Goal: Task Accomplishment & Management: Manage account settings

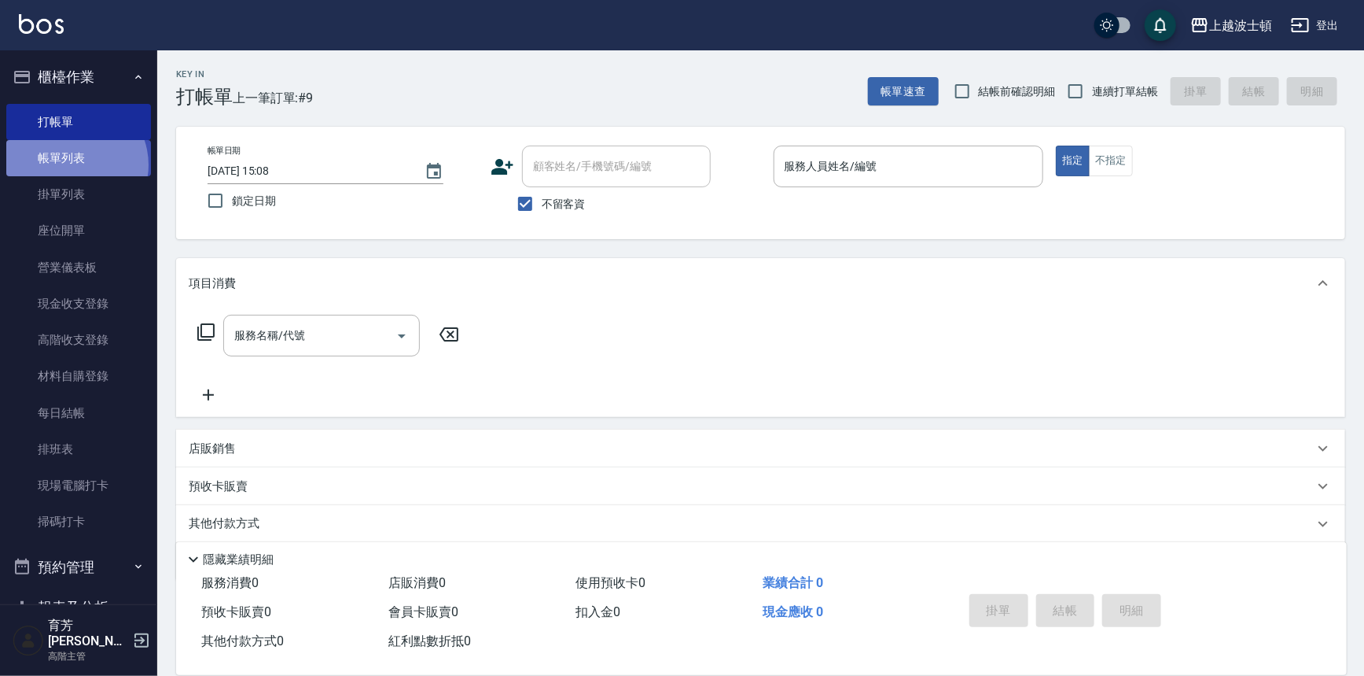
click at [72, 165] on link "帳單列表" at bounding box center [78, 158] width 145 height 36
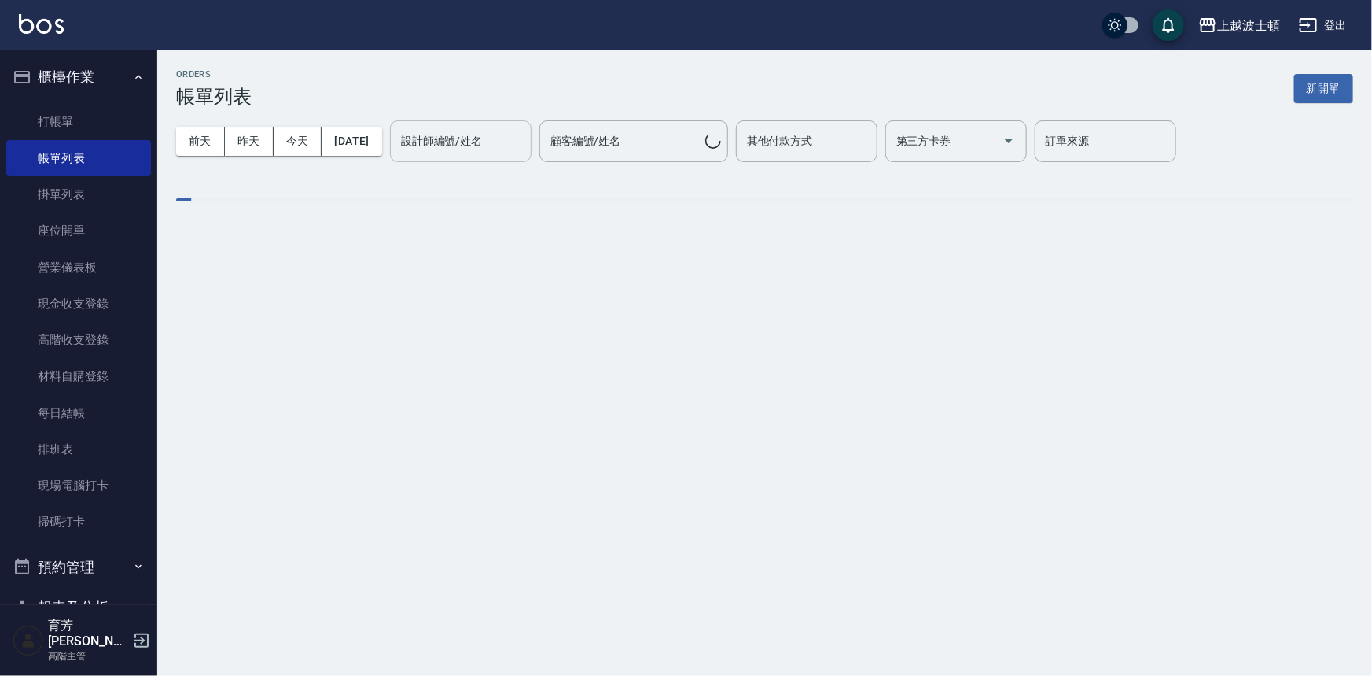
click at [499, 151] on input "設計師編號/姓名" at bounding box center [460, 141] width 127 height 28
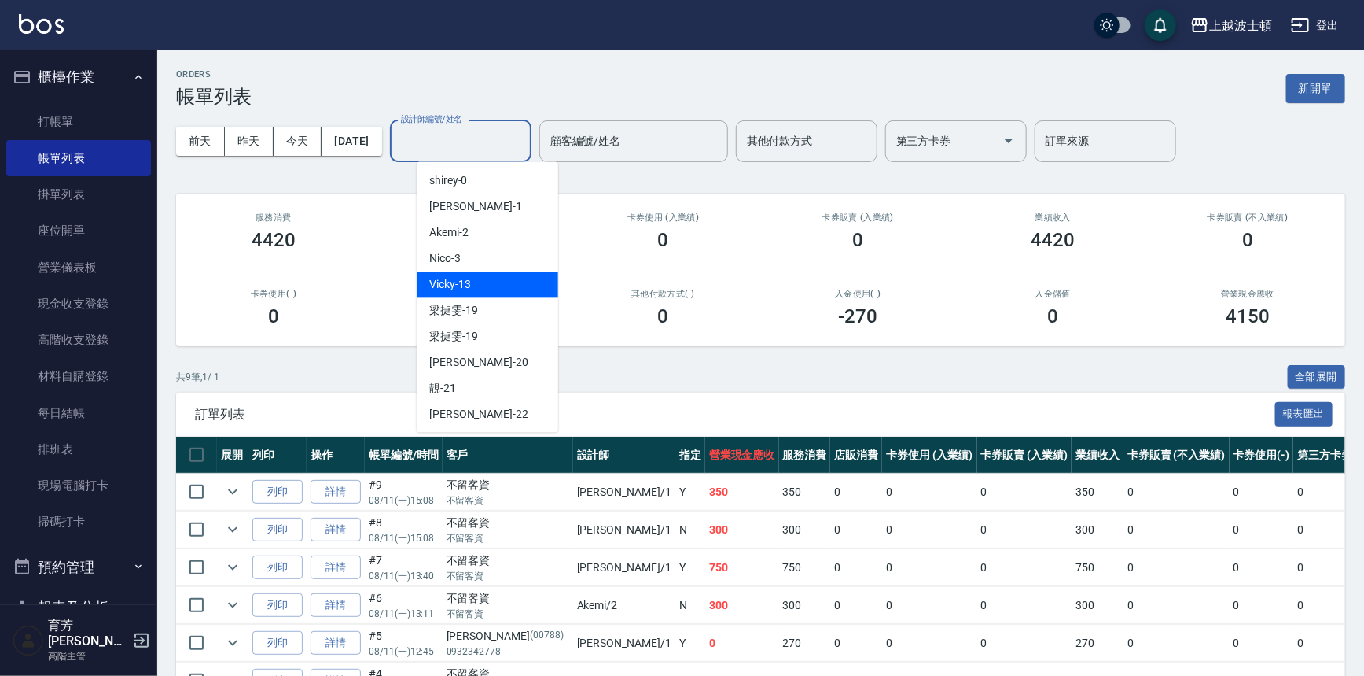
click at [472, 284] on div "Vicky -13" at bounding box center [488, 284] width 142 height 26
type input "Vicky-13"
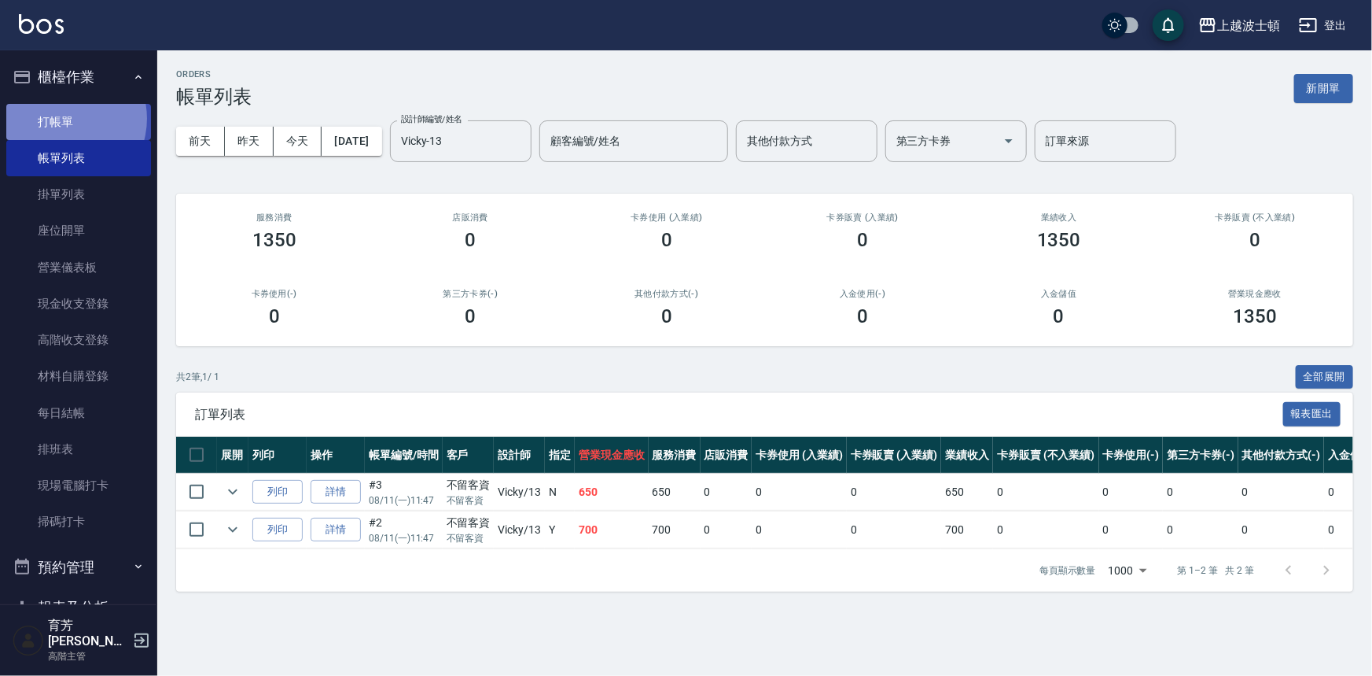
click at [60, 118] on link "打帳單" at bounding box center [78, 122] width 145 height 36
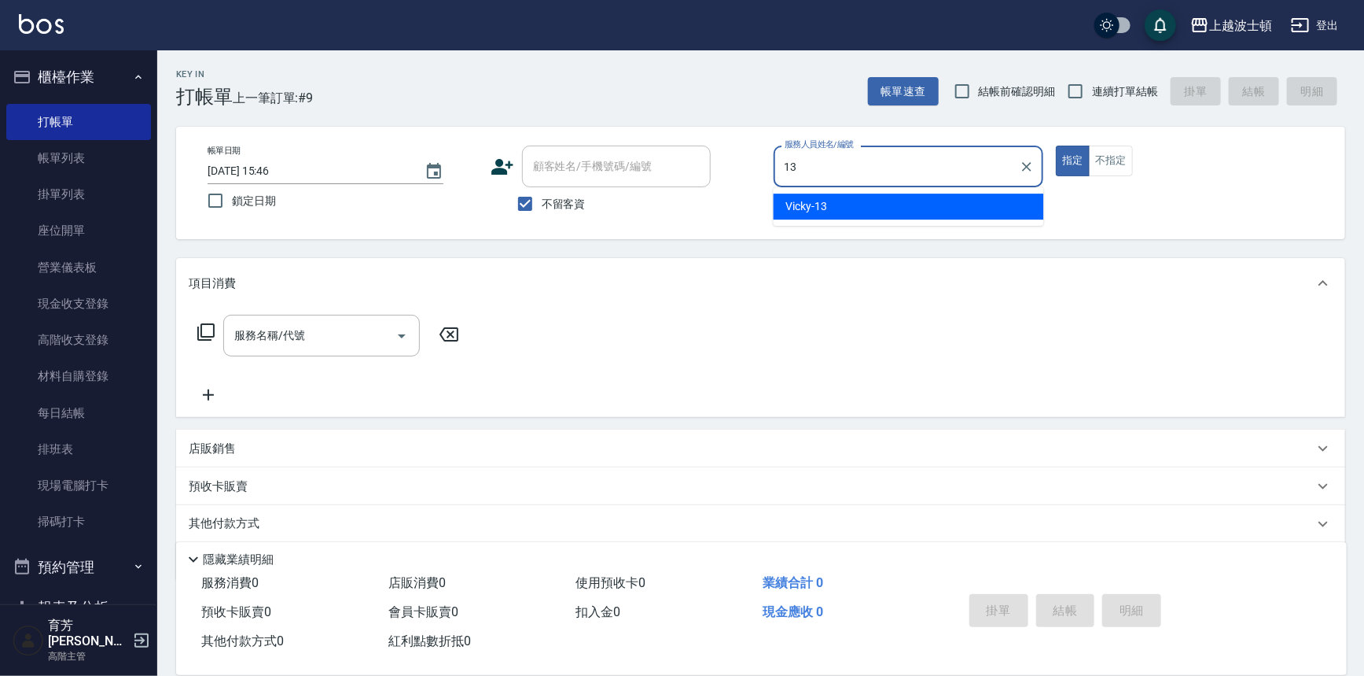
type input "Vicky-13"
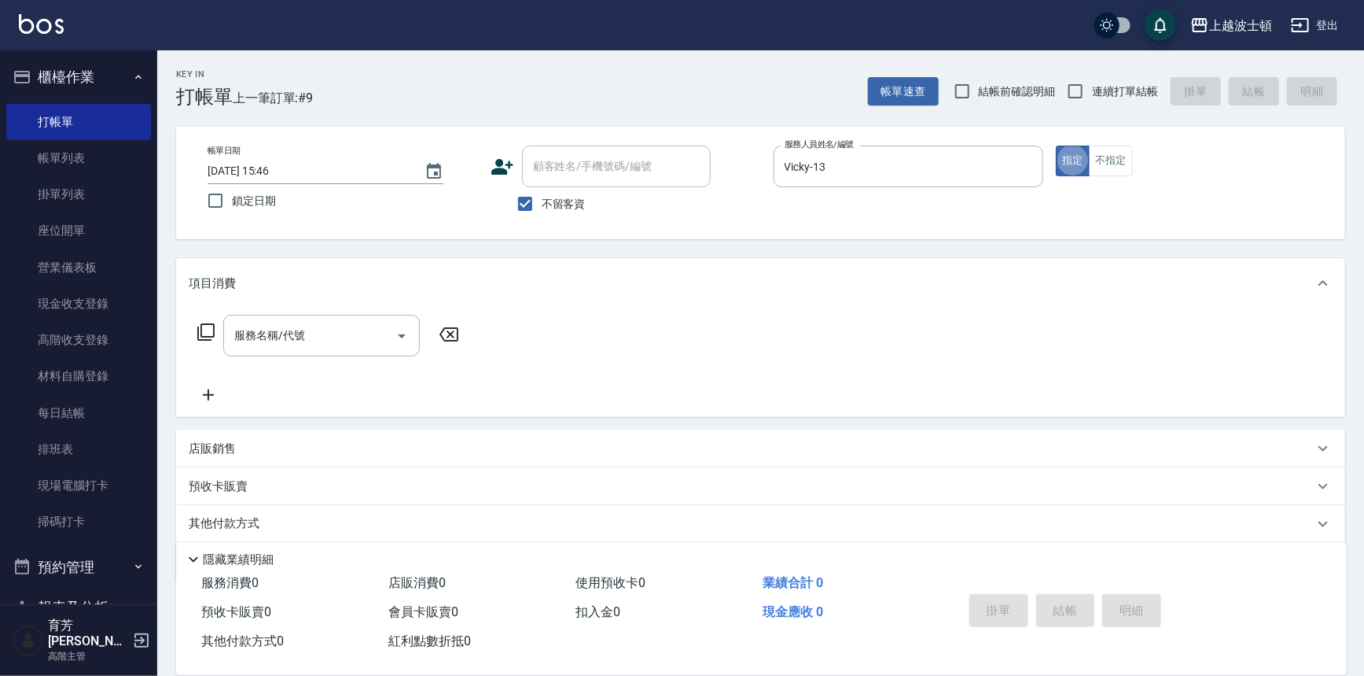
type button "true"
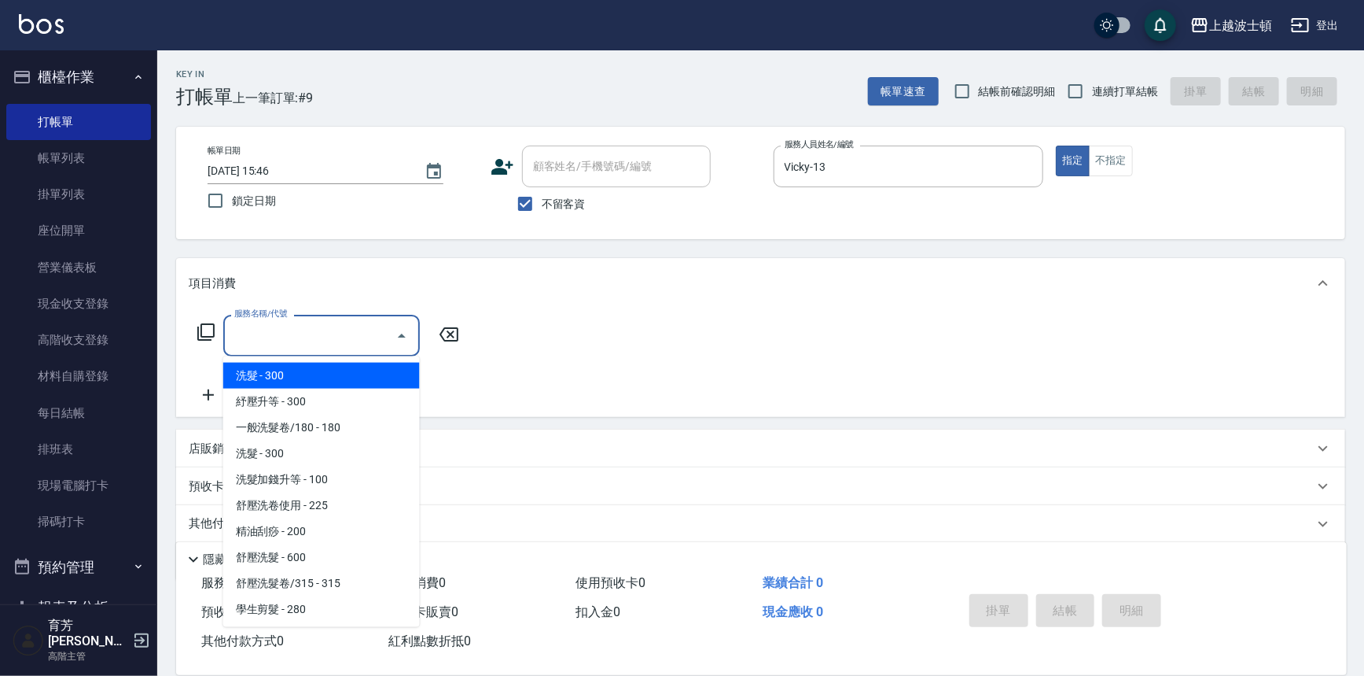
click at [308, 322] on input "服務名稱/代號" at bounding box center [309, 336] width 159 height 28
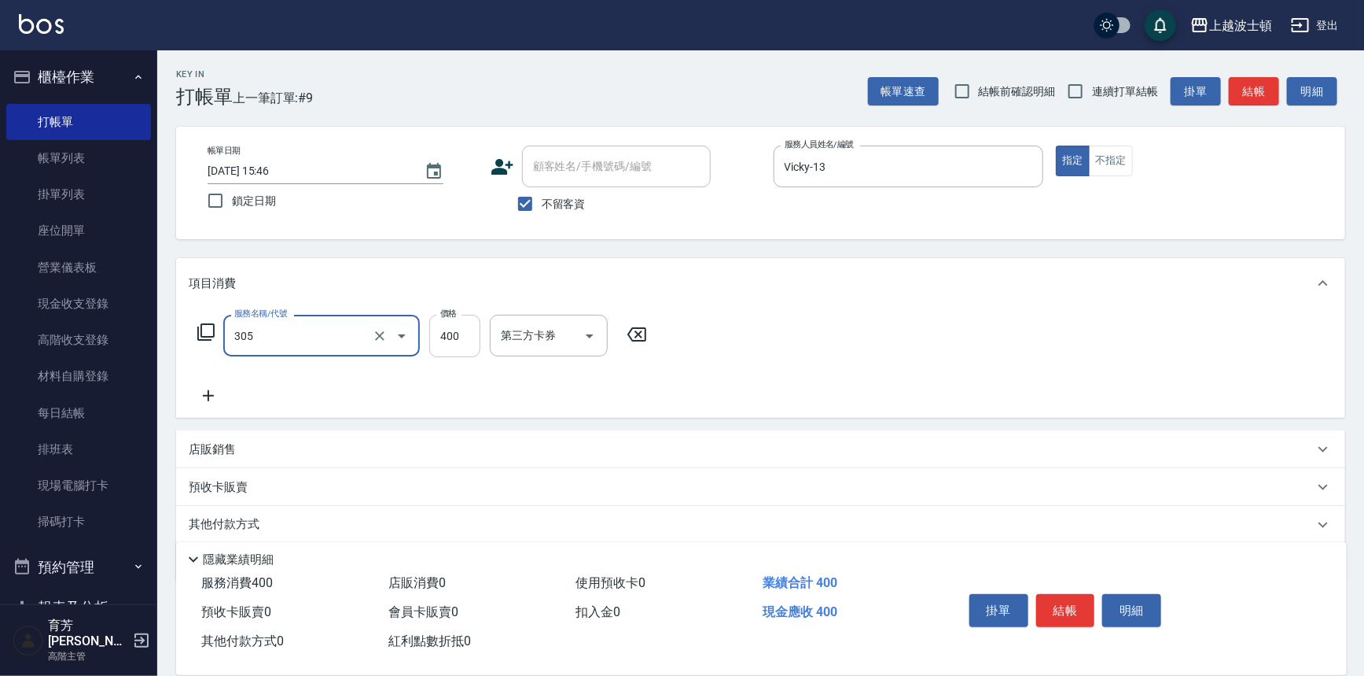
type input "剪髮(305)"
click at [456, 339] on input "400" at bounding box center [454, 336] width 51 height 42
type input "350"
click at [205, 399] on icon at bounding box center [208, 395] width 39 height 19
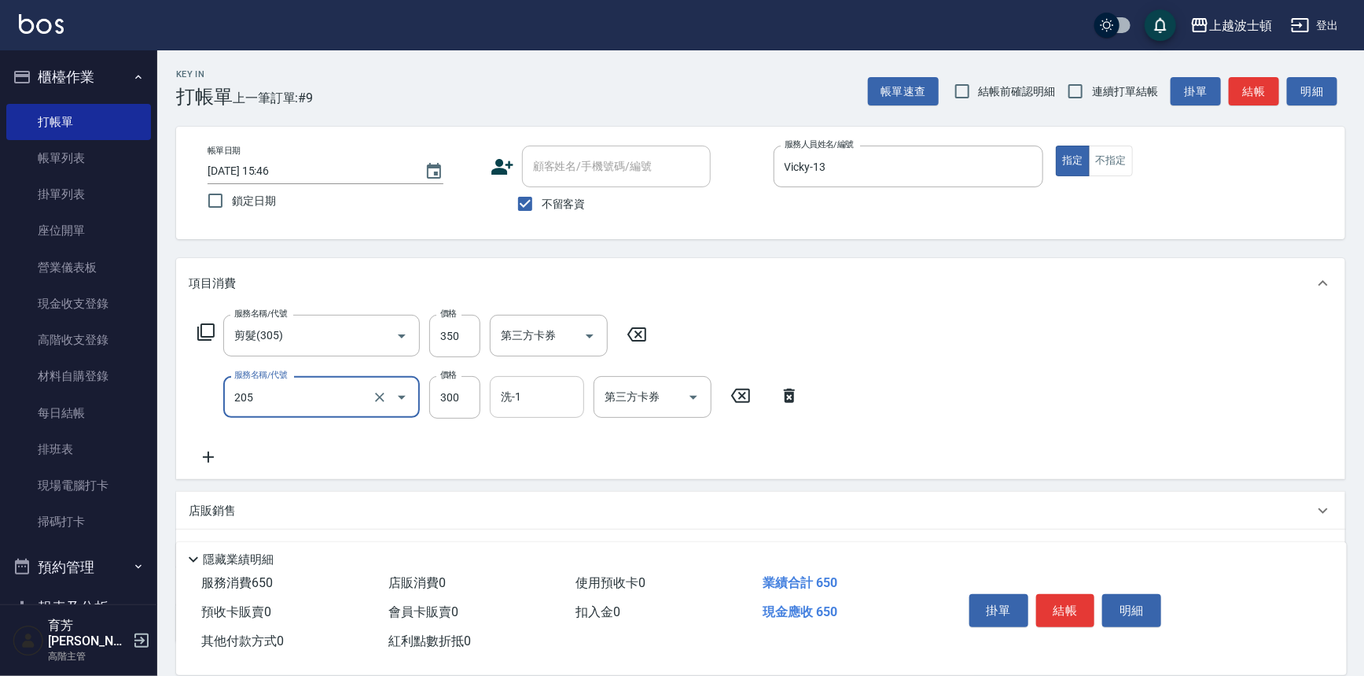
type input "洗髮(205)"
click at [529, 395] on input "洗-1" at bounding box center [537, 397] width 80 height 28
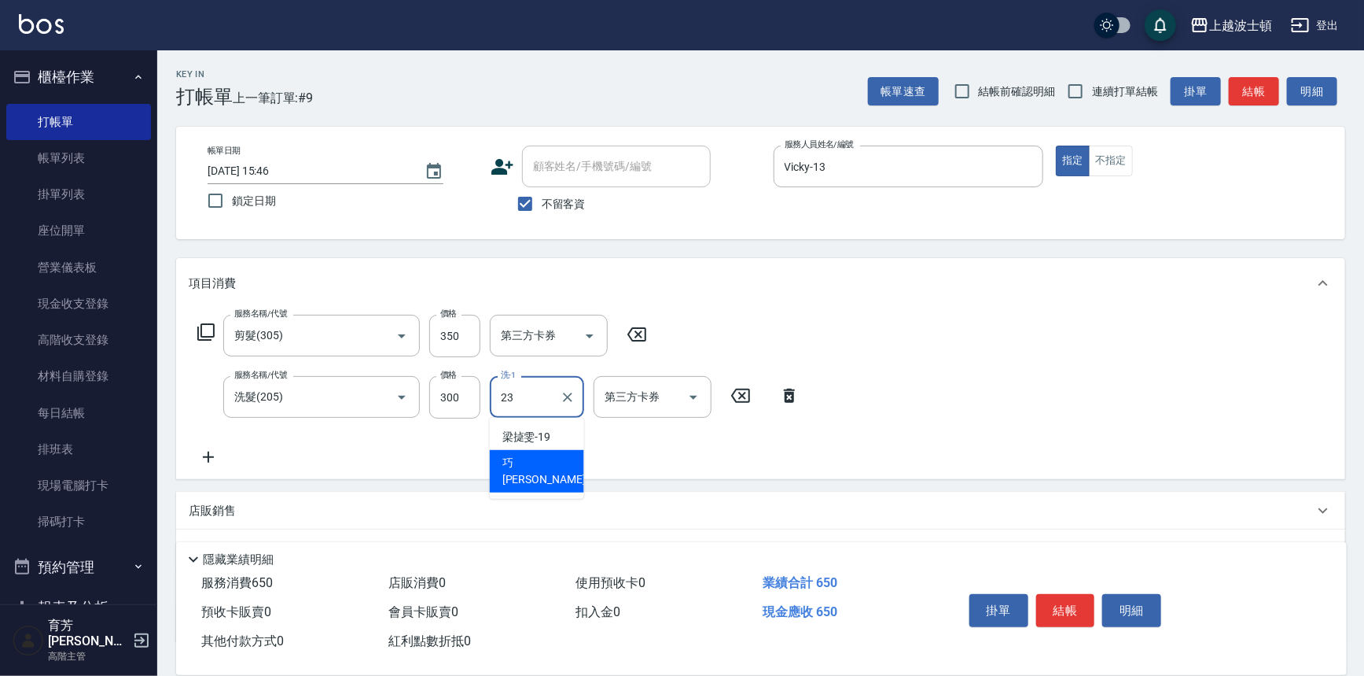
type input "[PERSON_NAME]-23"
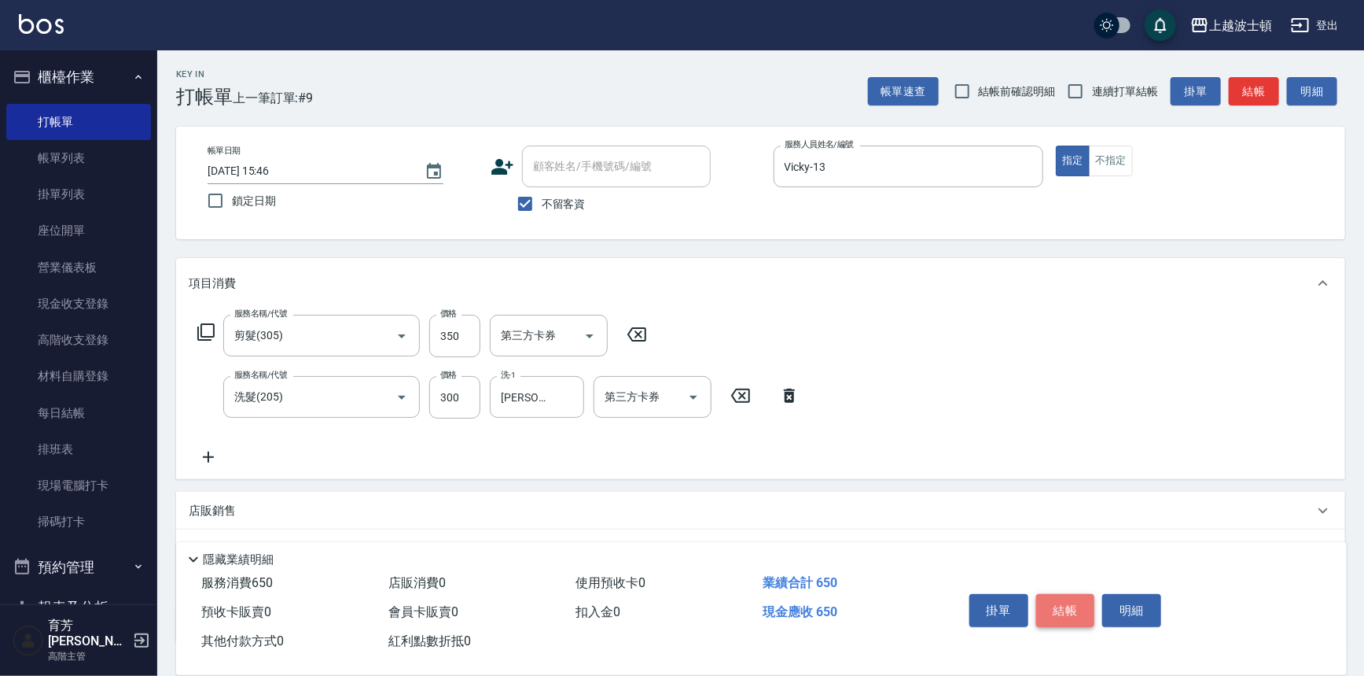
click at [1049, 601] on button "結帳" at bounding box center [1065, 610] width 59 height 33
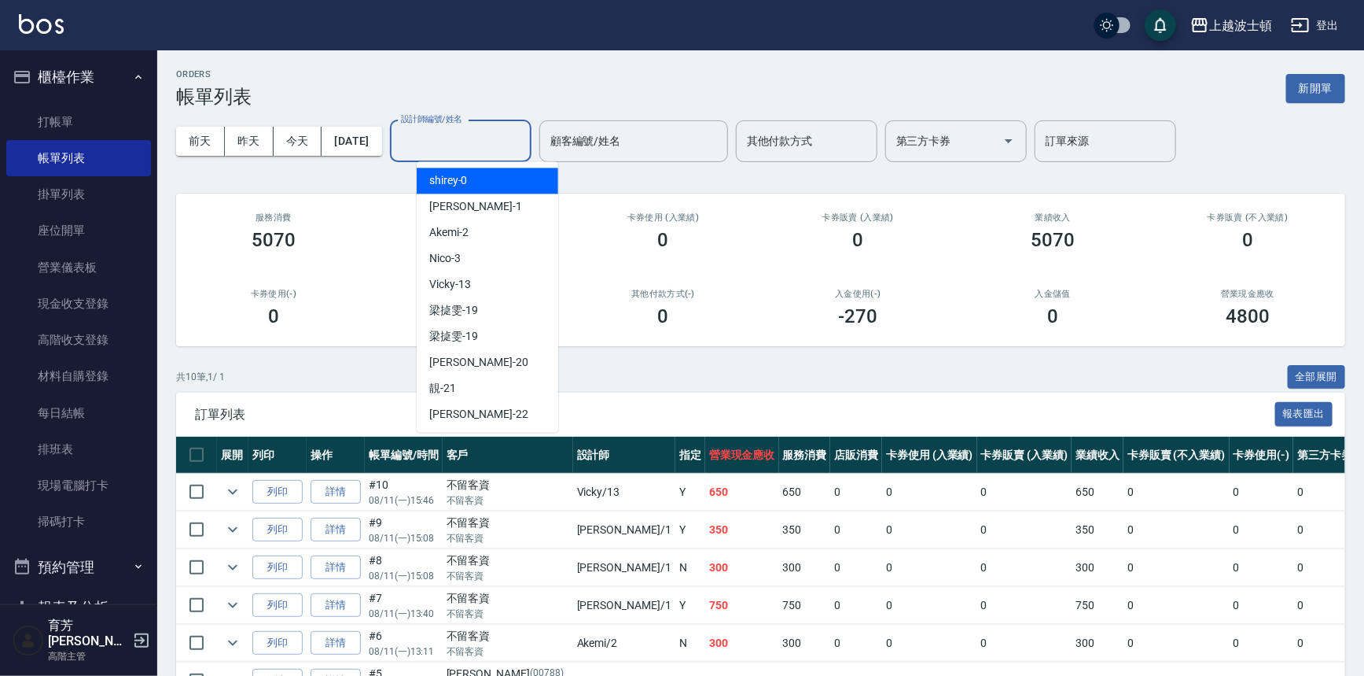
click at [524, 151] on input "設計師編號/姓名" at bounding box center [460, 141] width 127 height 28
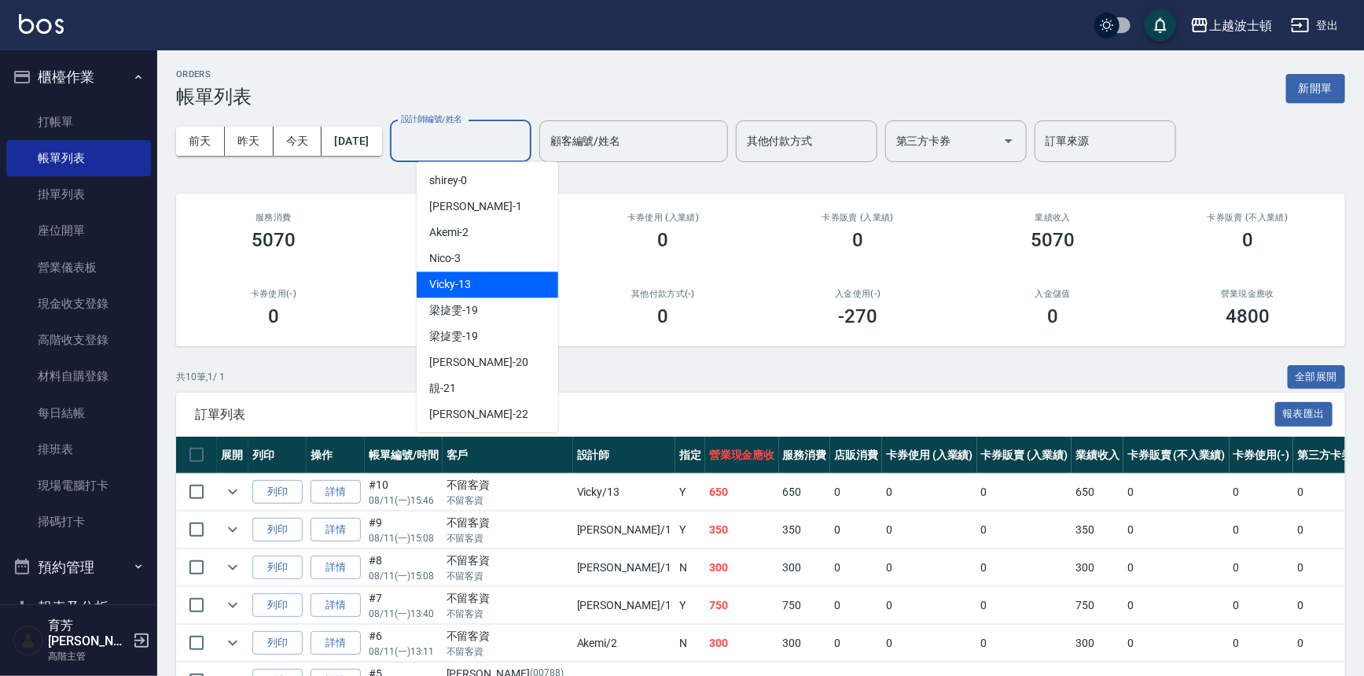
click at [491, 291] on div "Vicky -13" at bounding box center [488, 284] width 142 height 26
type input "Vicky-13"
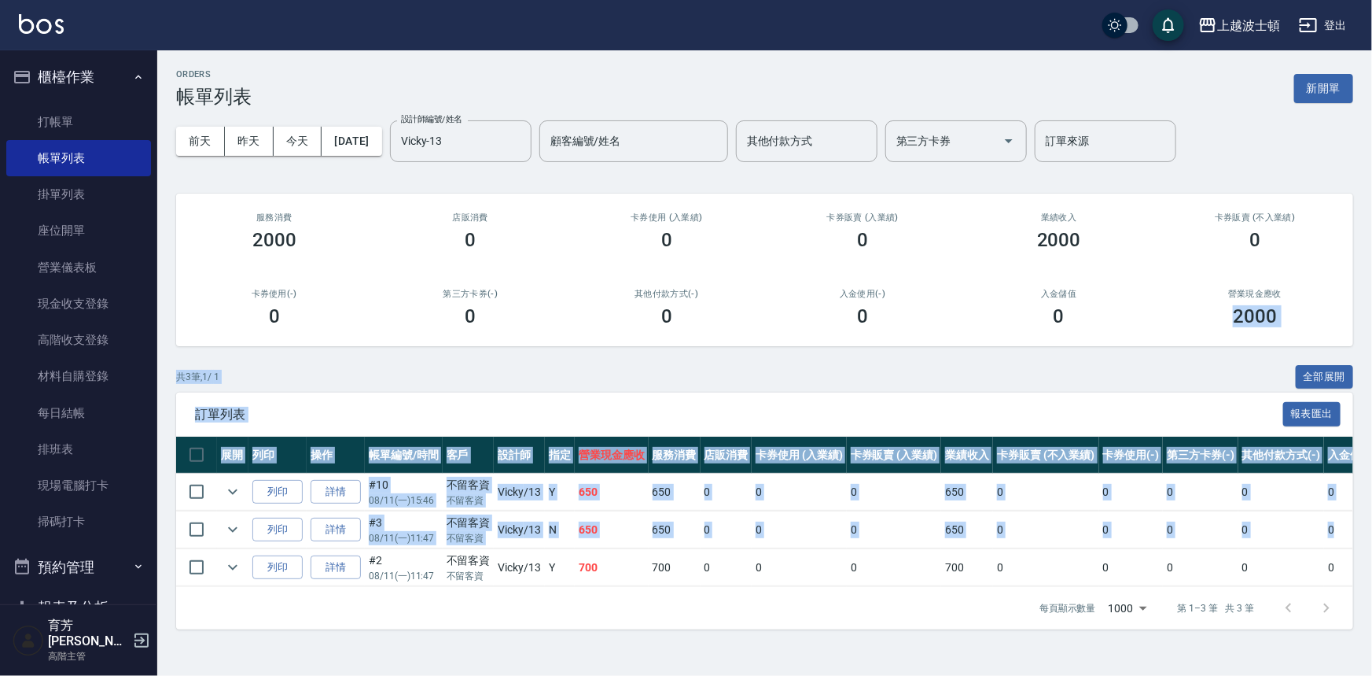
drag, startPoint x: 1371, startPoint y: 272, endPoint x: 1313, endPoint y: 544, distance: 278.2
click at [1348, 543] on div "ORDERS 帳單列表 新開單 [DATE] [DATE] [DATE] [DATE] 設計師編號/姓名 [PERSON_NAME]-13 設計師編號/姓名 …" at bounding box center [764, 349] width 1215 height 598
click at [348, 565] on link "詳情" at bounding box center [336, 567] width 50 height 24
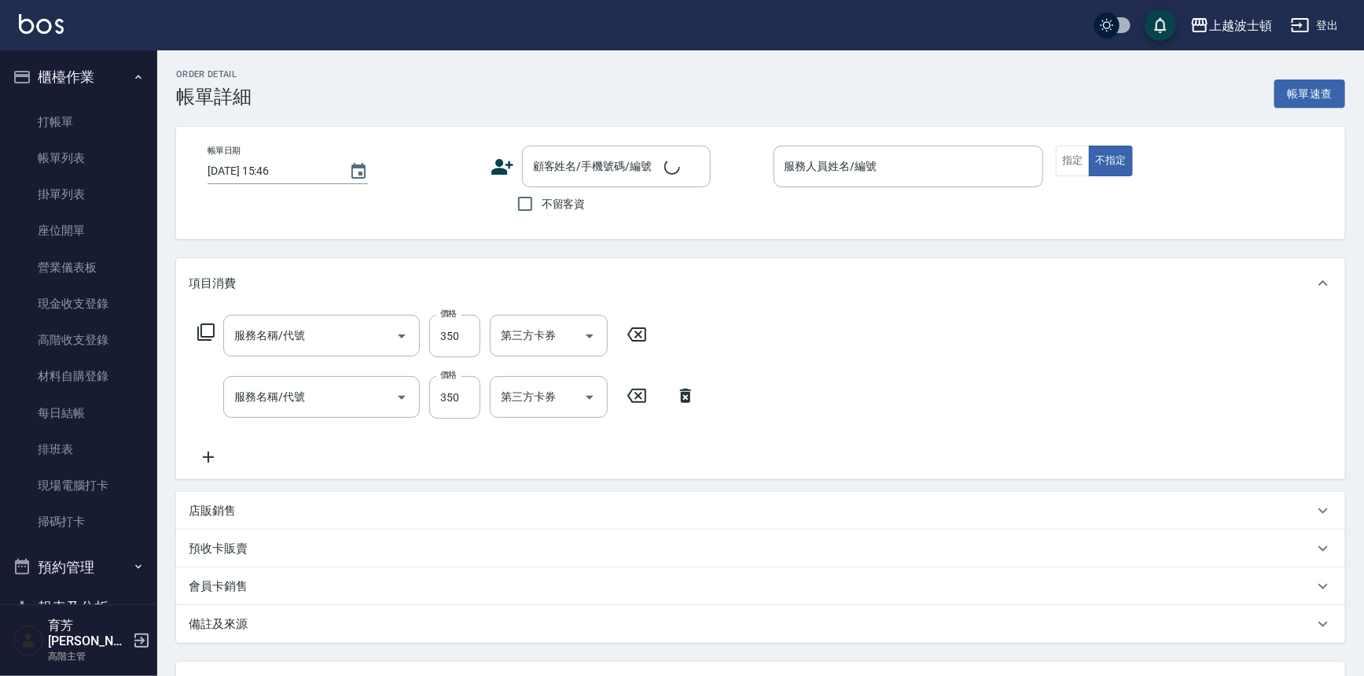
type input "[DATE] 11:47"
checkbox input "true"
type input "Vicky-13"
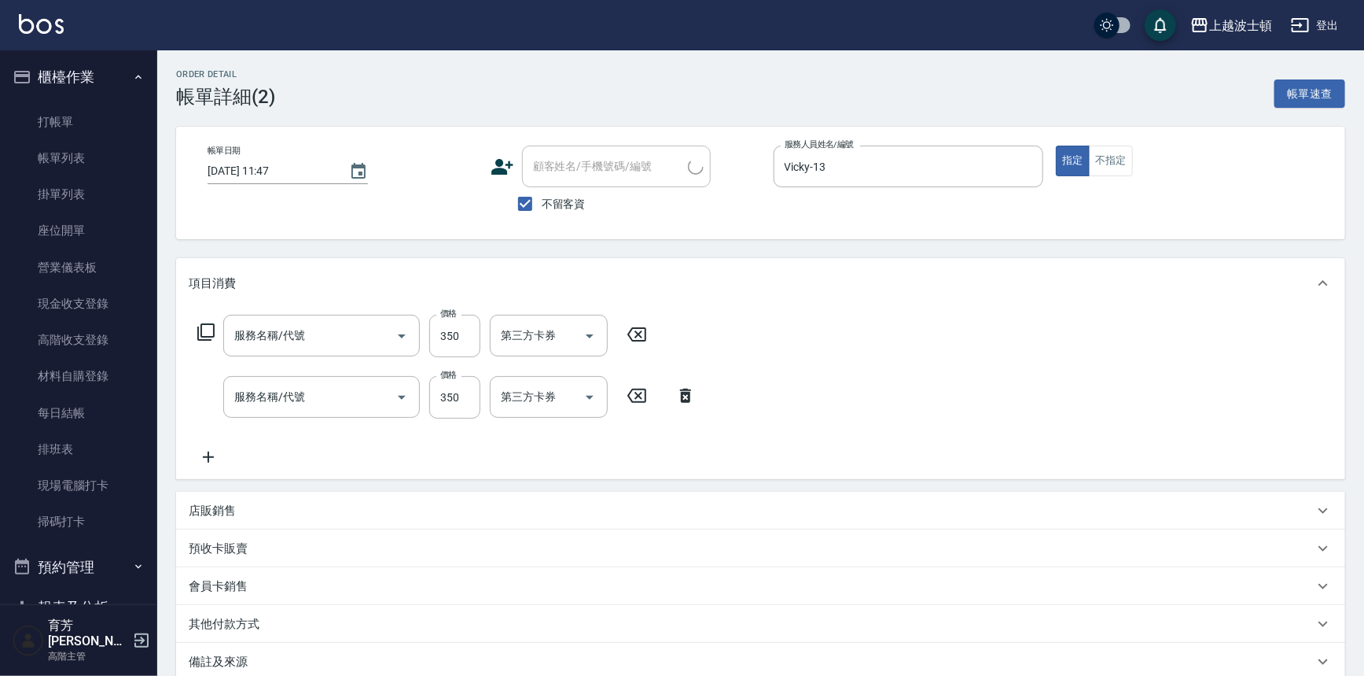
type input "剪髮(305)"
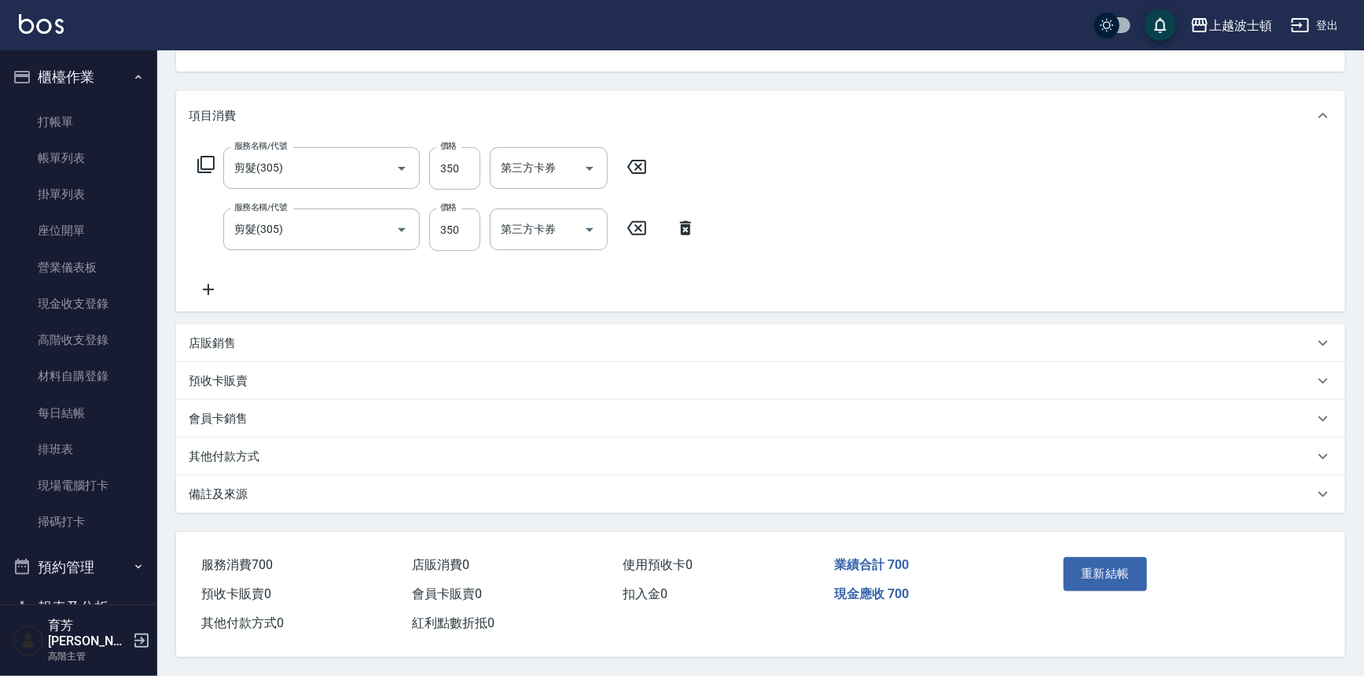
click at [683, 228] on icon at bounding box center [685, 228] width 11 height 14
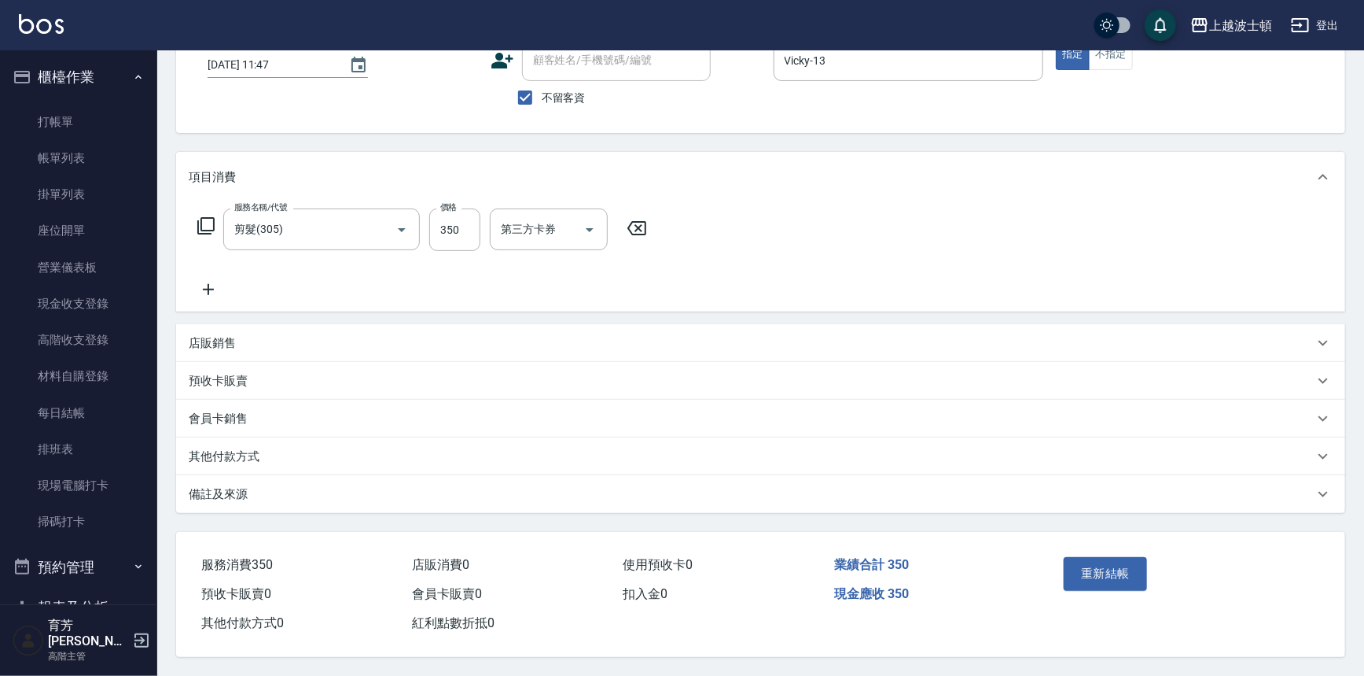
click at [208, 289] on icon at bounding box center [208, 289] width 11 height 11
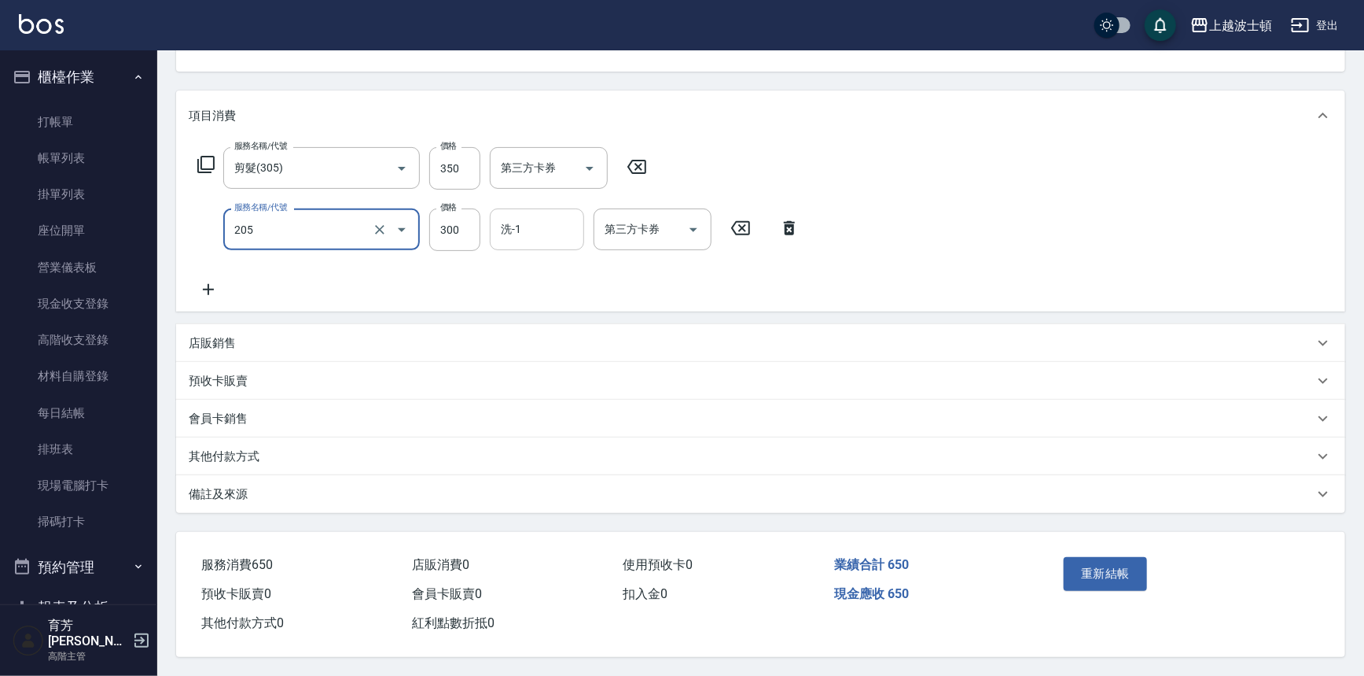
type input "洗髮(205)"
click at [552, 236] on input "洗-1" at bounding box center [537, 229] width 80 height 28
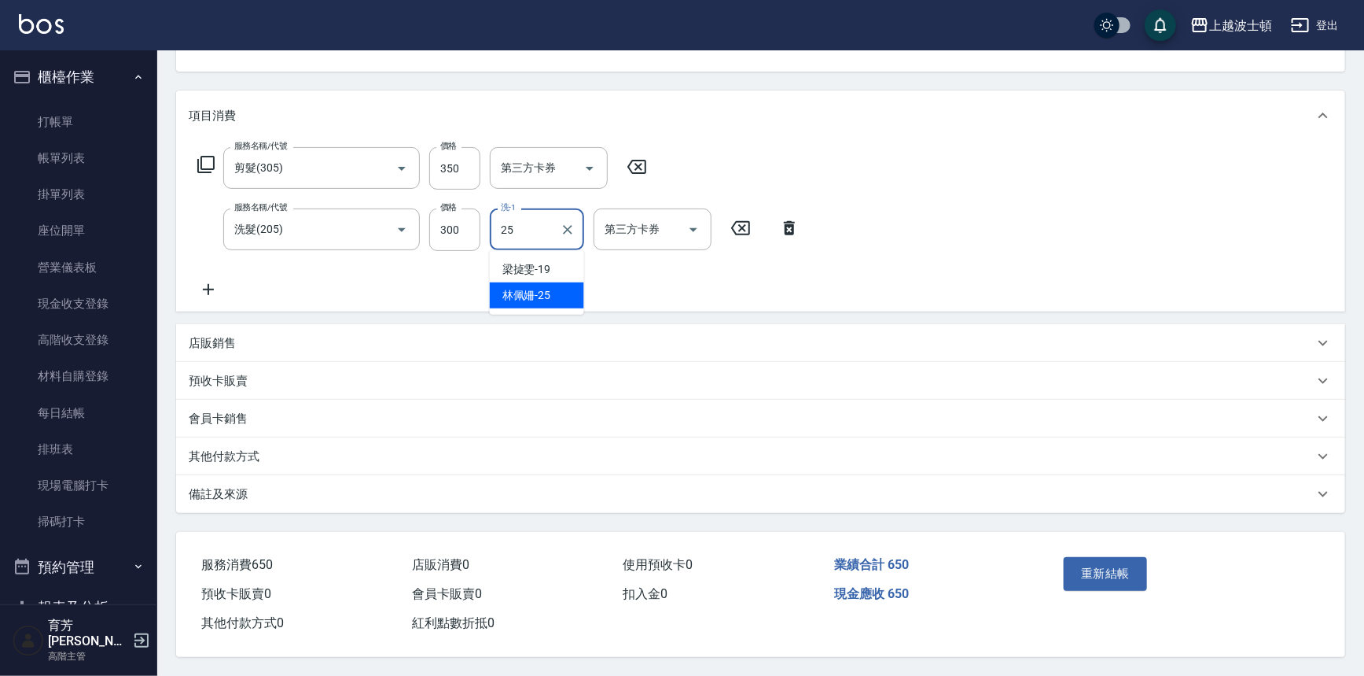
type input "[PERSON_NAME]-25"
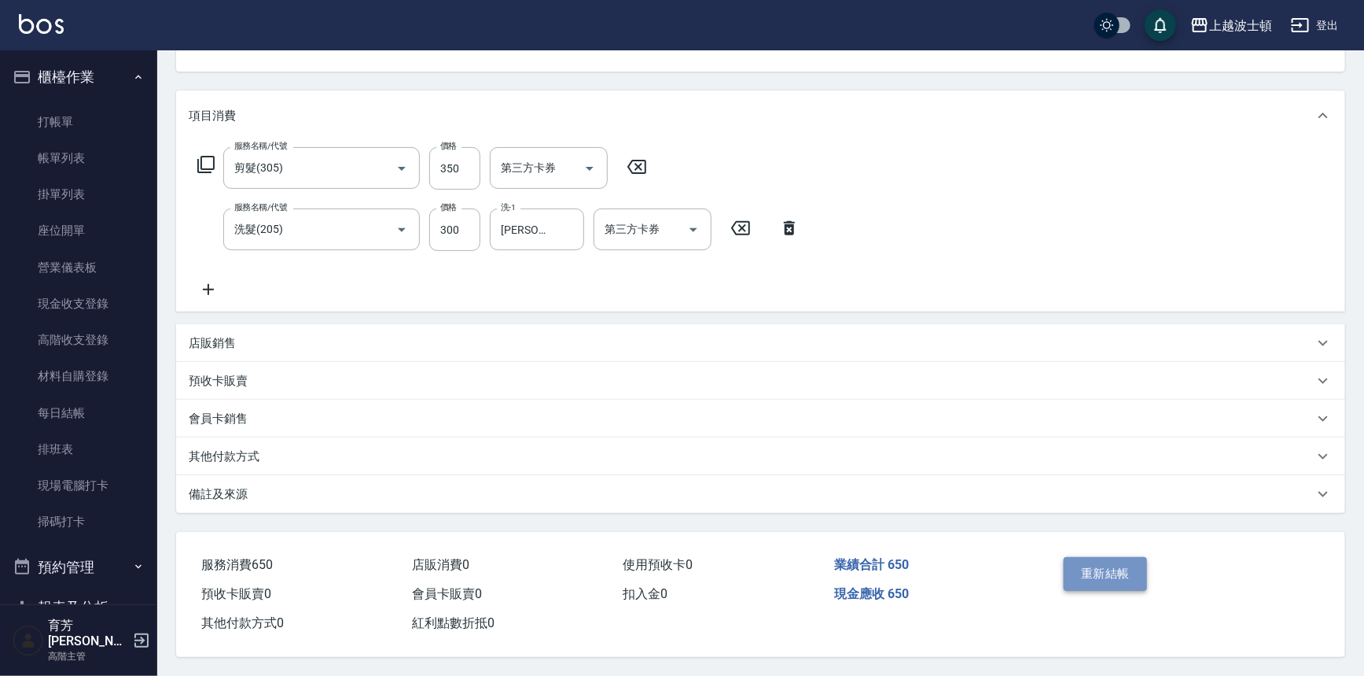
click at [1077, 569] on button "重新結帳" at bounding box center [1105, 573] width 83 height 33
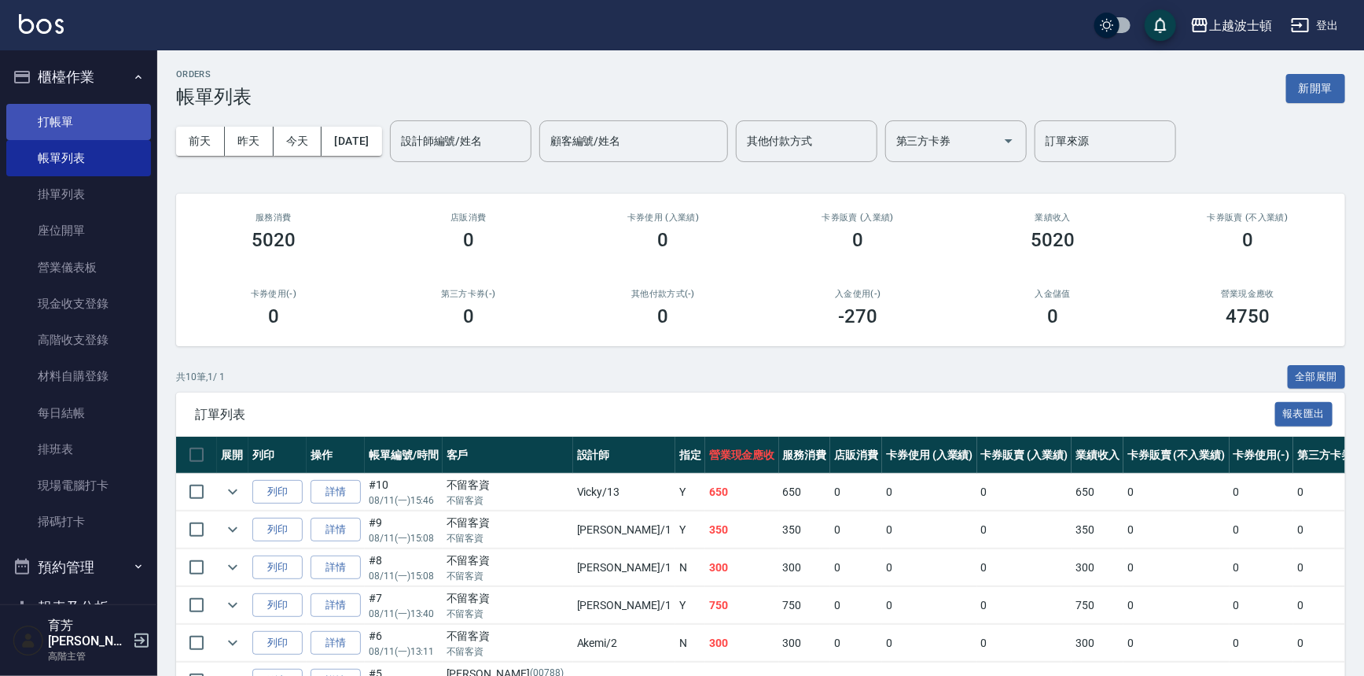
click at [61, 124] on link "打帳單" at bounding box center [78, 122] width 145 height 36
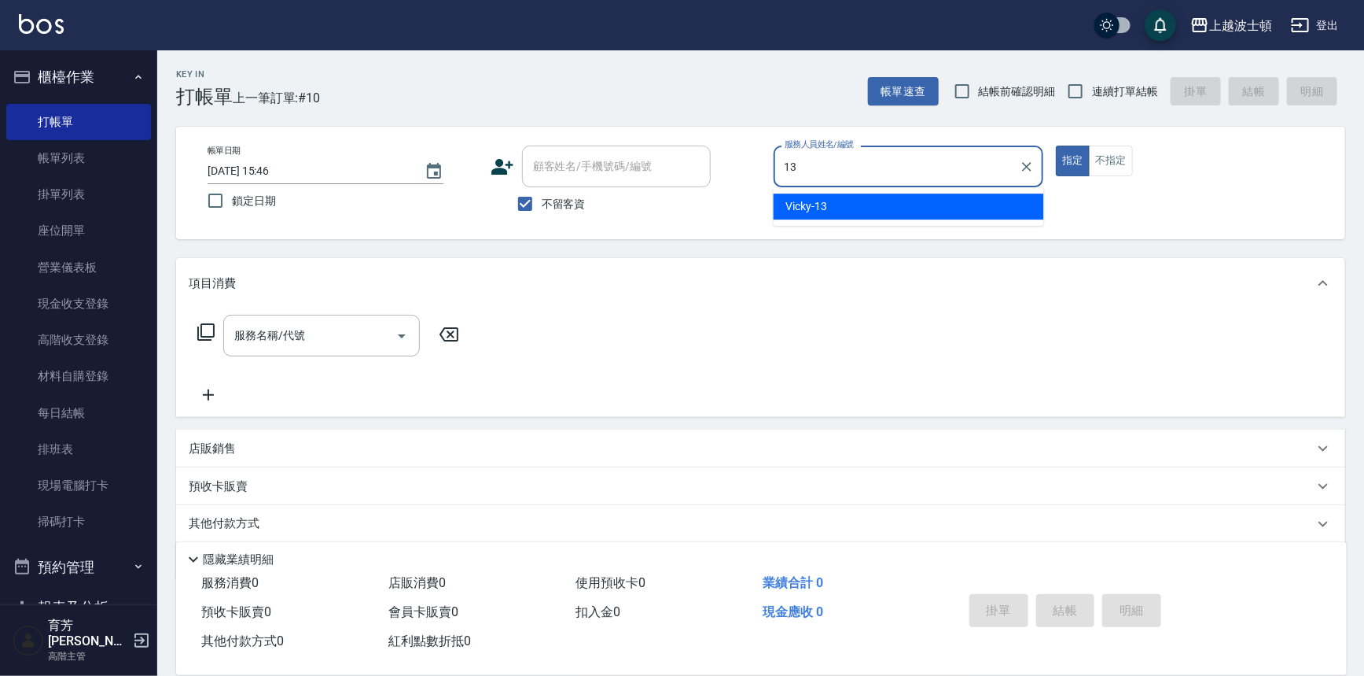
type input "Vicky-13"
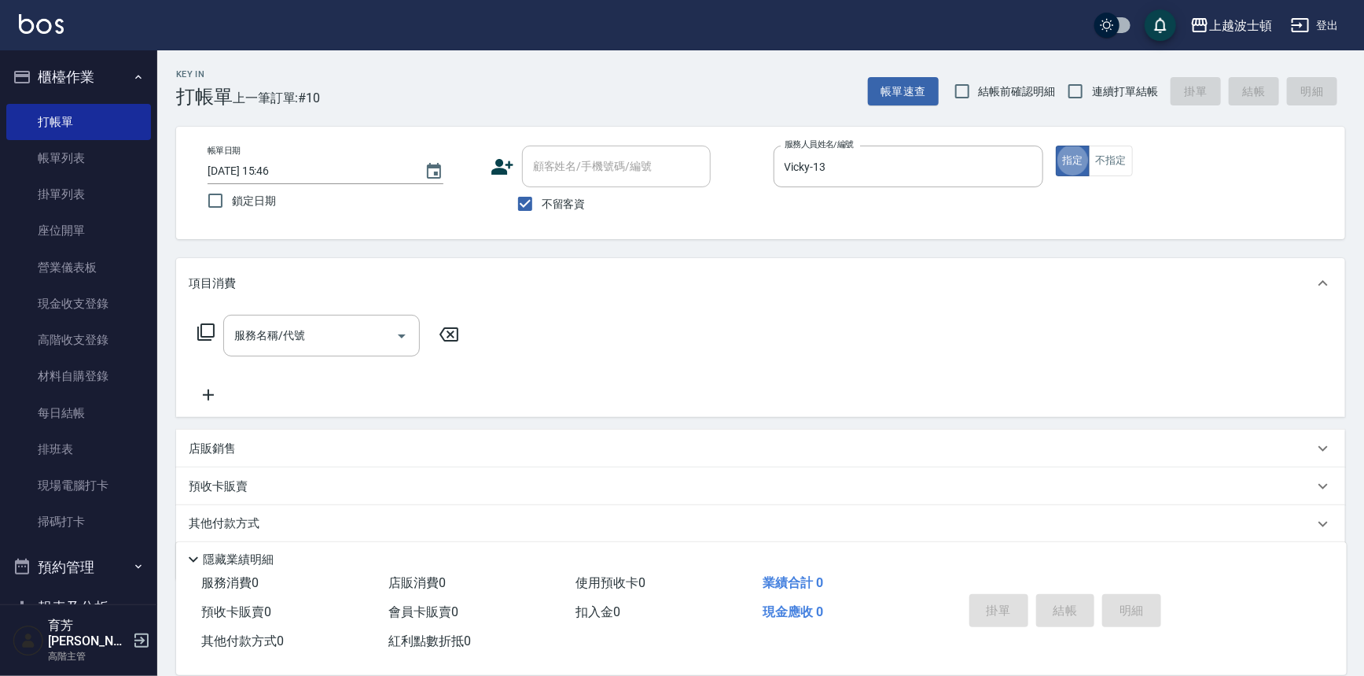
type button "true"
click at [349, 328] on input "服務名稱/代號" at bounding box center [309, 336] width 159 height 28
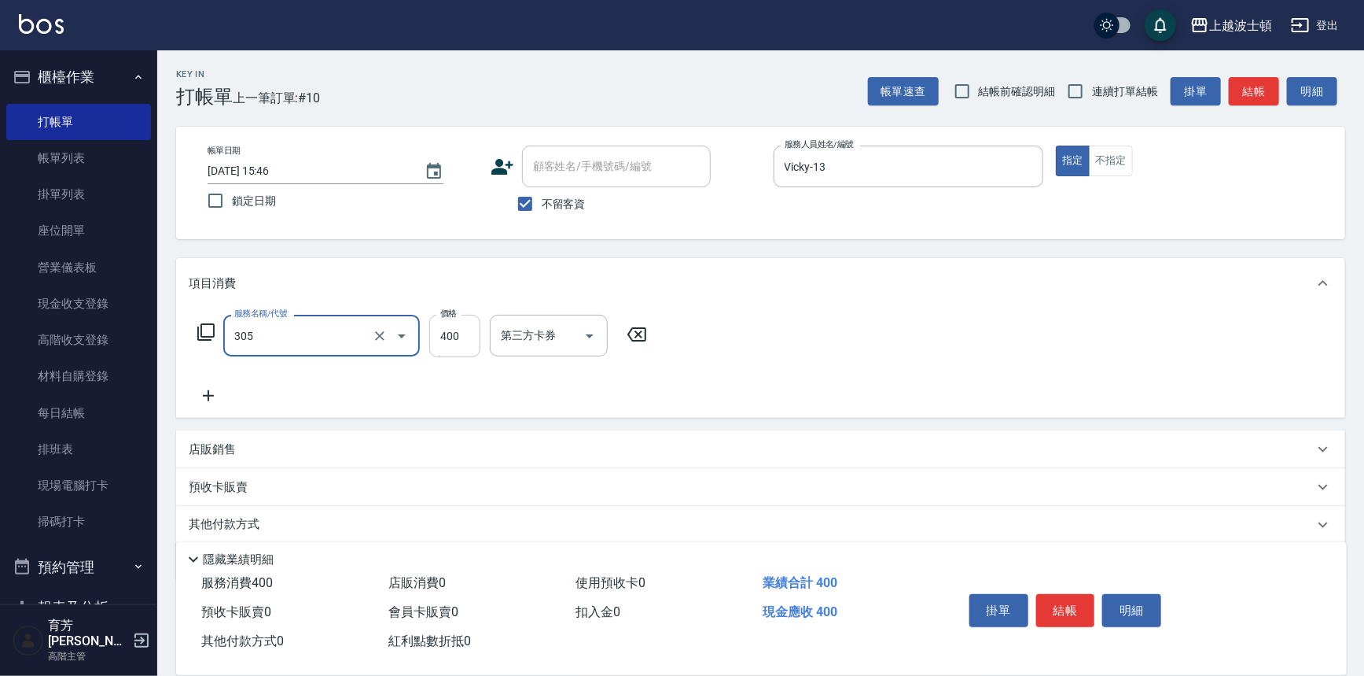
type input "剪髮(305)"
click at [472, 339] on input "400" at bounding box center [454, 336] width 51 height 42
type input "350"
click at [209, 396] on icon at bounding box center [208, 395] width 11 height 11
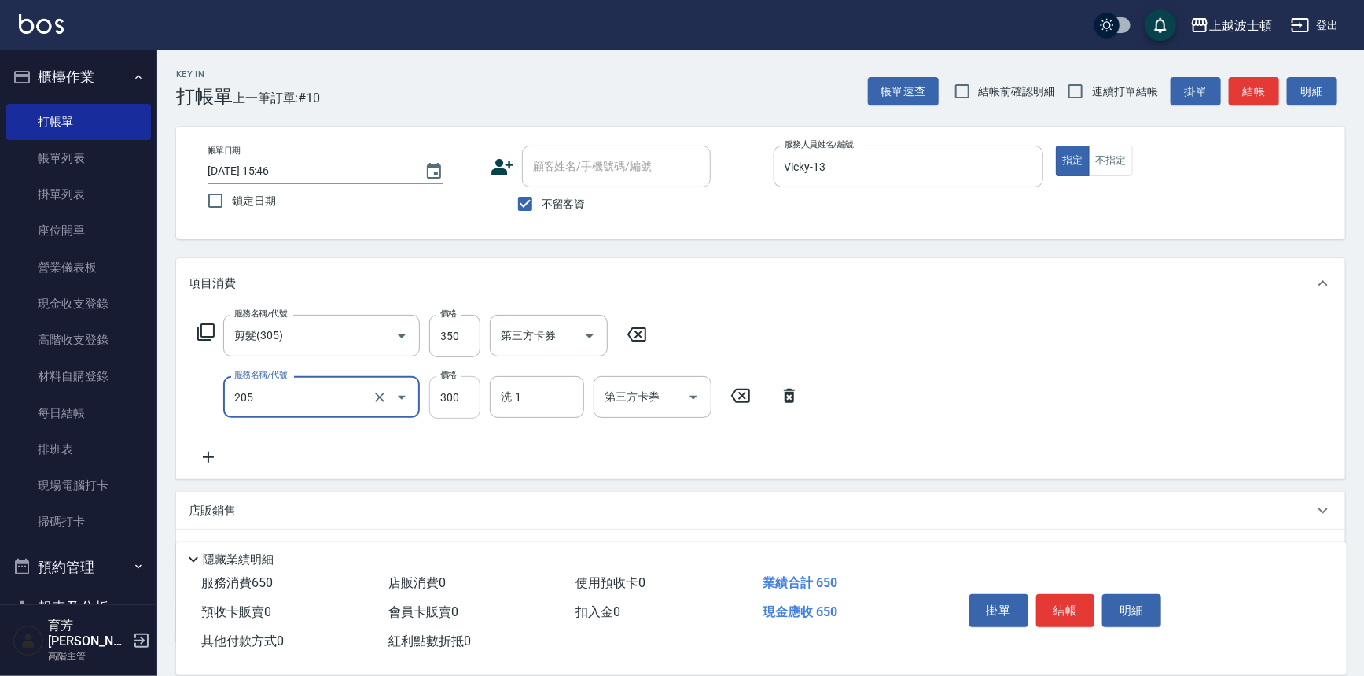
type input "洗髮(205)"
click at [445, 400] on input "300" at bounding box center [454, 397] width 51 height 42
type input "270"
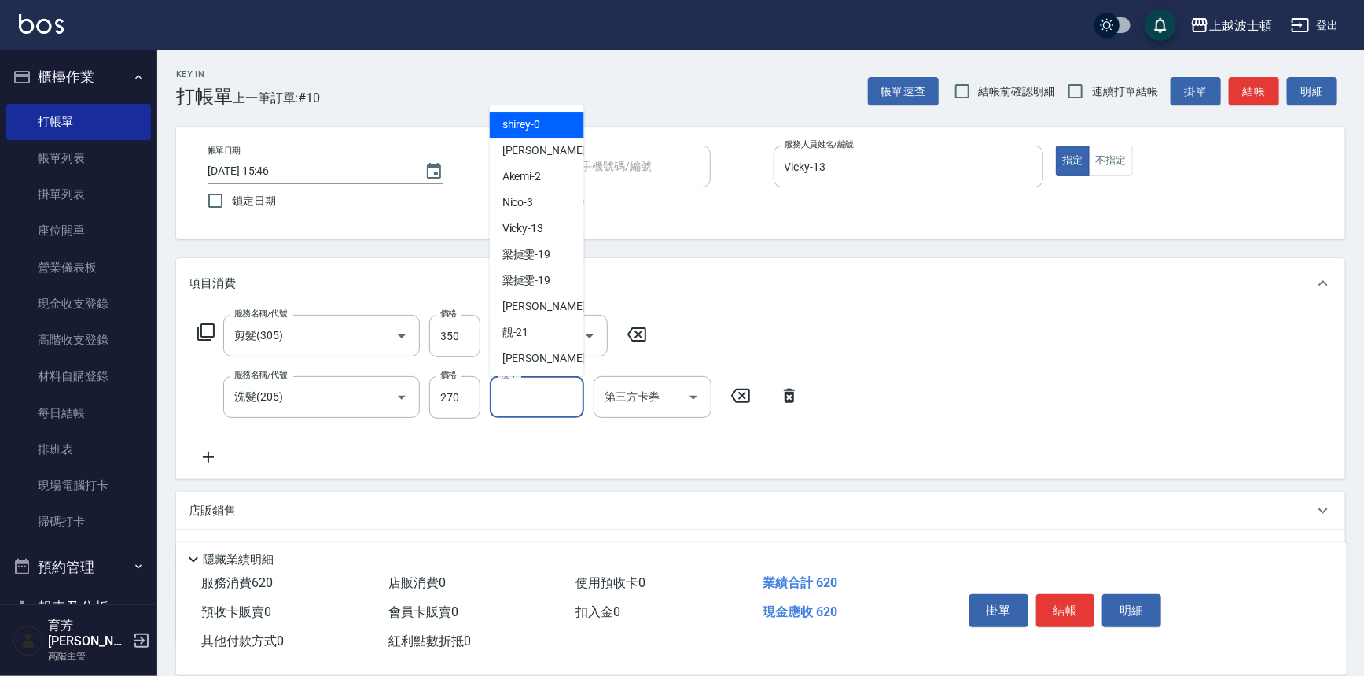
click at [548, 388] on input "洗-1" at bounding box center [537, 397] width 80 height 28
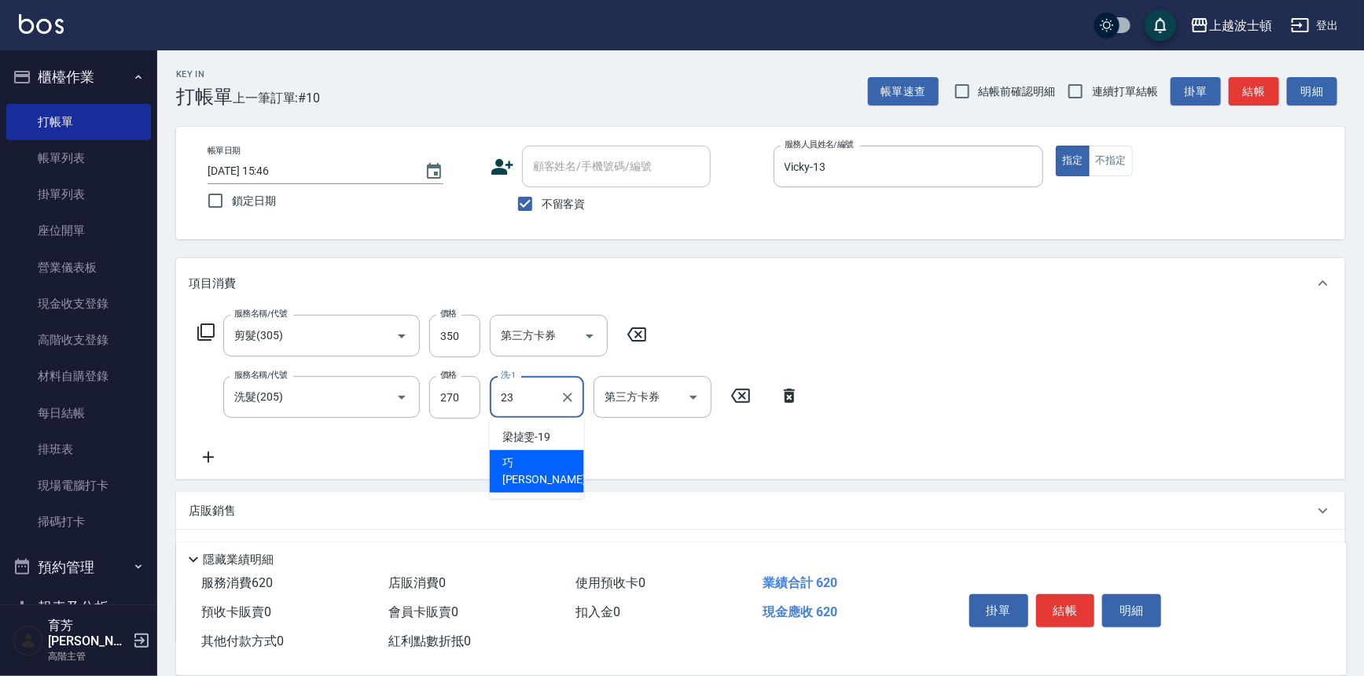
type input "[PERSON_NAME]-23"
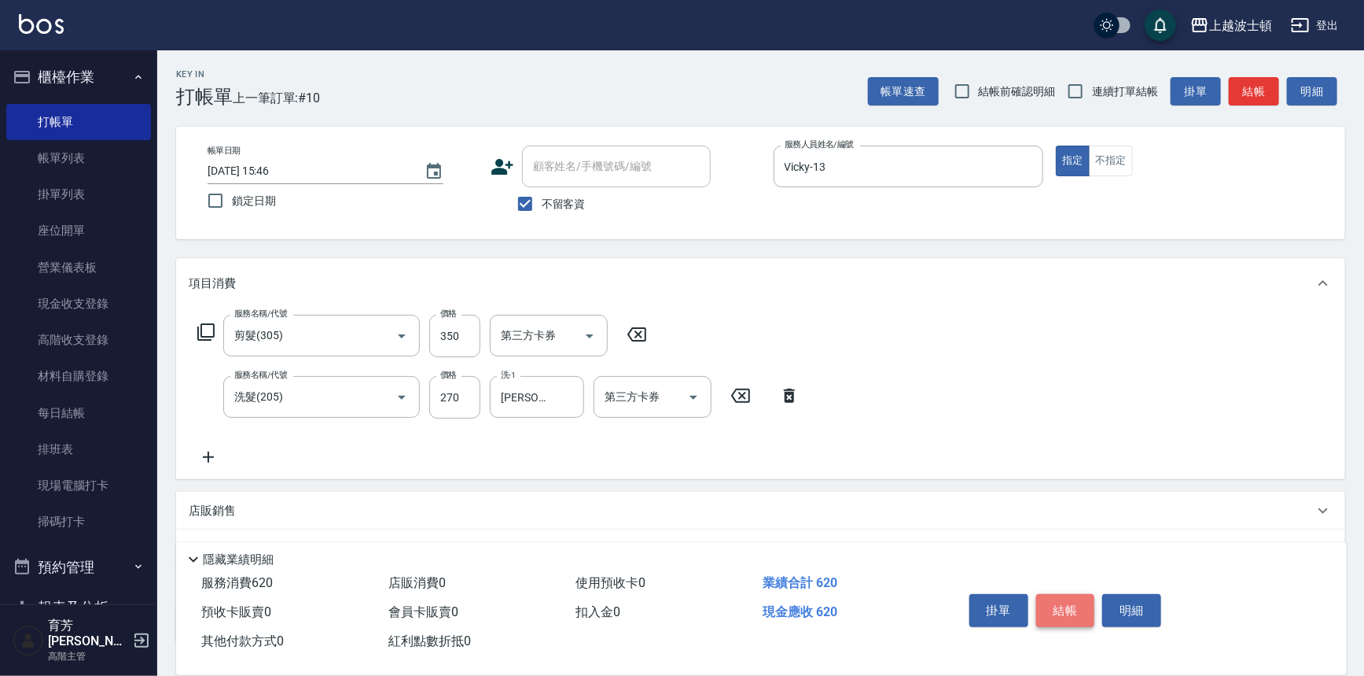
click at [1072, 598] on button "結帳" at bounding box center [1065, 610] width 59 height 33
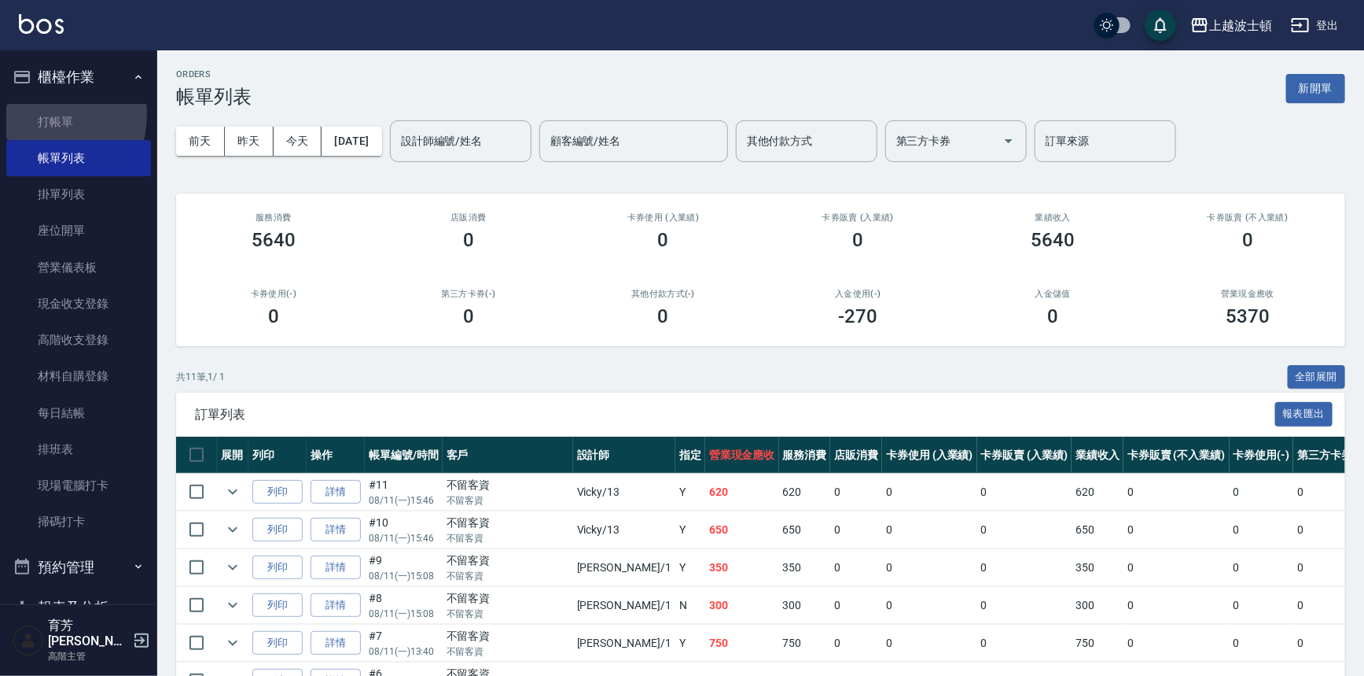
drag, startPoint x: 43, startPoint y: 115, endPoint x: 433, endPoint y: 9, distance: 403.5
click at [44, 115] on link "打帳單" at bounding box center [78, 122] width 145 height 36
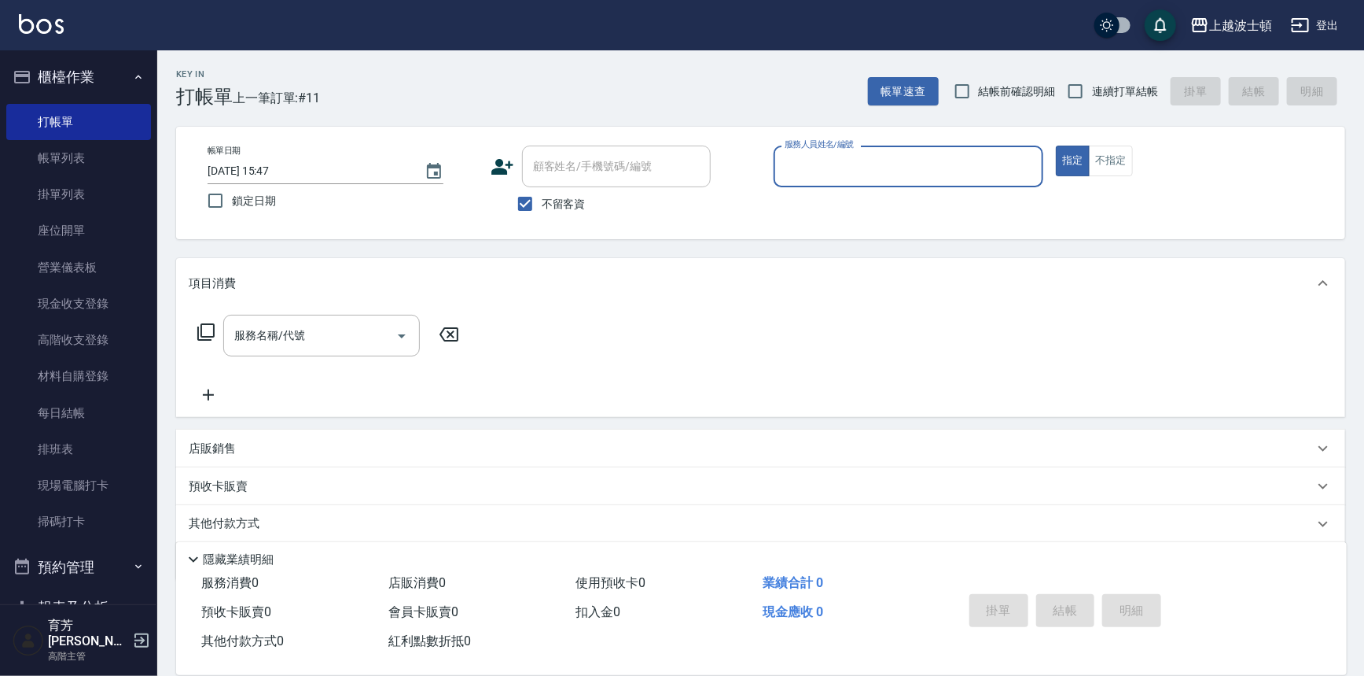
click at [554, 204] on span "不留客資" at bounding box center [564, 204] width 44 height 17
click at [542, 204] on input "不留客資" at bounding box center [525, 203] width 33 height 33
checkbox input "false"
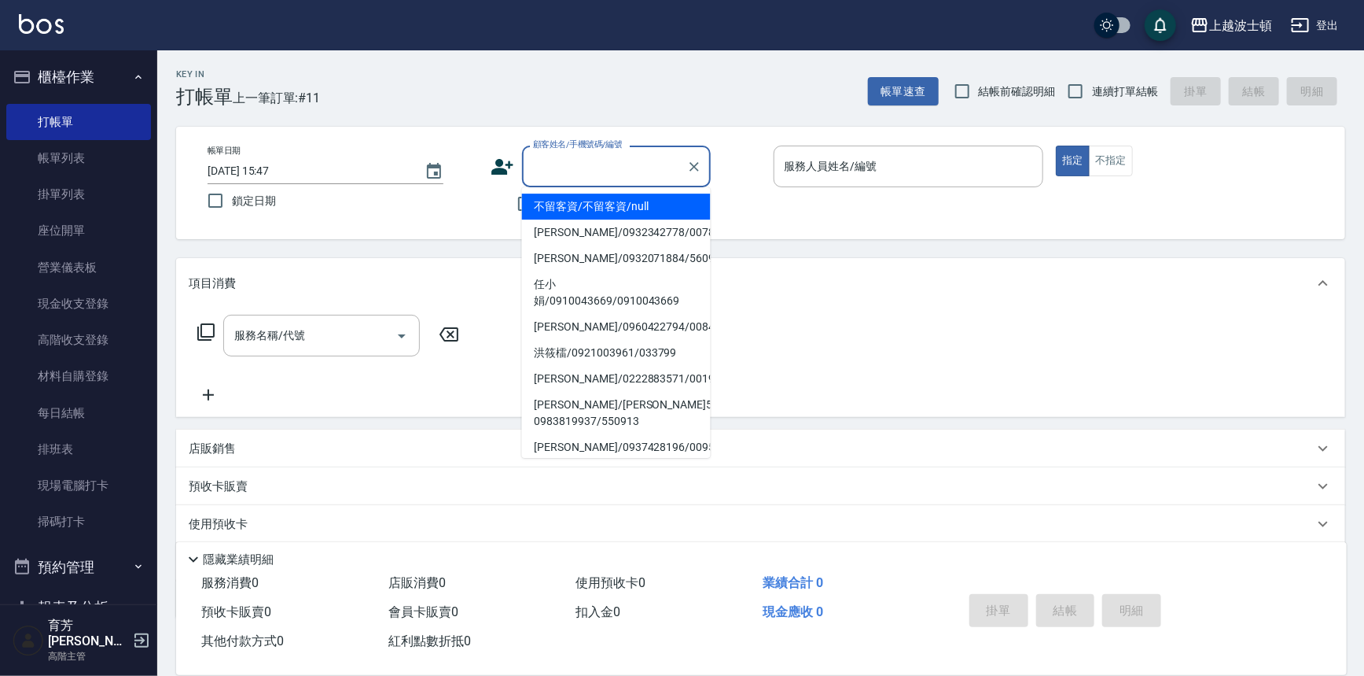
click at [553, 172] on input "顧客姓名/手機號碼/編號" at bounding box center [604, 167] width 151 height 28
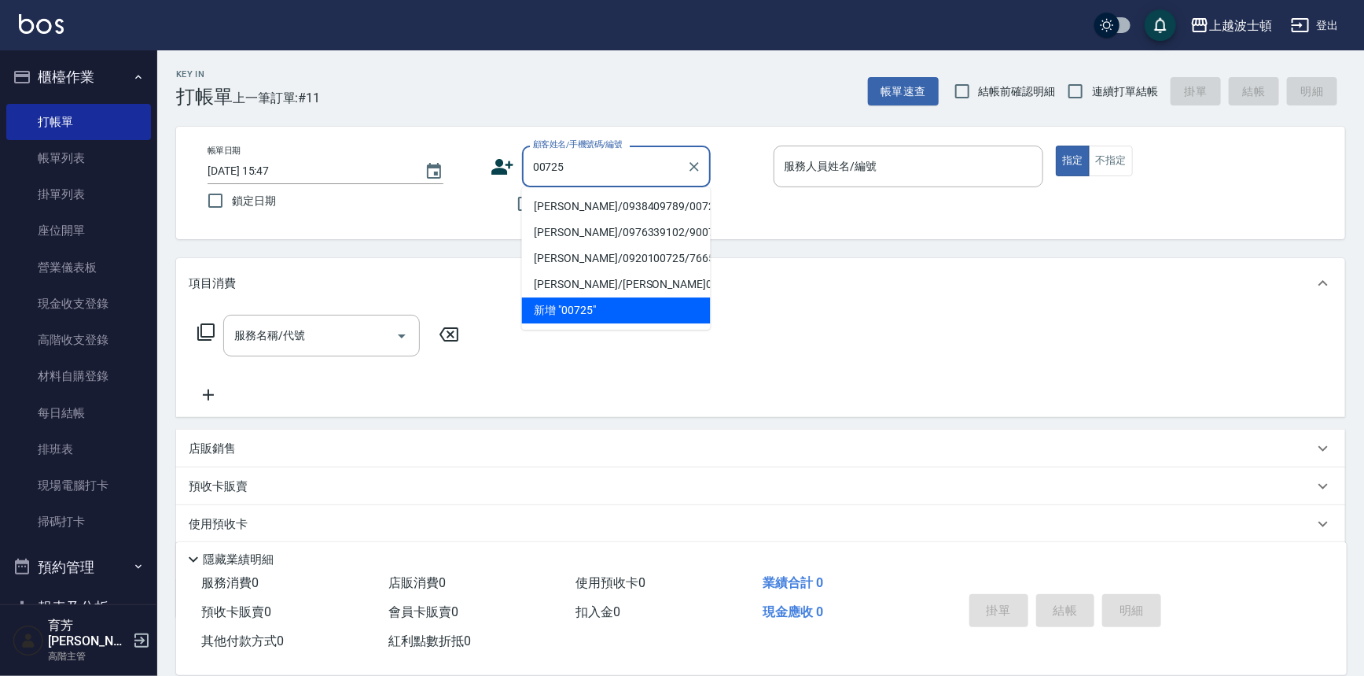
click at [550, 210] on li "[PERSON_NAME]/0938409789/00725" at bounding box center [616, 206] width 189 height 26
type input "[PERSON_NAME]/0938409789/00725"
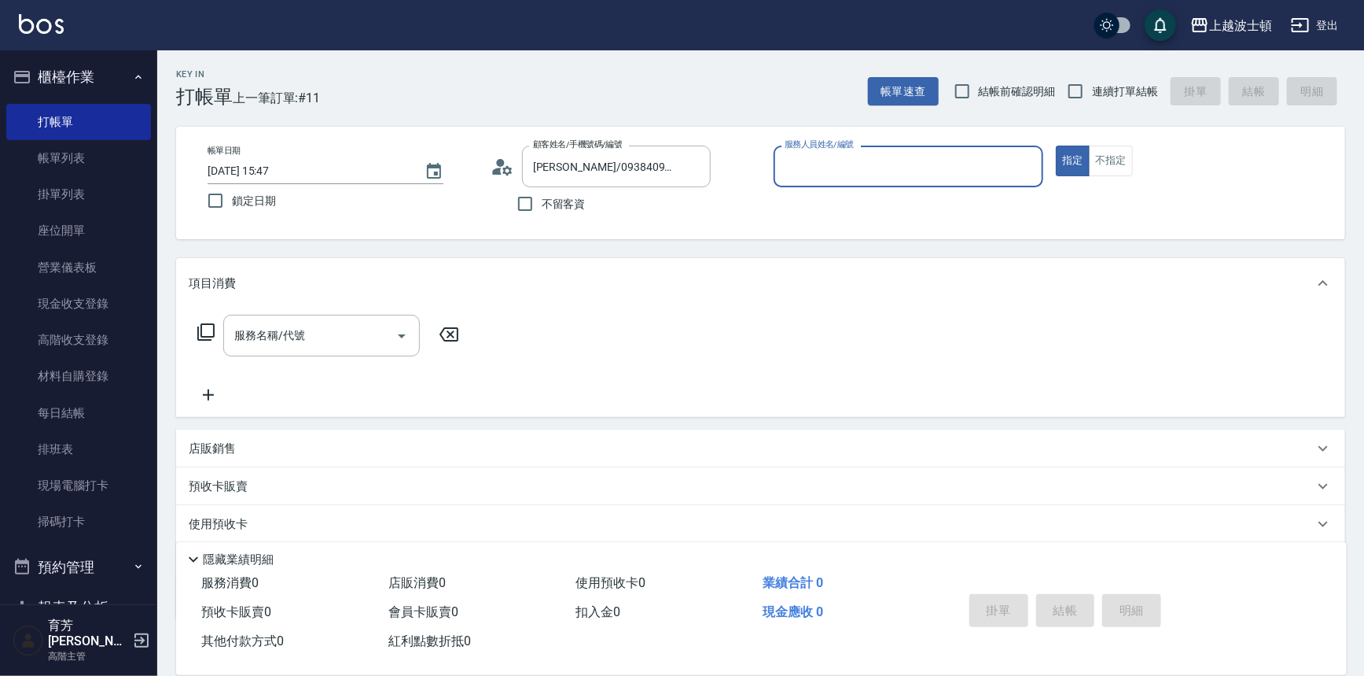
type input "Vicky-13"
click at [307, 347] on input "服務名稱/代號" at bounding box center [309, 336] width 159 height 28
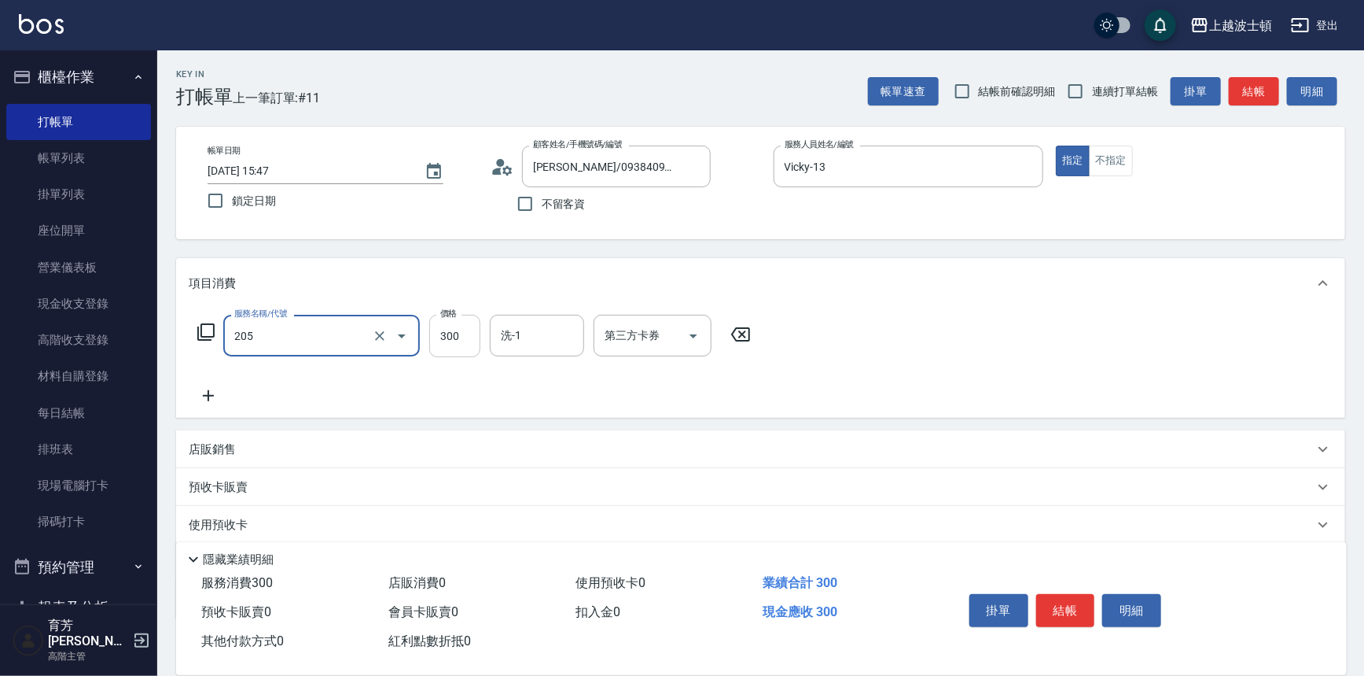
type input "洗髮(205)"
click at [466, 340] on input "300" at bounding box center [454, 336] width 51 height 42
type input "270"
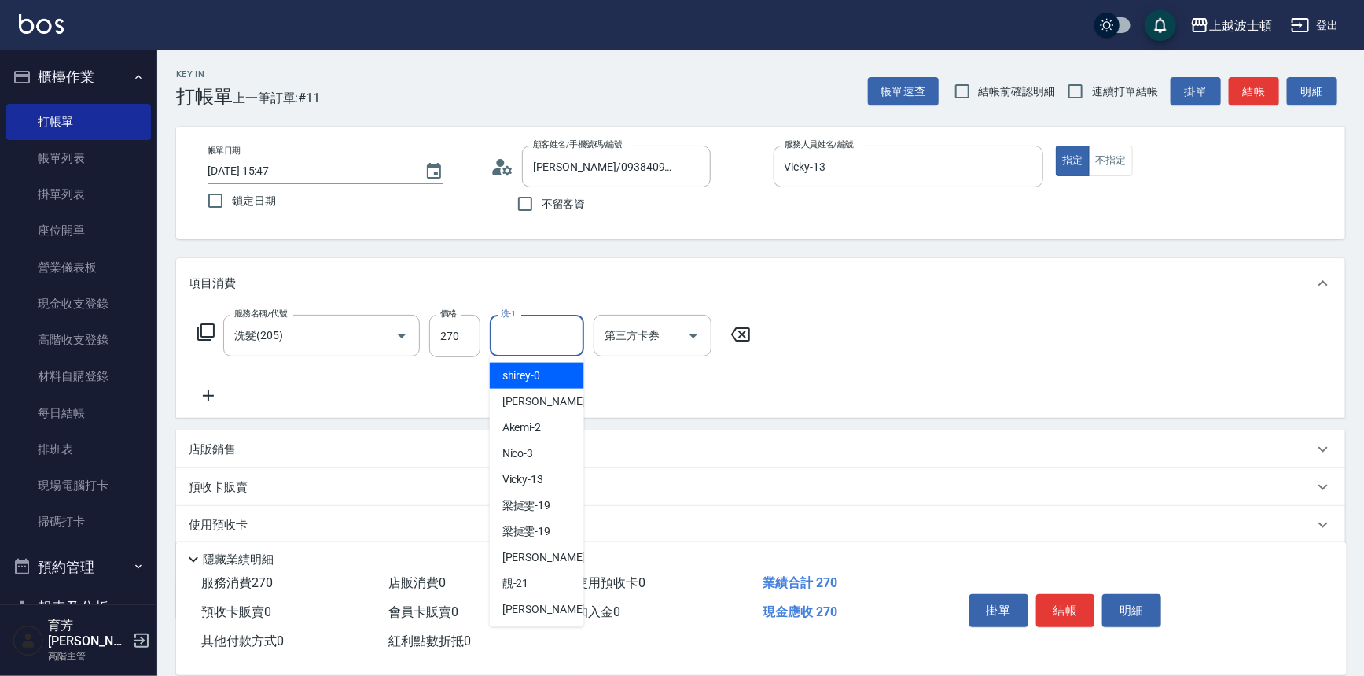
click at [535, 346] on input "洗-1" at bounding box center [537, 336] width 80 height 28
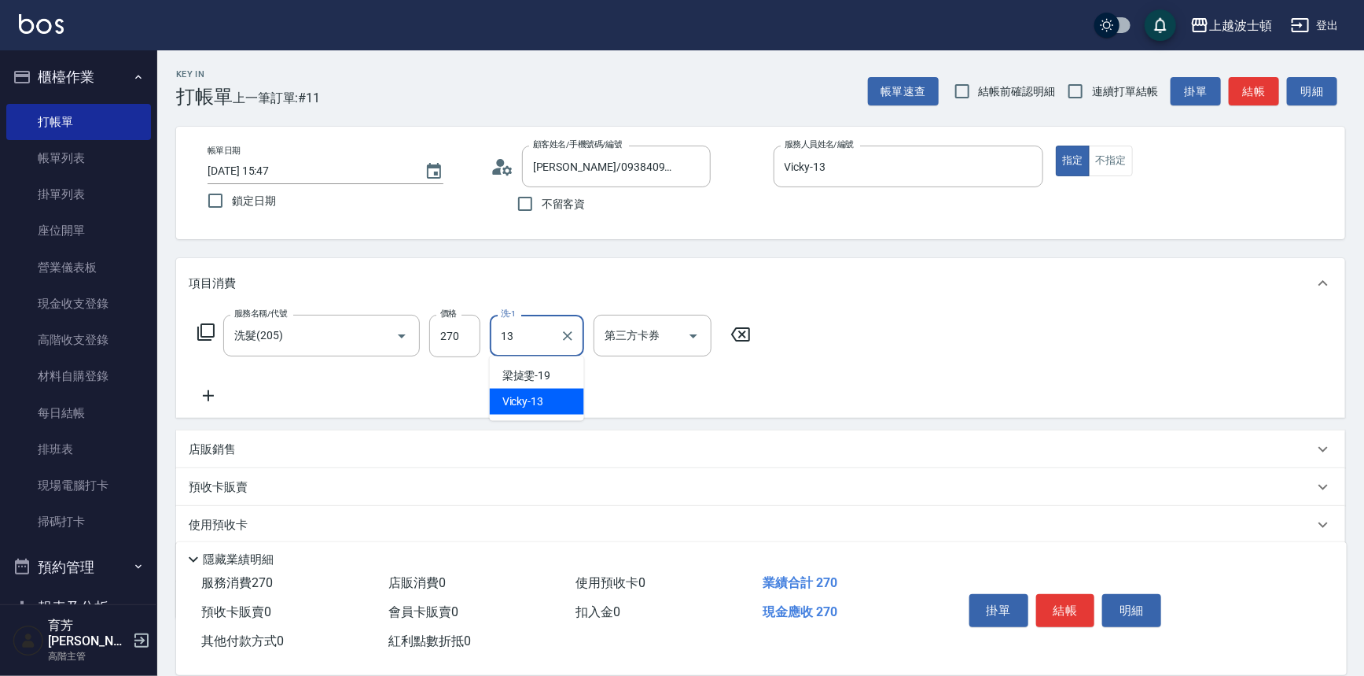
type input "Vicky-13"
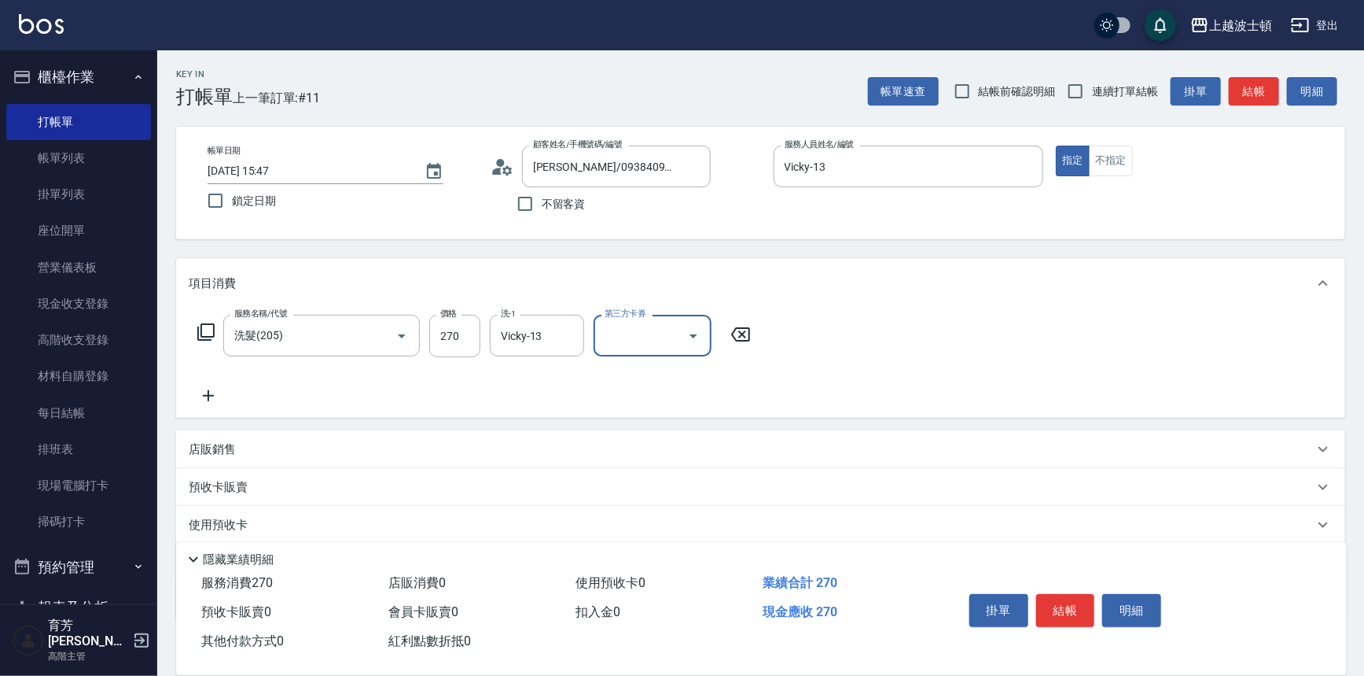
scroll to position [91, 0]
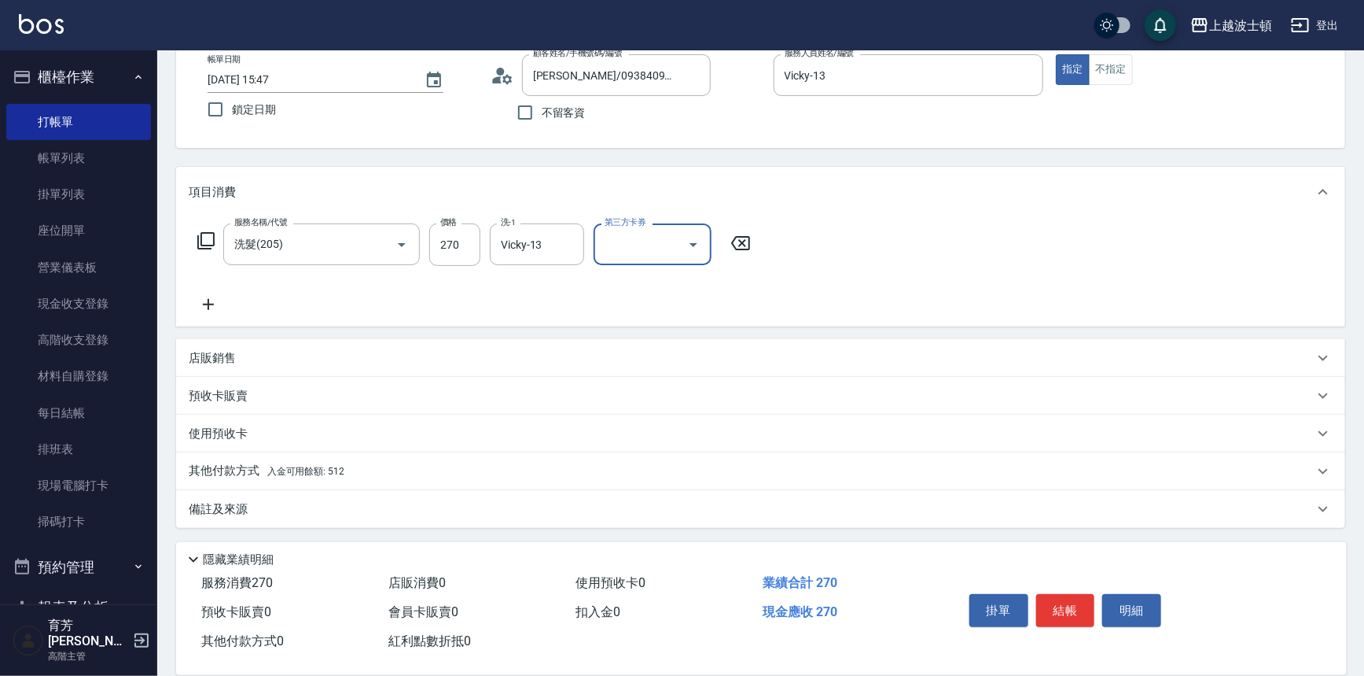
click at [237, 466] on p "其他付款方式 入金可用餘額: 512" at bounding box center [267, 470] width 156 height 17
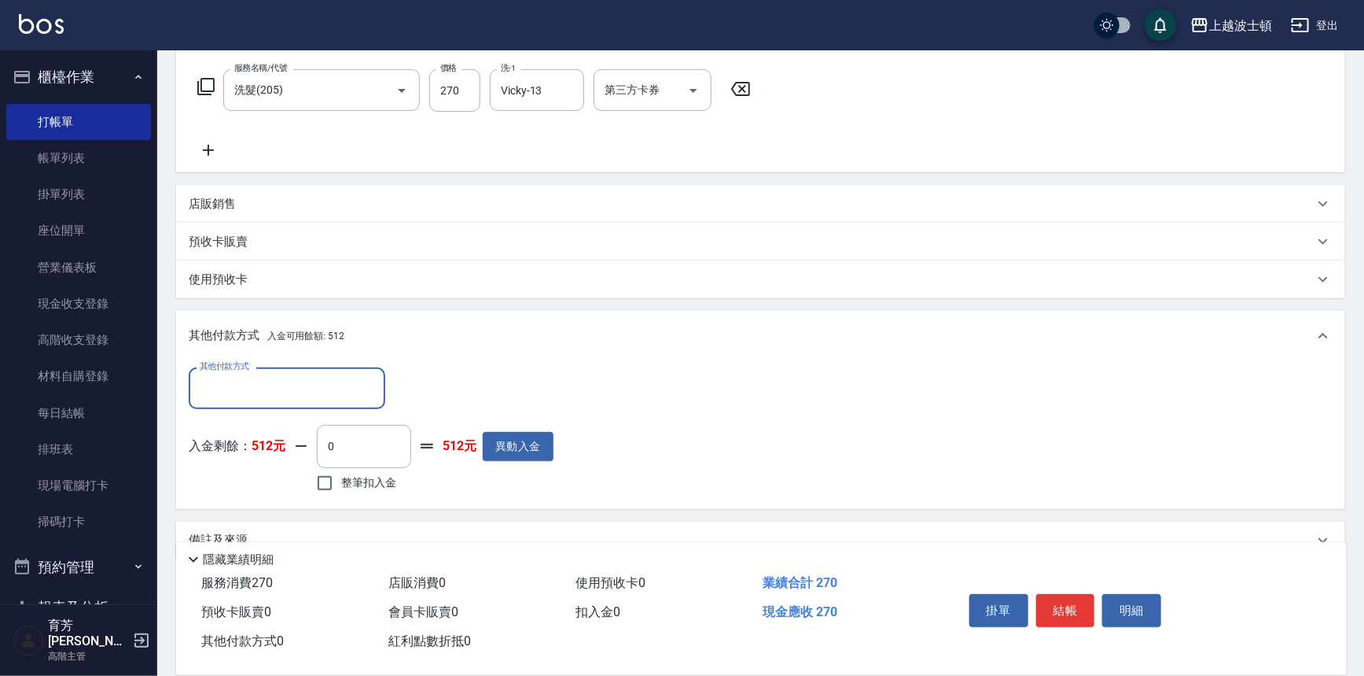
scroll to position [256, 0]
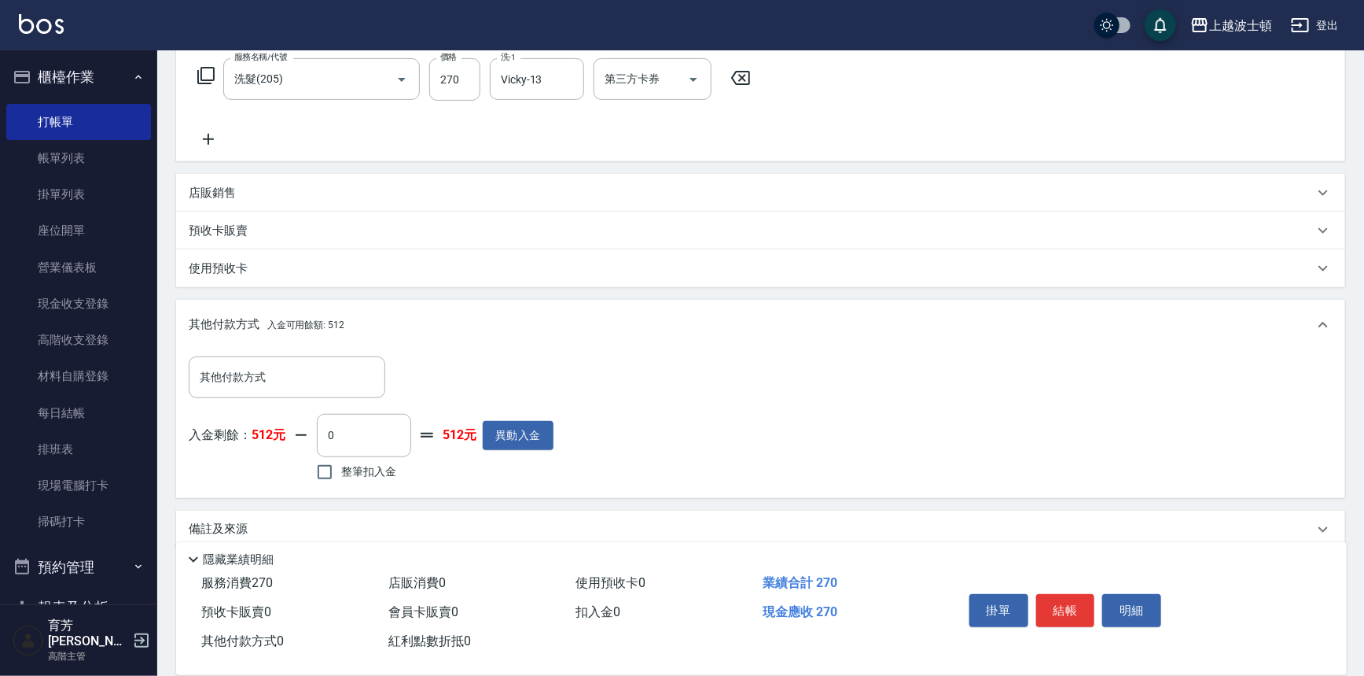
click at [385, 466] on span "整筆扣入金" at bounding box center [368, 471] width 55 height 17
click at [341, 466] on input "整筆扣入金" at bounding box center [324, 471] width 33 height 33
checkbox input "true"
type input "270"
click at [1082, 605] on button "結帳" at bounding box center [1065, 610] width 59 height 33
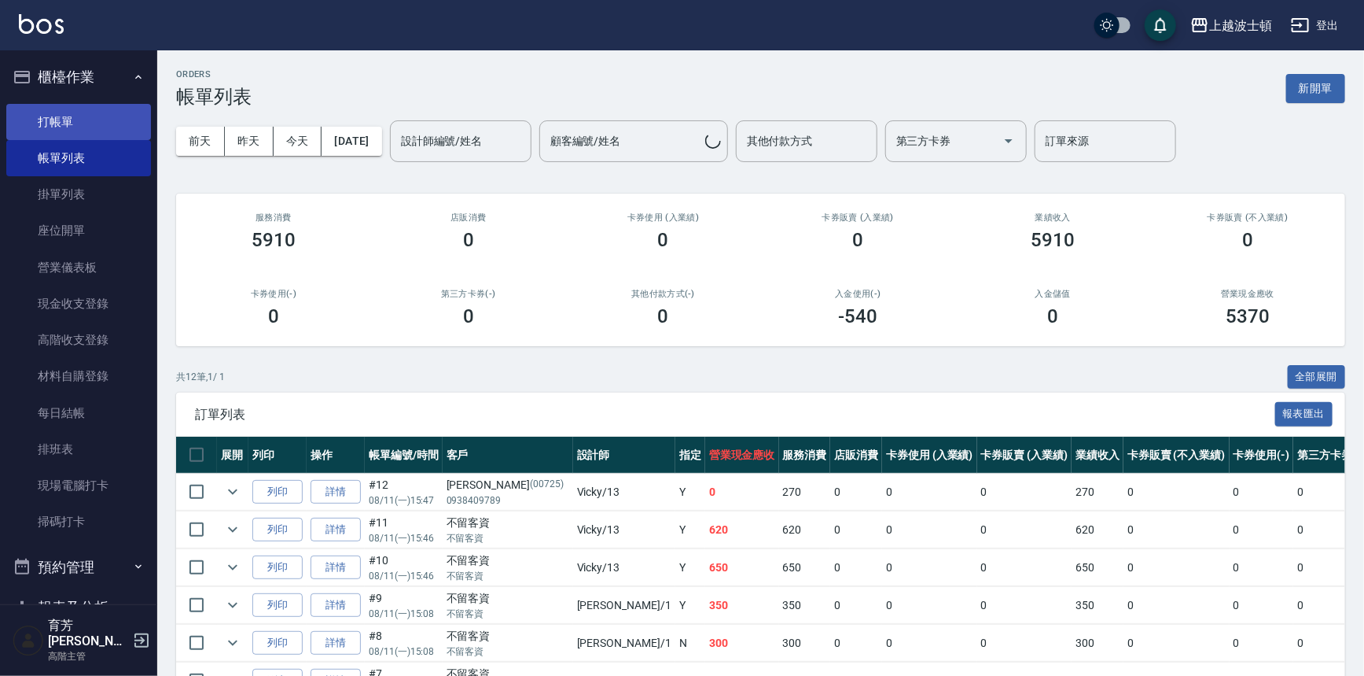
click at [65, 115] on link "打帳單" at bounding box center [78, 122] width 145 height 36
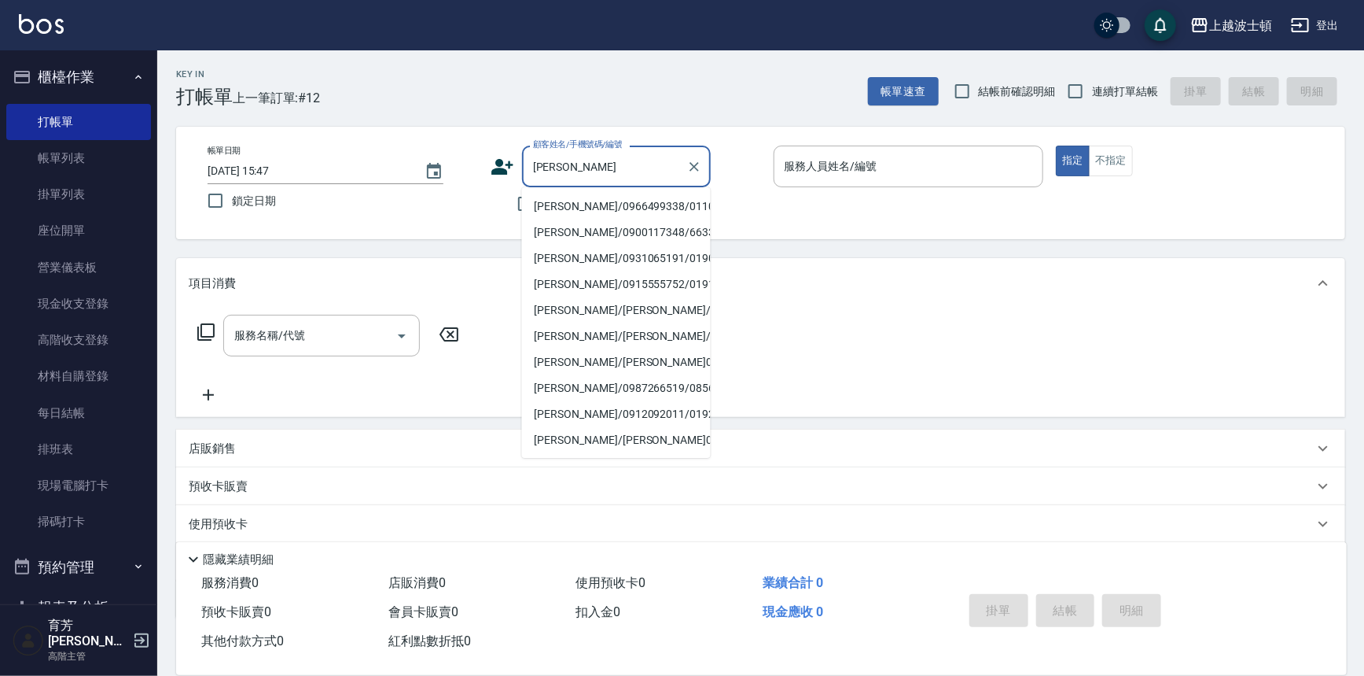
click at [574, 206] on li "[PERSON_NAME]/0966499338/0110319" at bounding box center [616, 206] width 189 height 26
type input "[PERSON_NAME]/0966499338/0110319"
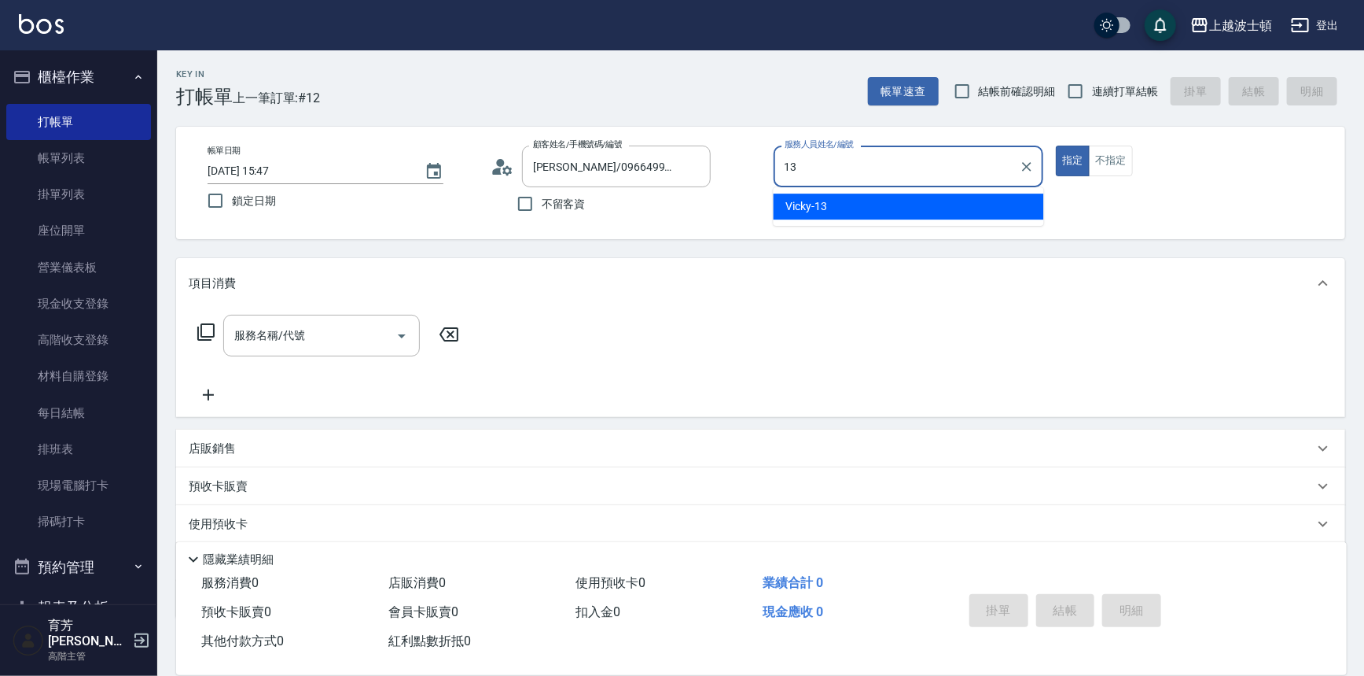
type input "Vicky-13"
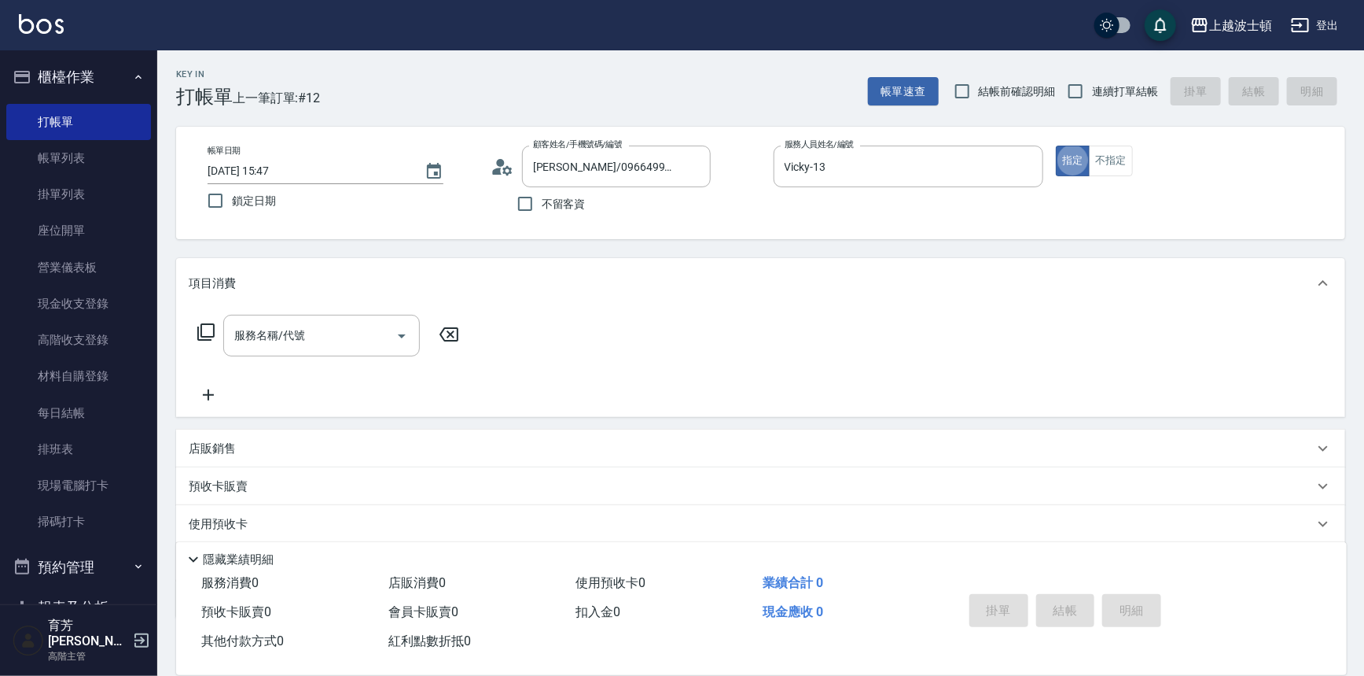
type button "true"
click at [334, 358] on div "服務名稱/代號 服務名稱/代號" at bounding box center [329, 360] width 280 height 90
click at [329, 345] on input "服務名稱/代號" at bounding box center [309, 336] width 159 height 28
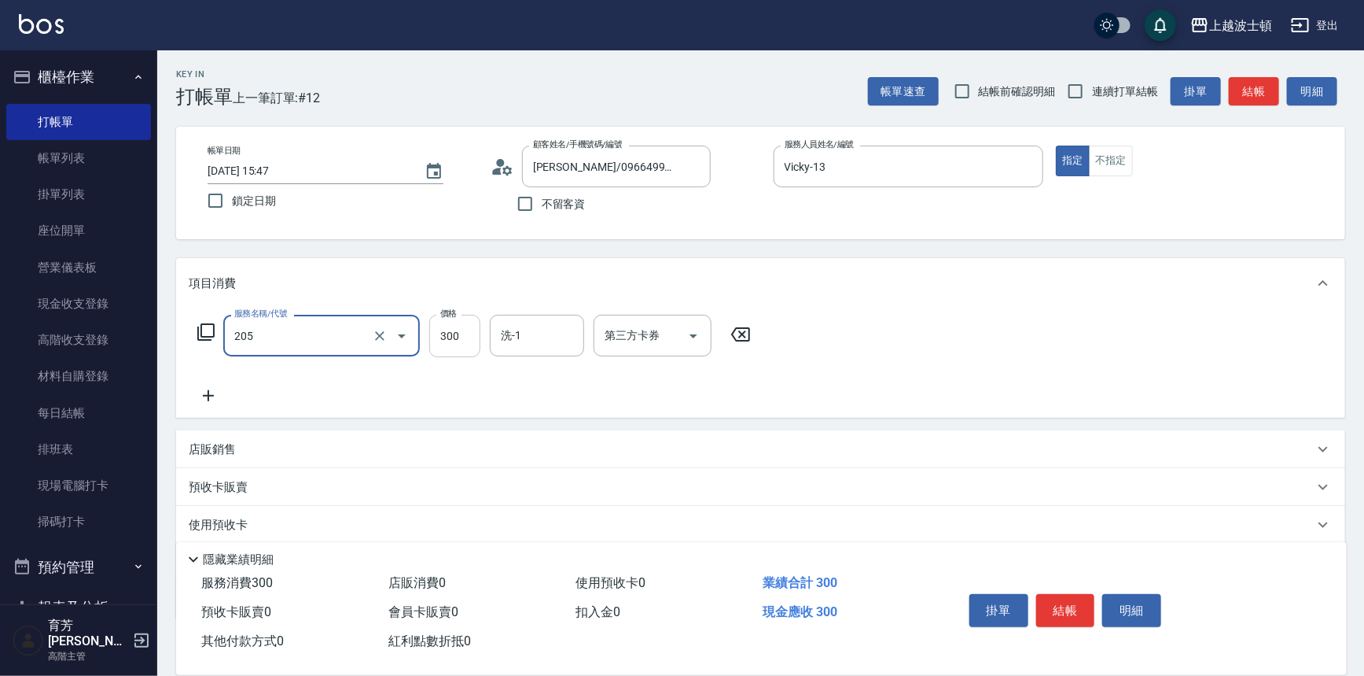
type input "洗髮(205)"
click at [467, 341] on input "300" at bounding box center [454, 336] width 51 height 42
type input "270"
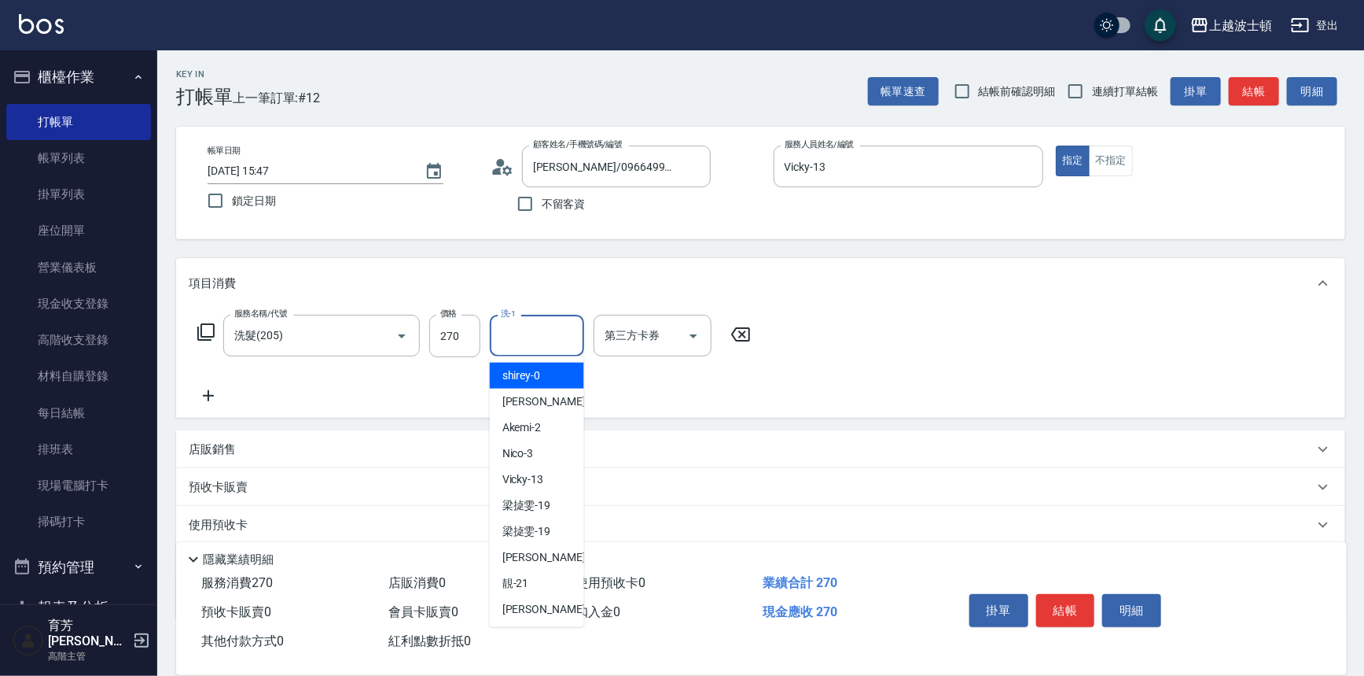
click at [524, 341] on input "洗-1" at bounding box center [537, 336] width 80 height 28
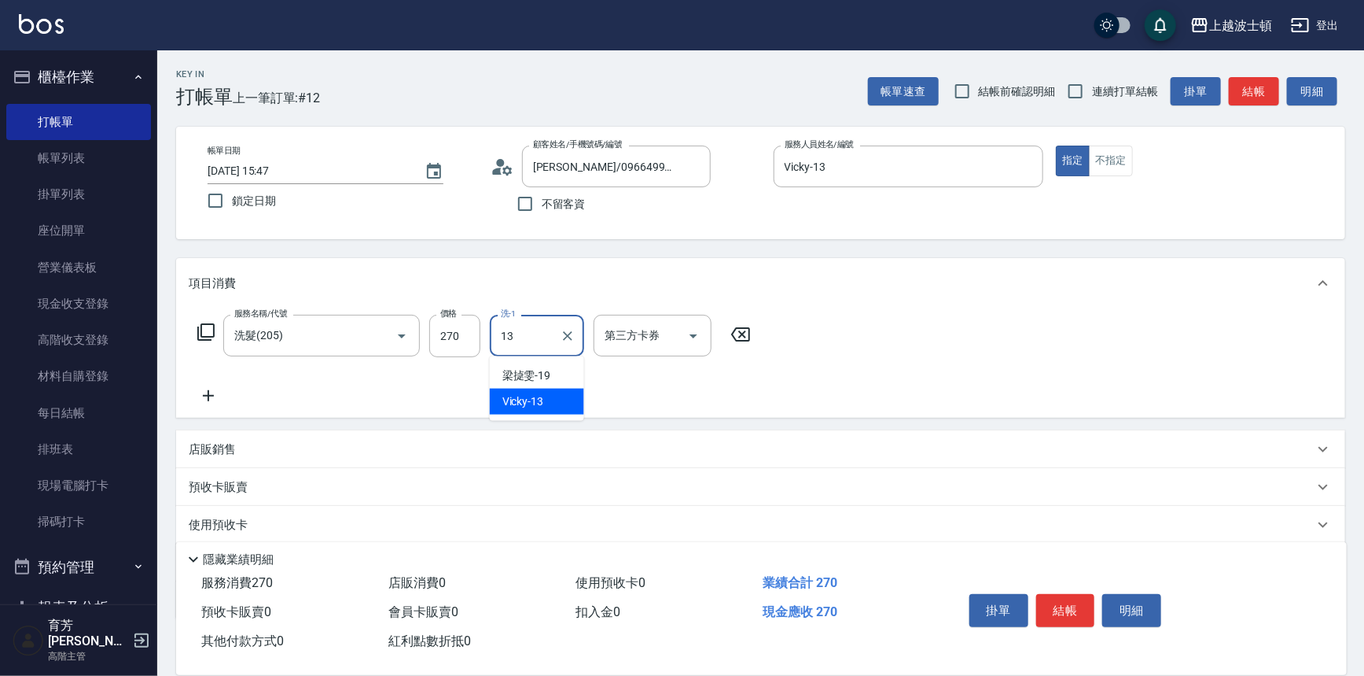
type input "Vicky-13"
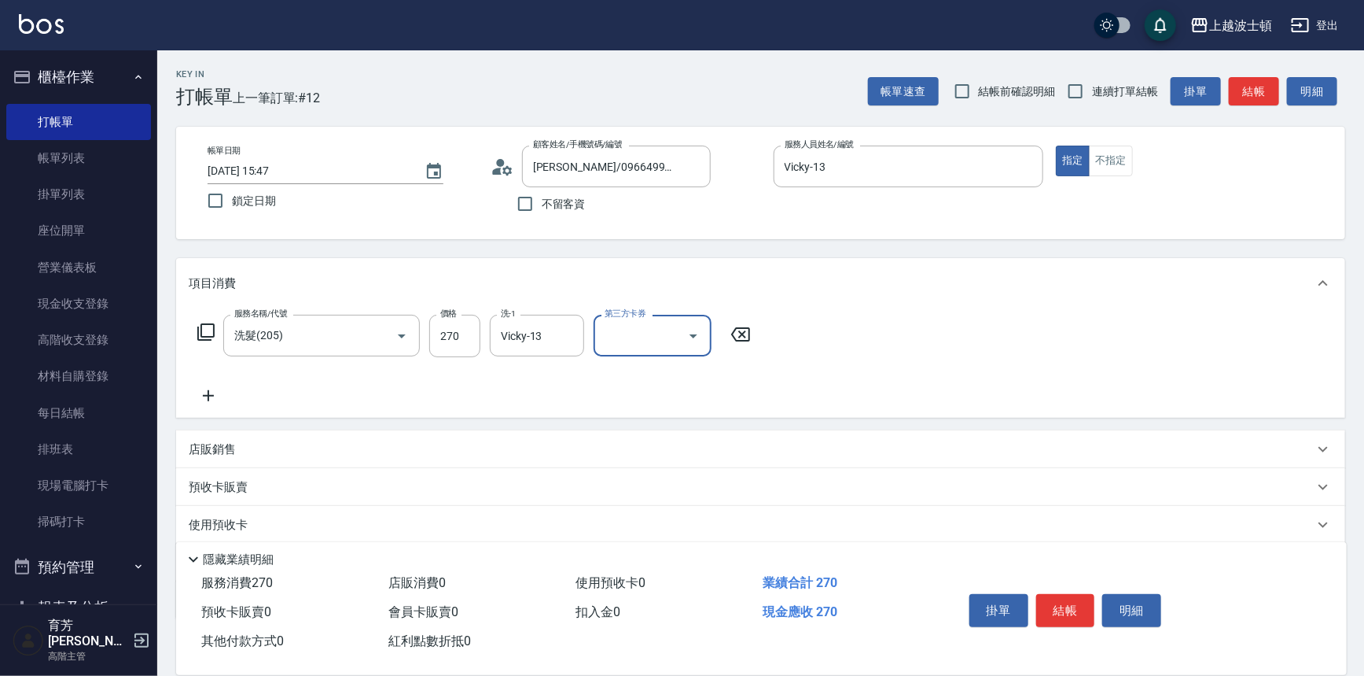
scroll to position [91, 0]
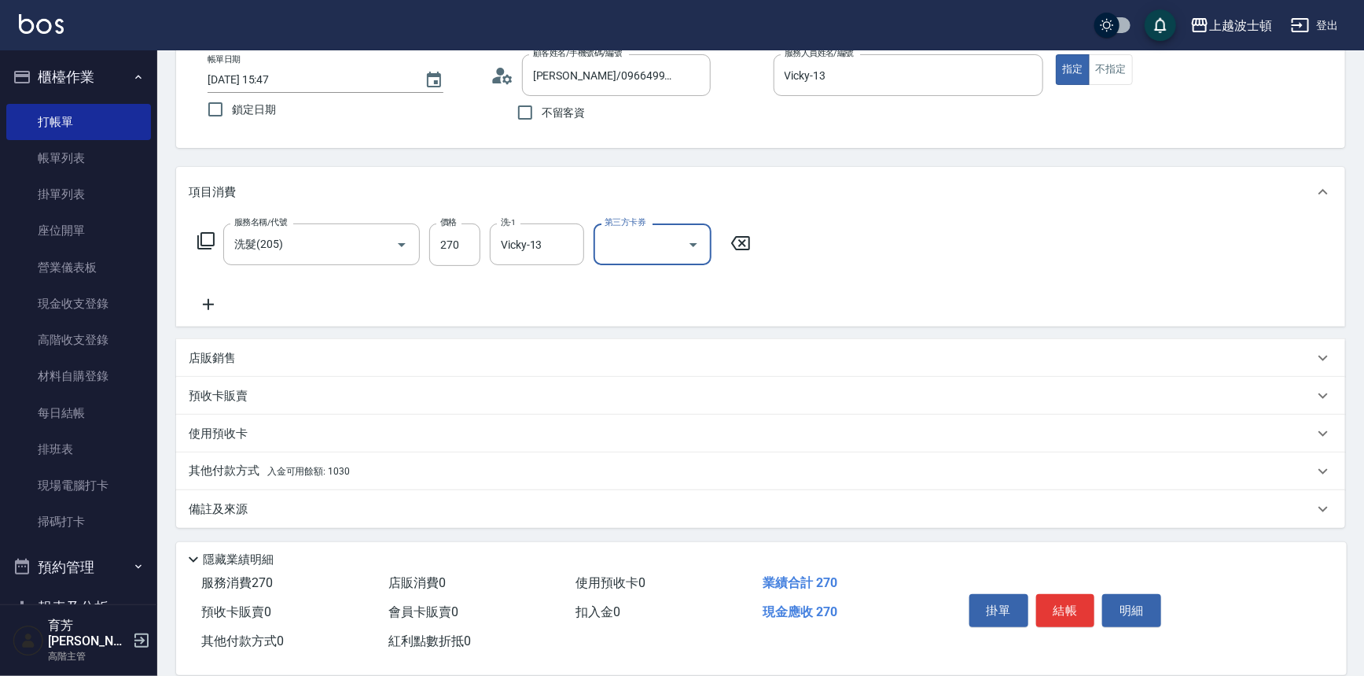
click at [194, 473] on p "其他付款方式 入金可用餘額: 1030" at bounding box center [269, 470] width 161 height 17
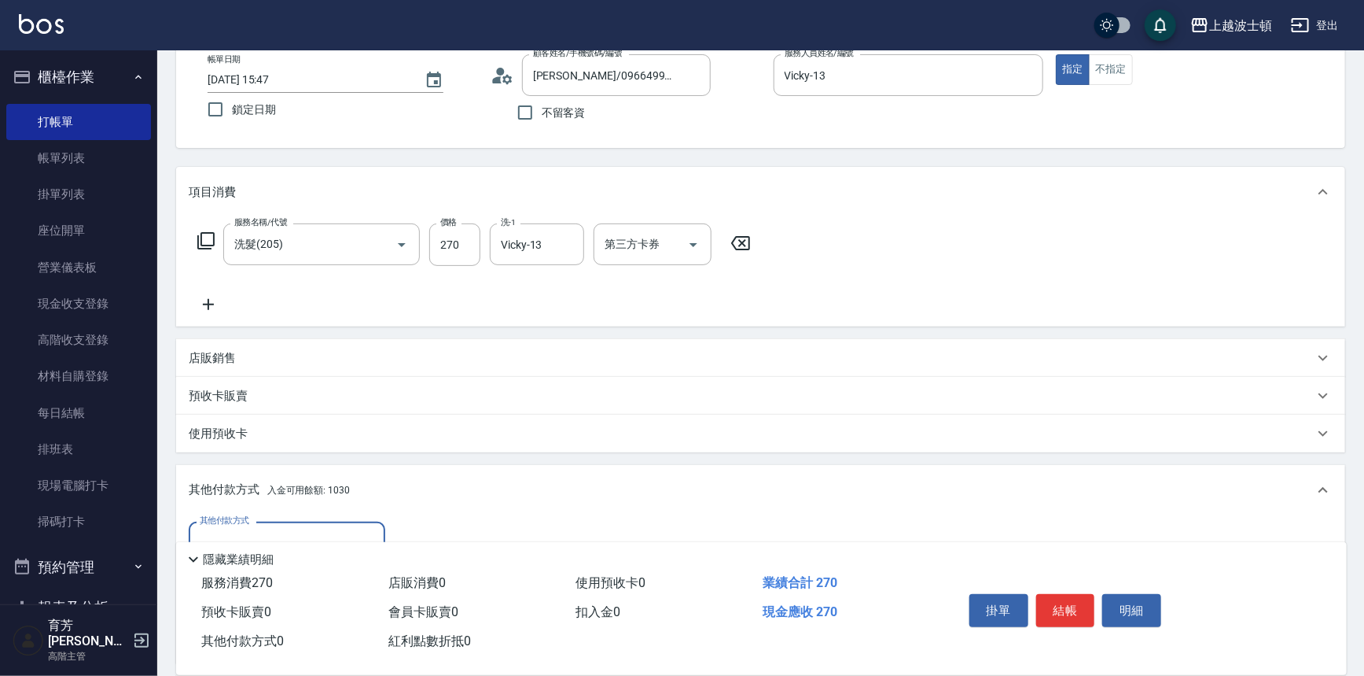
scroll to position [0, 0]
drag, startPoint x: 1371, startPoint y: 631, endPoint x: 1360, endPoint y: 625, distance: 12.3
click at [1364, 634] on html "上越波士頓 登出 櫃檯作業 打帳單 帳單列表 掛單列表 座位開單 營業儀表板 現金收支登錄 高階收支登錄 材料自購登錄 每日結帳 排班表 現場電腦打卡 掃碼打…" at bounding box center [682, 385] width 1364 height 952
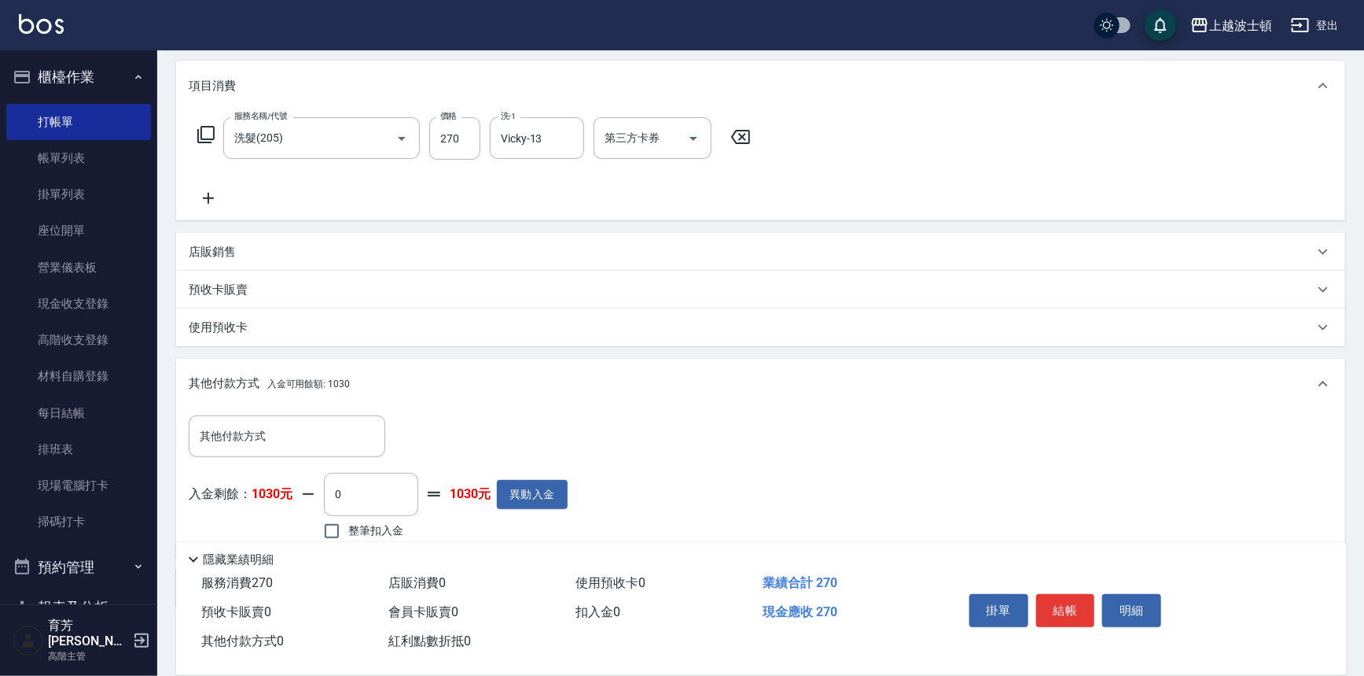
click at [382, 525] on span "整筆扣入金" at bounding box center [375, 530] width 55 height 17
click at [348, 525] on input "整筆扣入金" at bounding box center [331, 530] width 33 height 33
checkbox input "true"
type input "270"
click at [1083, 604] on button "結帳" at bounding box center [1065, 610] width 59 height 33
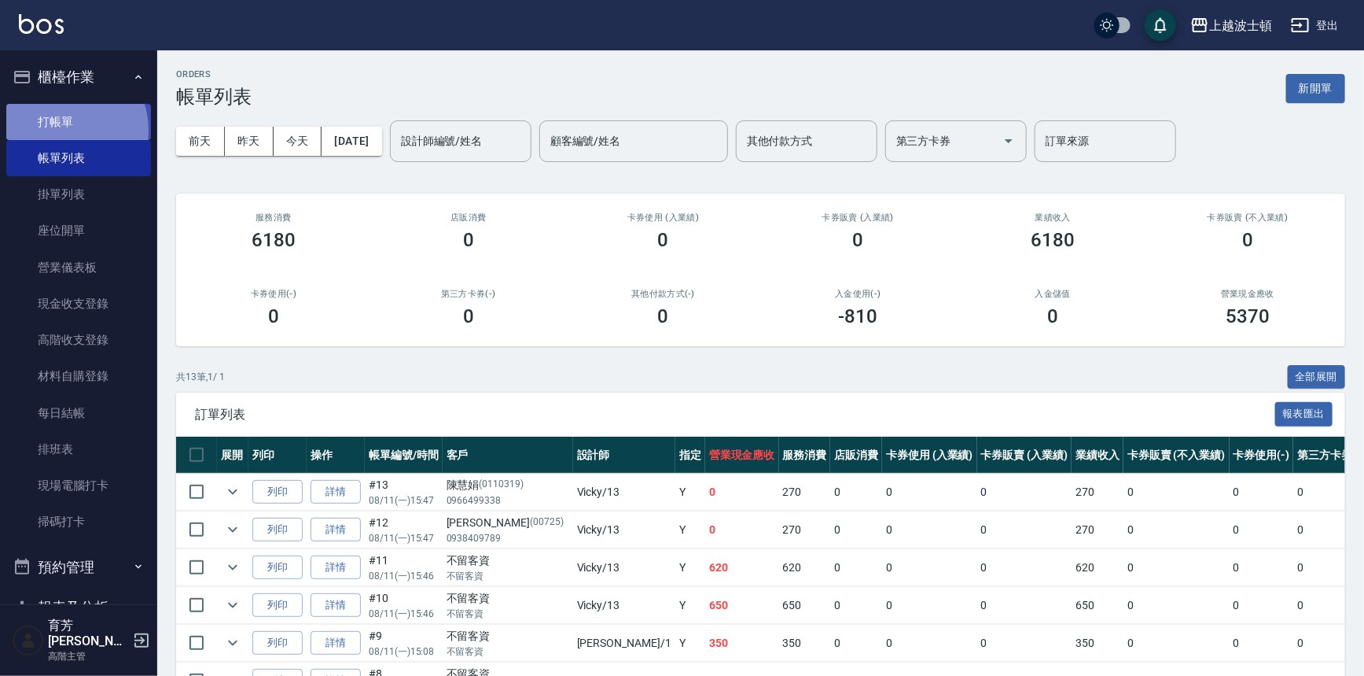
click at [61, 130] on link "打帳單" at bounding box center [78, 122] width 145 height 36
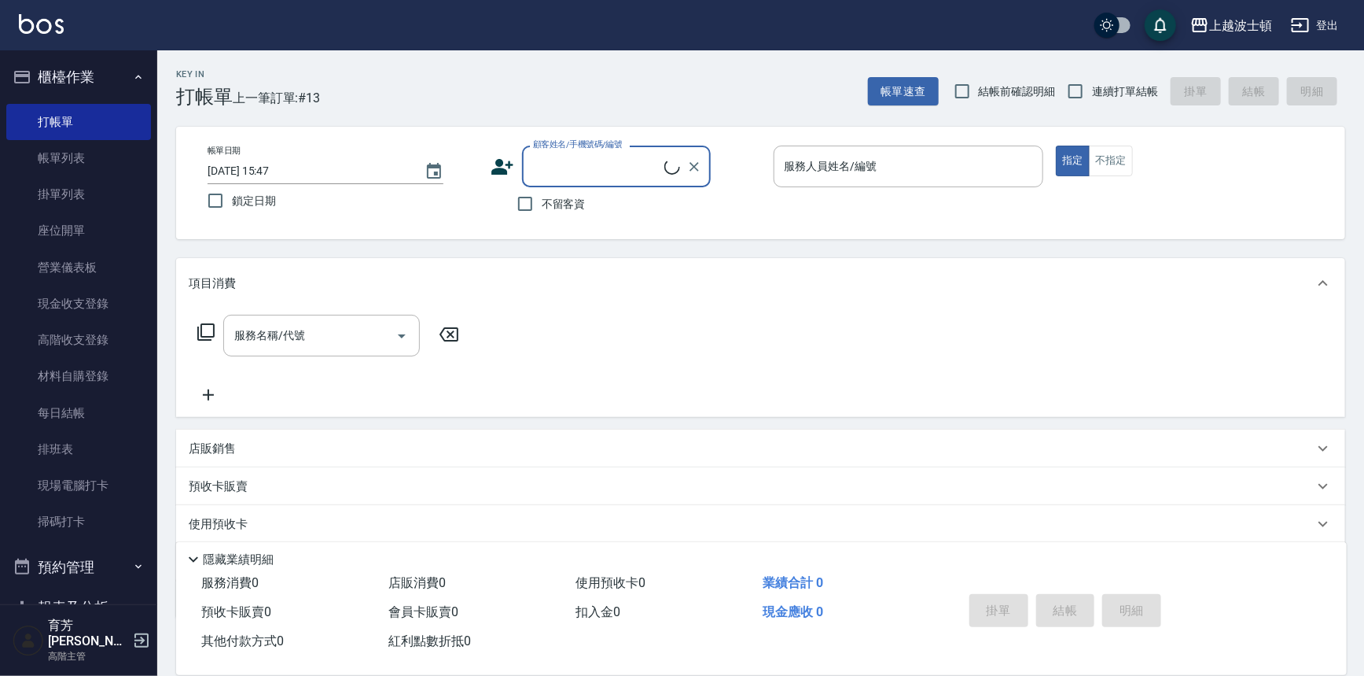
click at [572, 204] on span "不留客資" at bounding box center [564, 204] width 44 height 17
click at [542, 204] on input "不留客資" at bounding box center [525, 203] width 33 height 33
checkbox input "true"
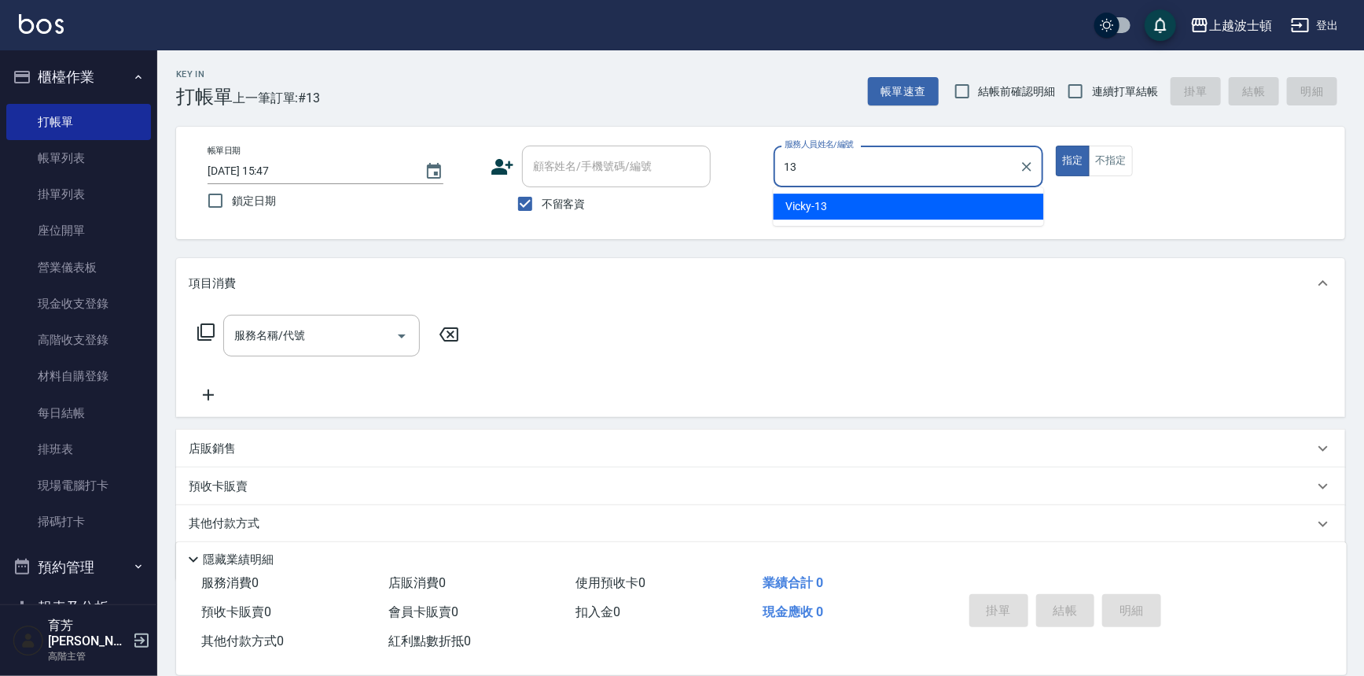
type input "Vicky-13"
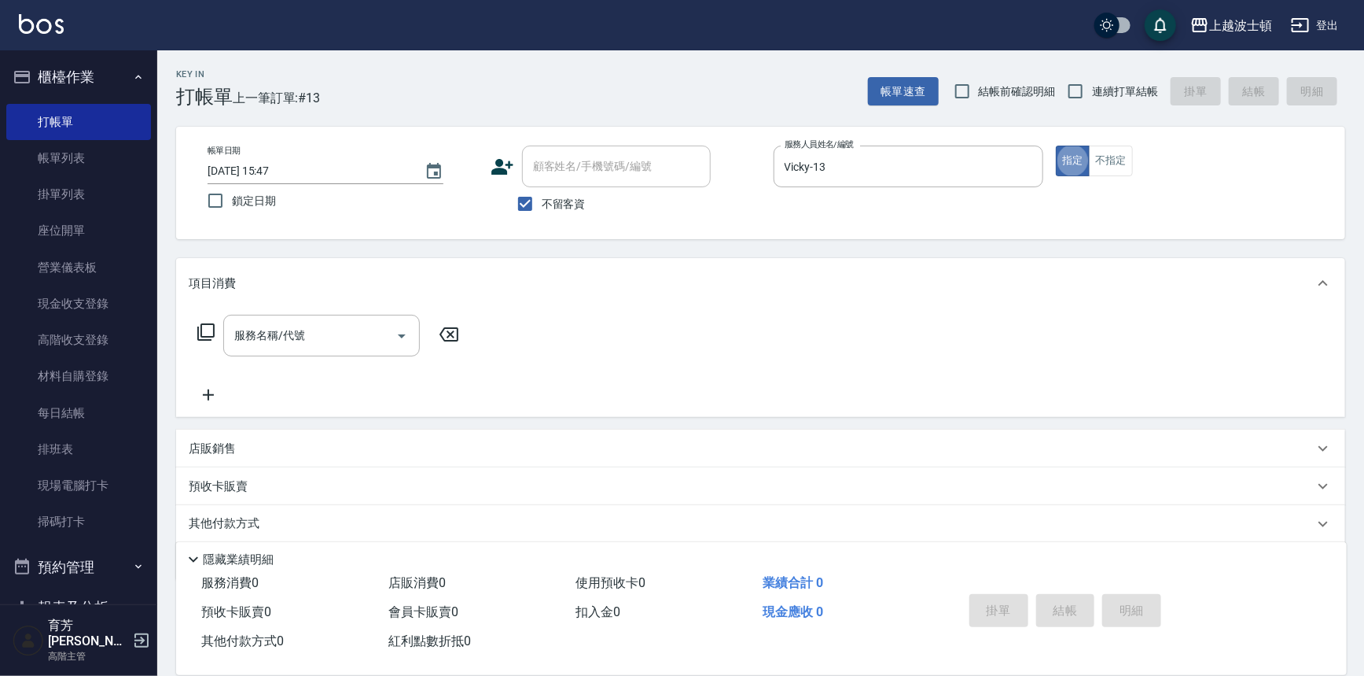
type button "true"
click at [346, 344] on input "服務名稱/代號" at bounding box center [309, 336] width 159 height 28
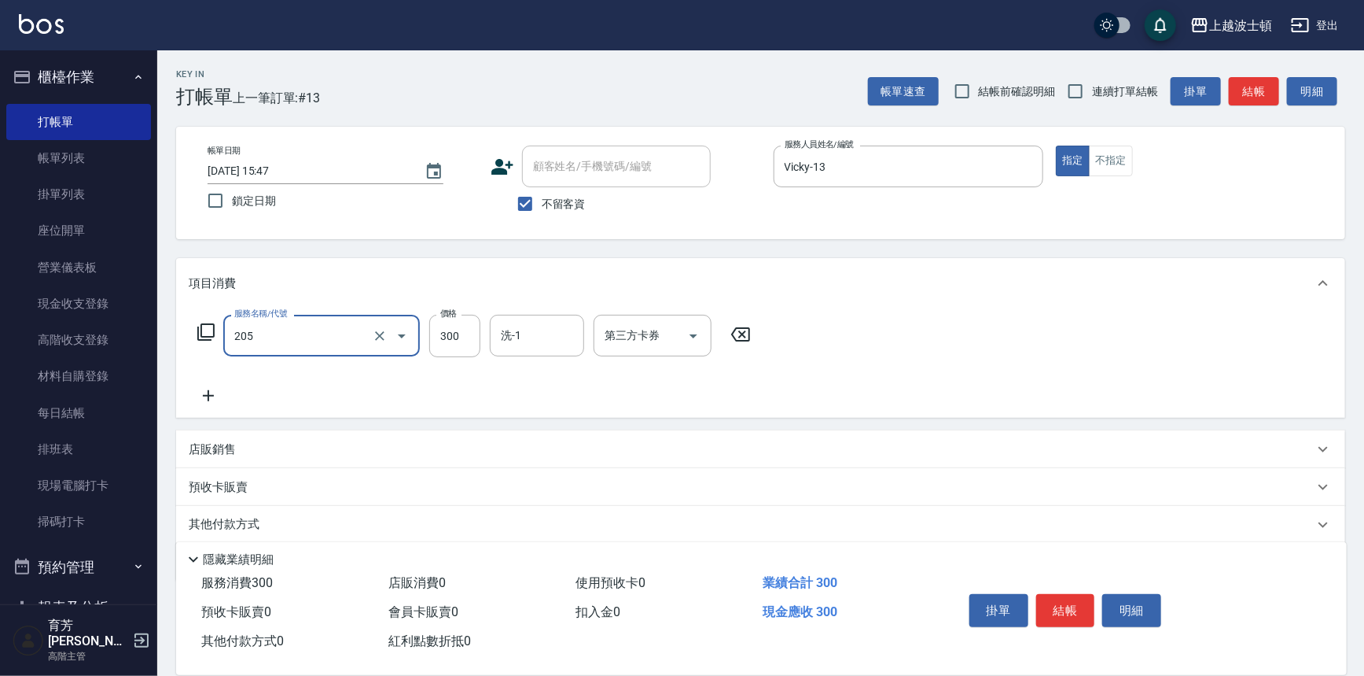
type input "洗髮(205)"
click at [208, 392] on icon at bounding box center [208, 395] width 11 height 11
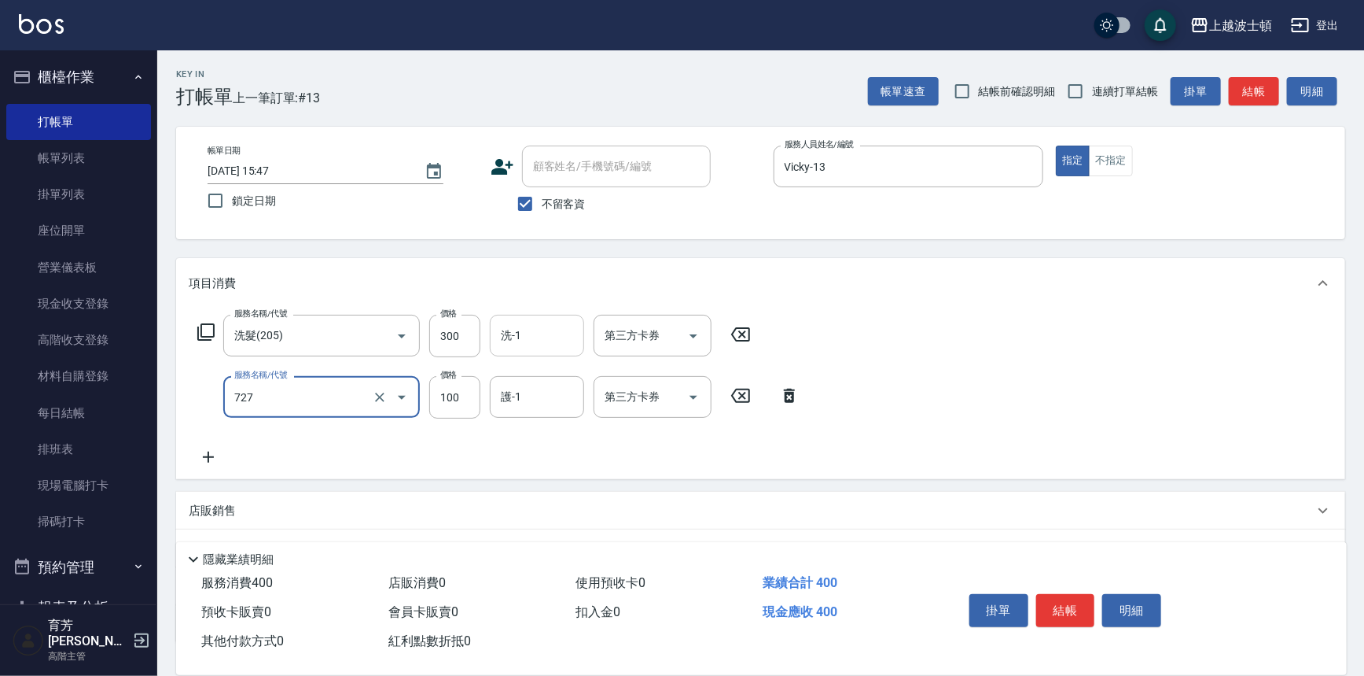
type input "快速護髮(727)"
click at [543, 333] on input "洗-1" at bounding box center [537, 336] width 80 height 28
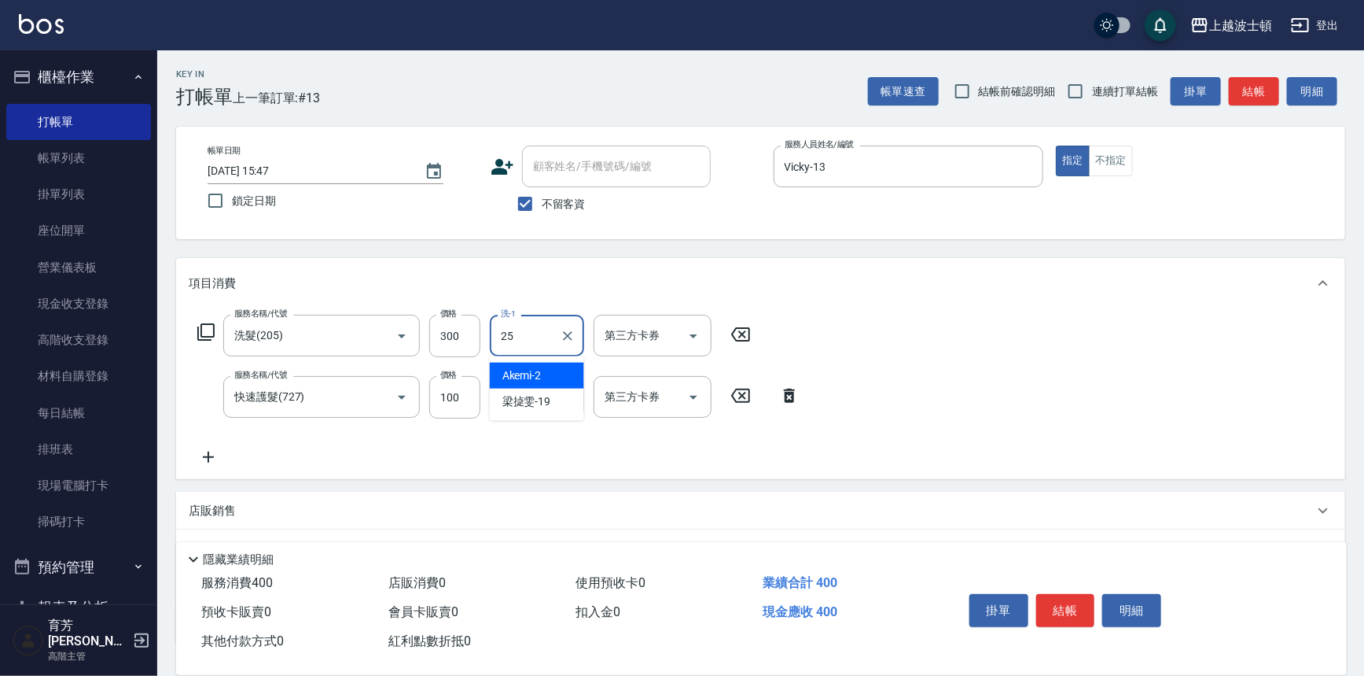
type input "[PERSON_NAME]-25"
click at [538, 391] on input "護-1" at bounding box center [537, 397] width 80 height 28
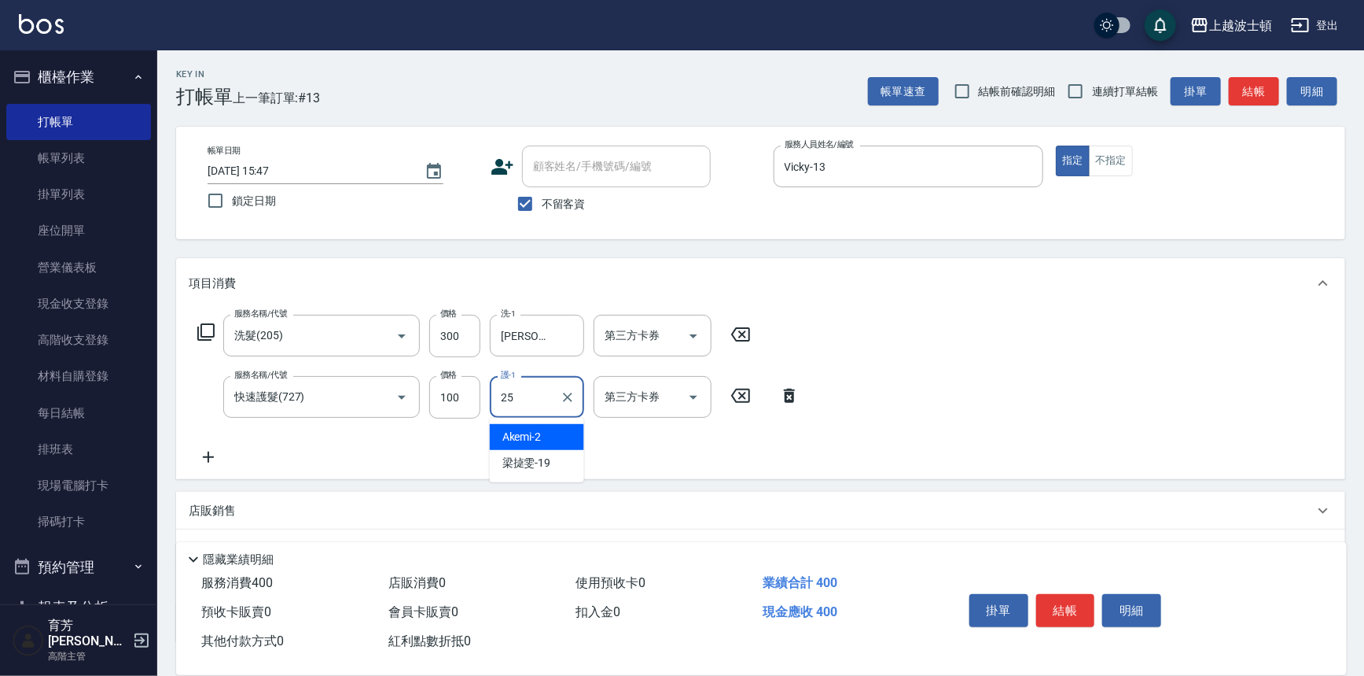
type input "[PERSON_NAME]-25"
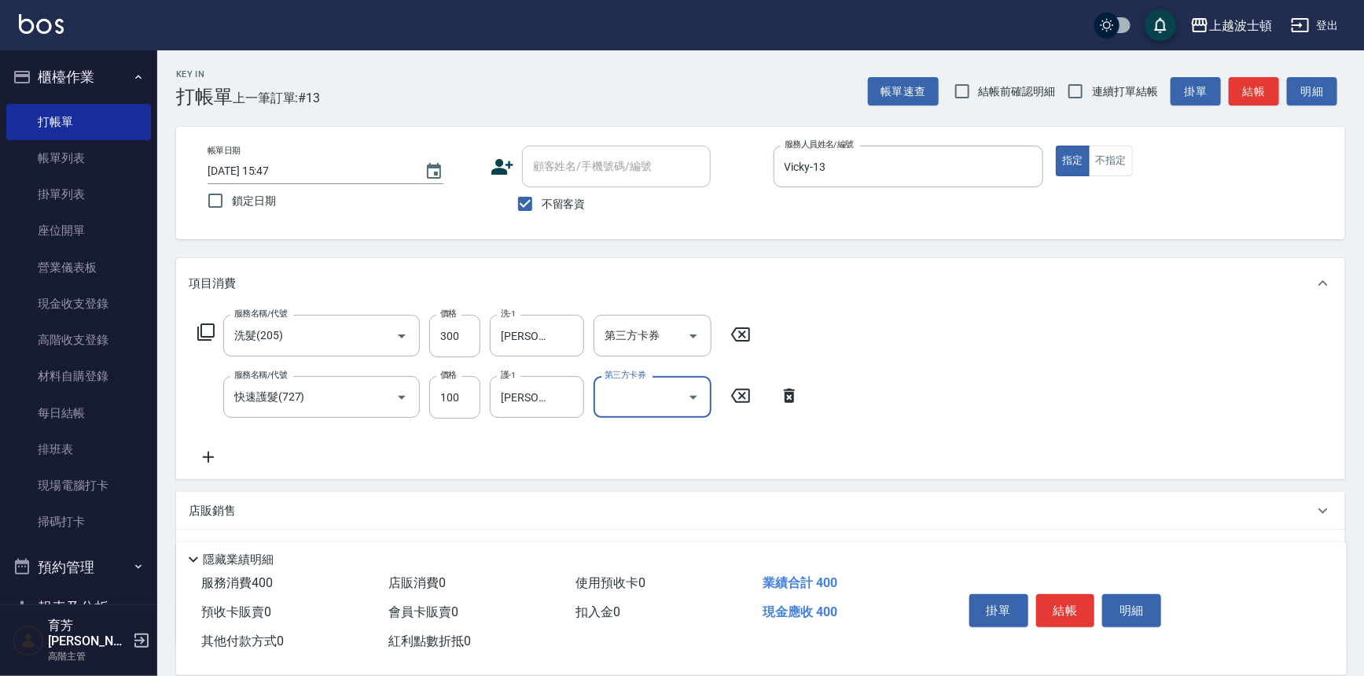
click at [1062, 606] on button "結帳" at bounding box center [1065, 610] width 59 height 33
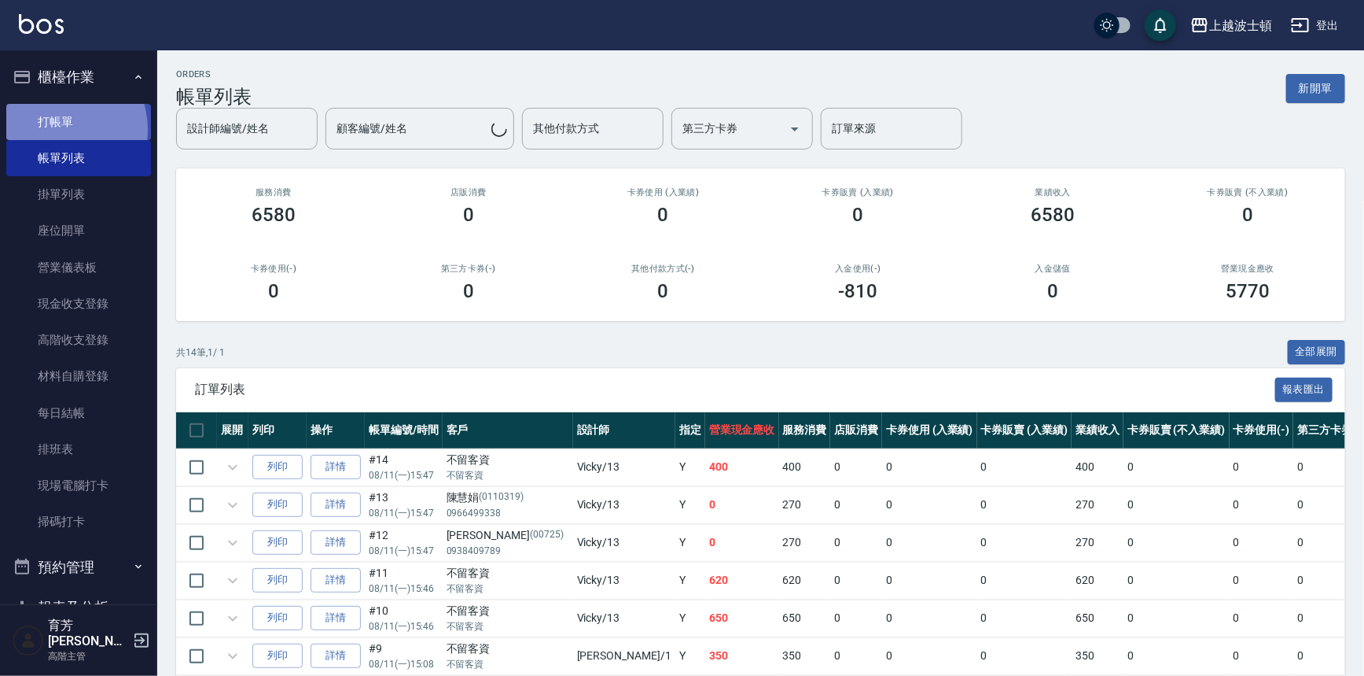
click at [53, 129] on link "打帳單" at bounding box center [78, 122] width 145 height 36
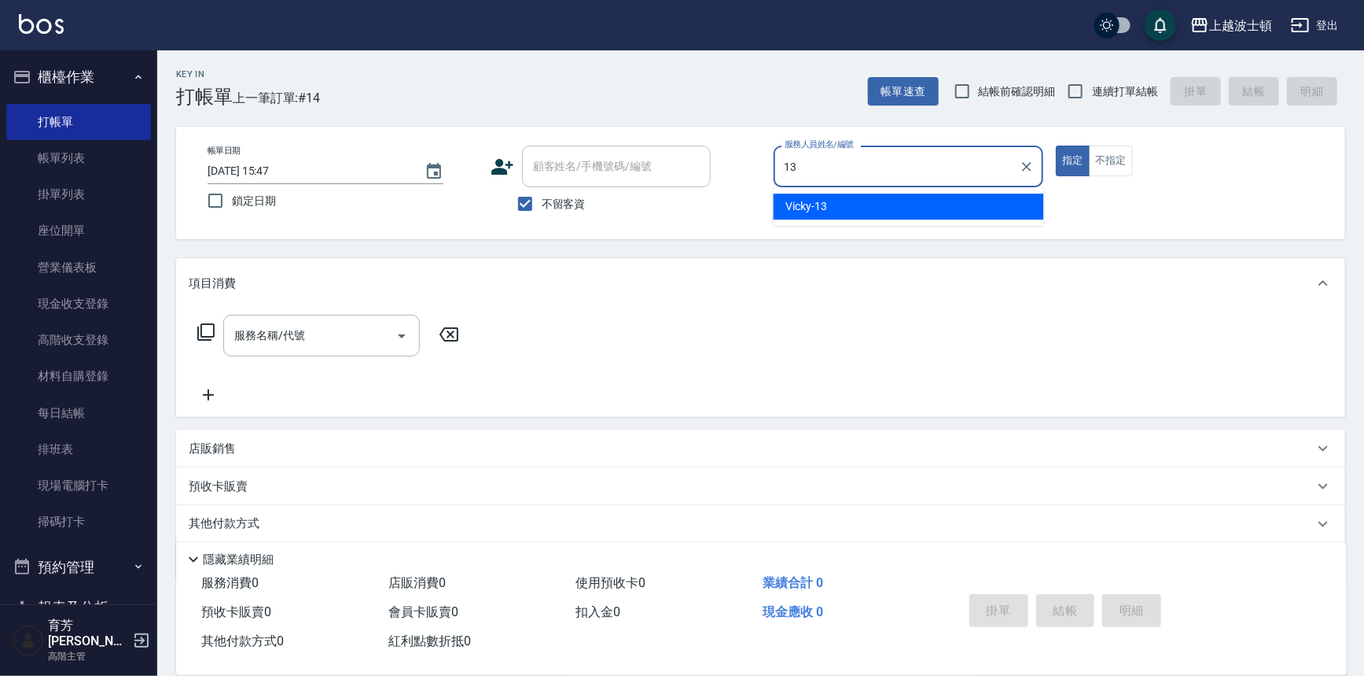
type input "Vicky-13"
type button "true"
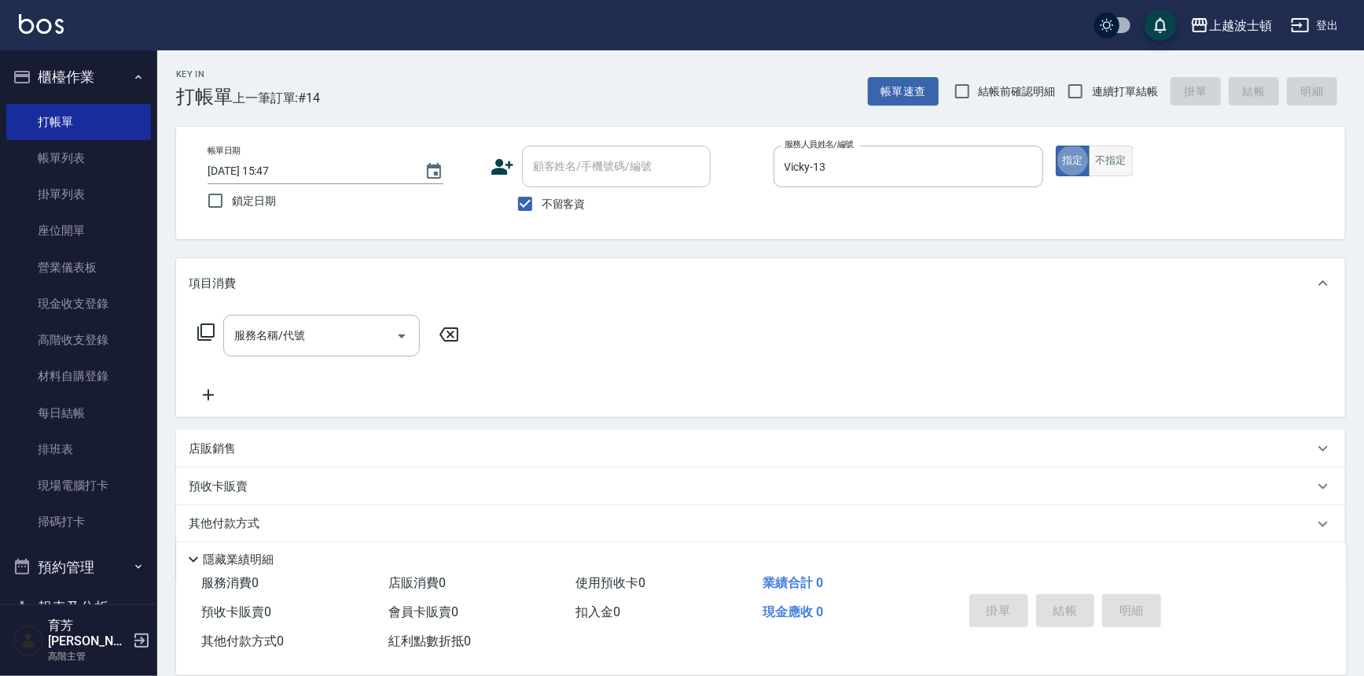
click at [1099, 158] on button "不指定" at bounding box center [1111, 160] width 44 height 31
click at [320, 347] on input "服務名稱/代號" at bounding box center [309, 336] width 159 height 28
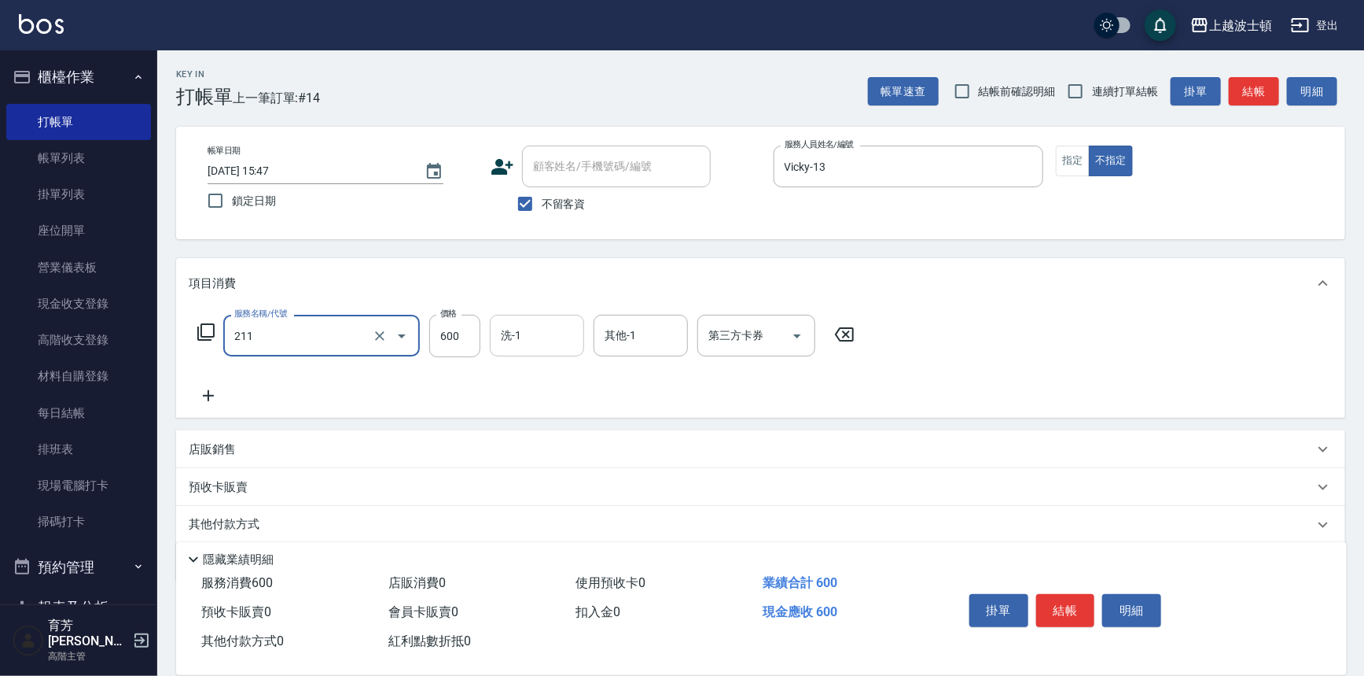
type input "舒壓洗髮(211)"
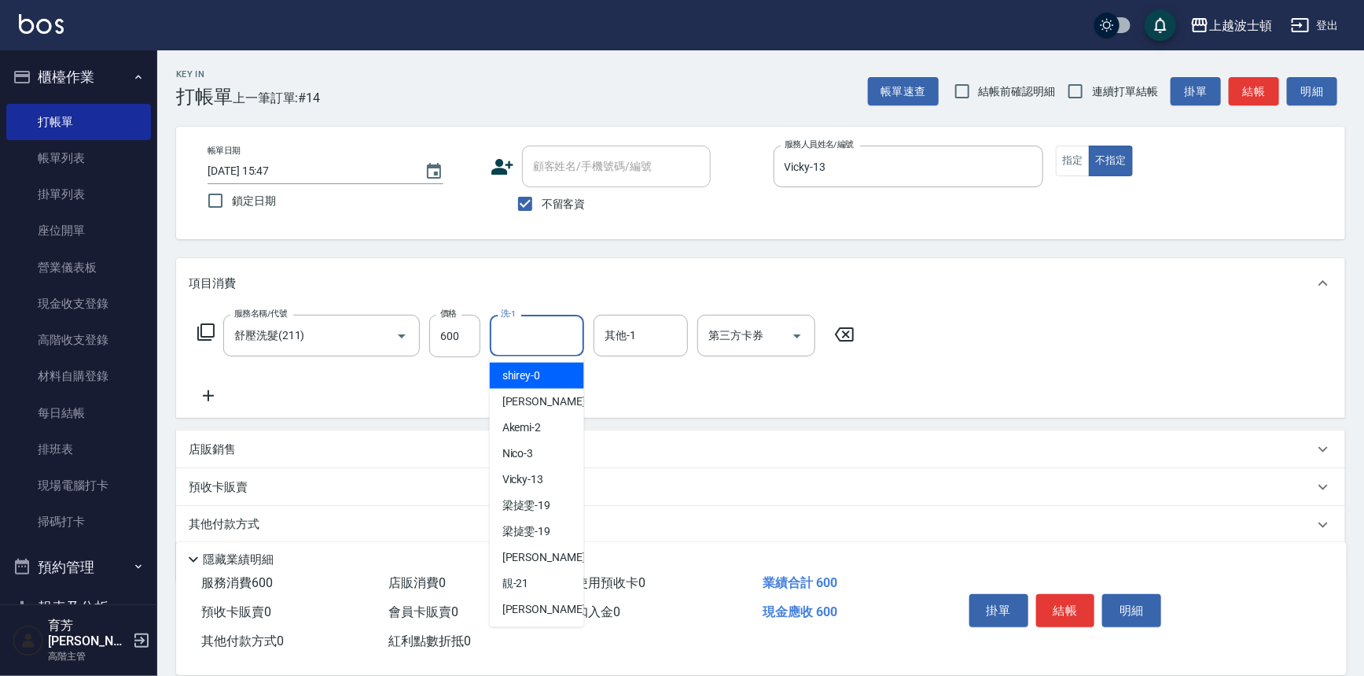
click at [528, 346] on input "洗-1" at bounding box center [537, 336] width 80 height 28
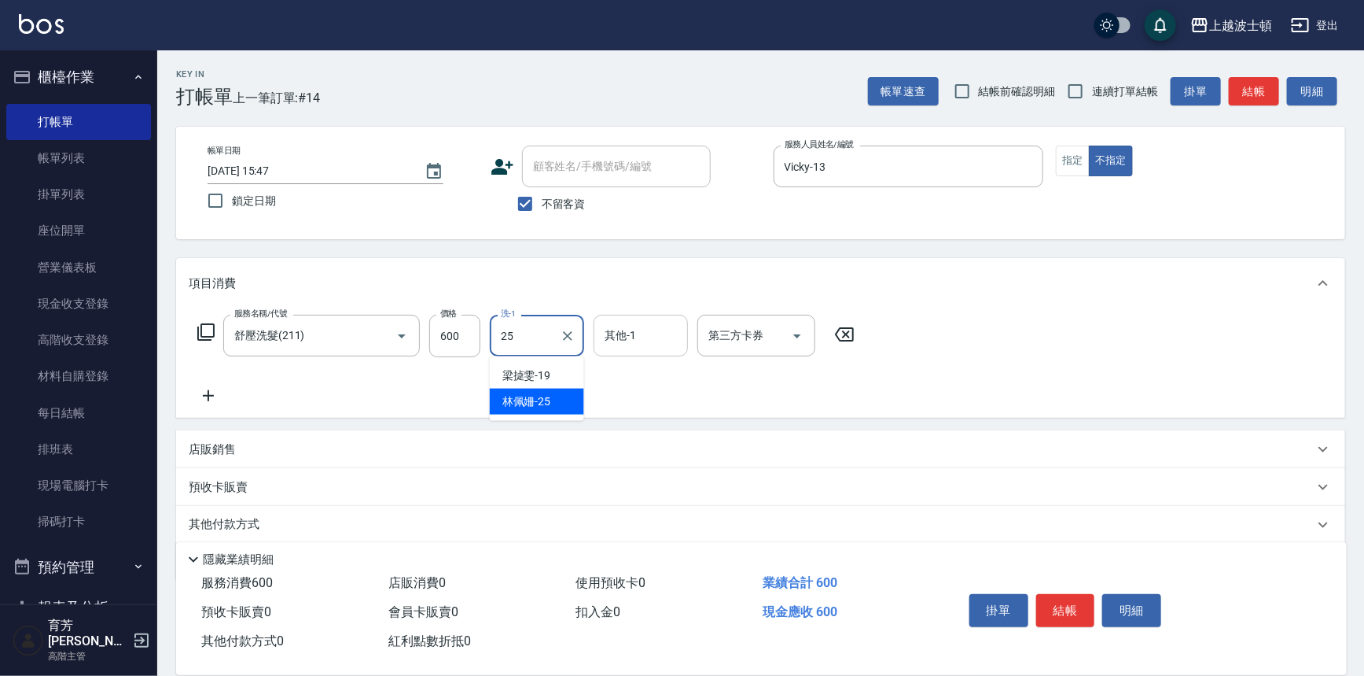
type input "[PERSON_NAME]-25"
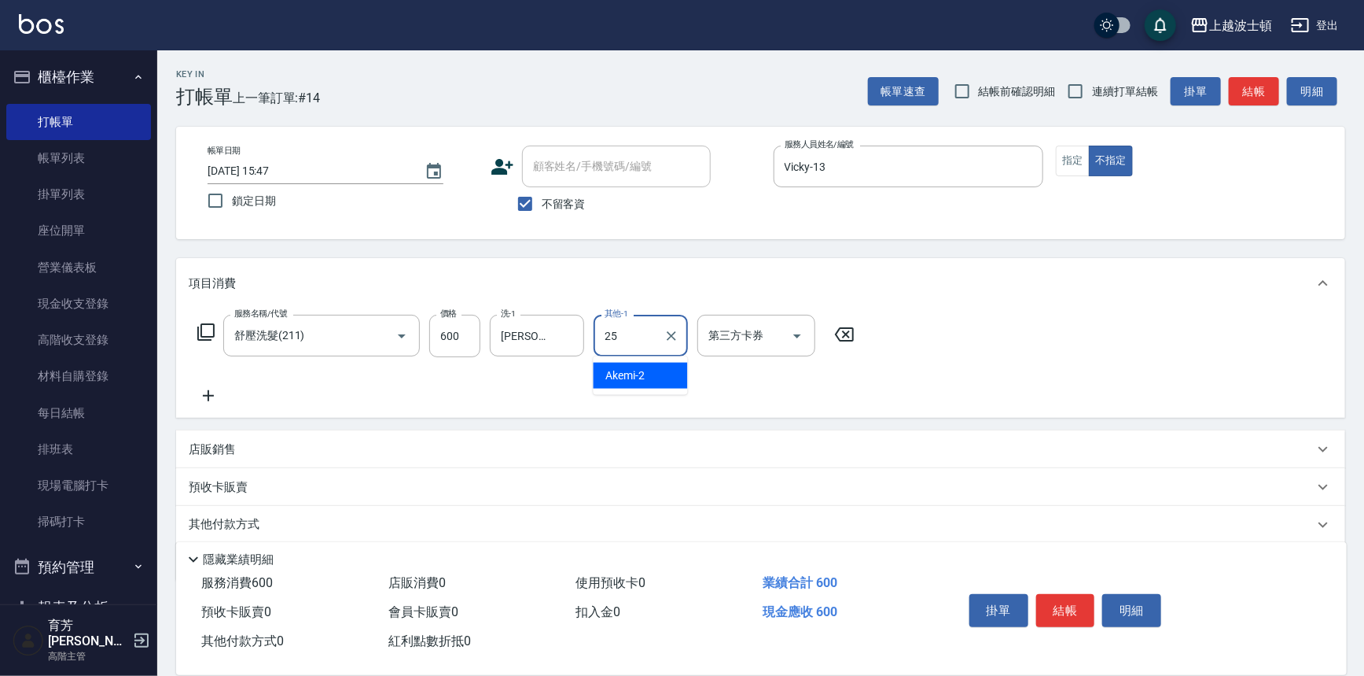
type input "[PERSON_NAME]-25"
click at [1072, 594] on button "結帳" at bounding box center [1065, 610] width 59 height 33
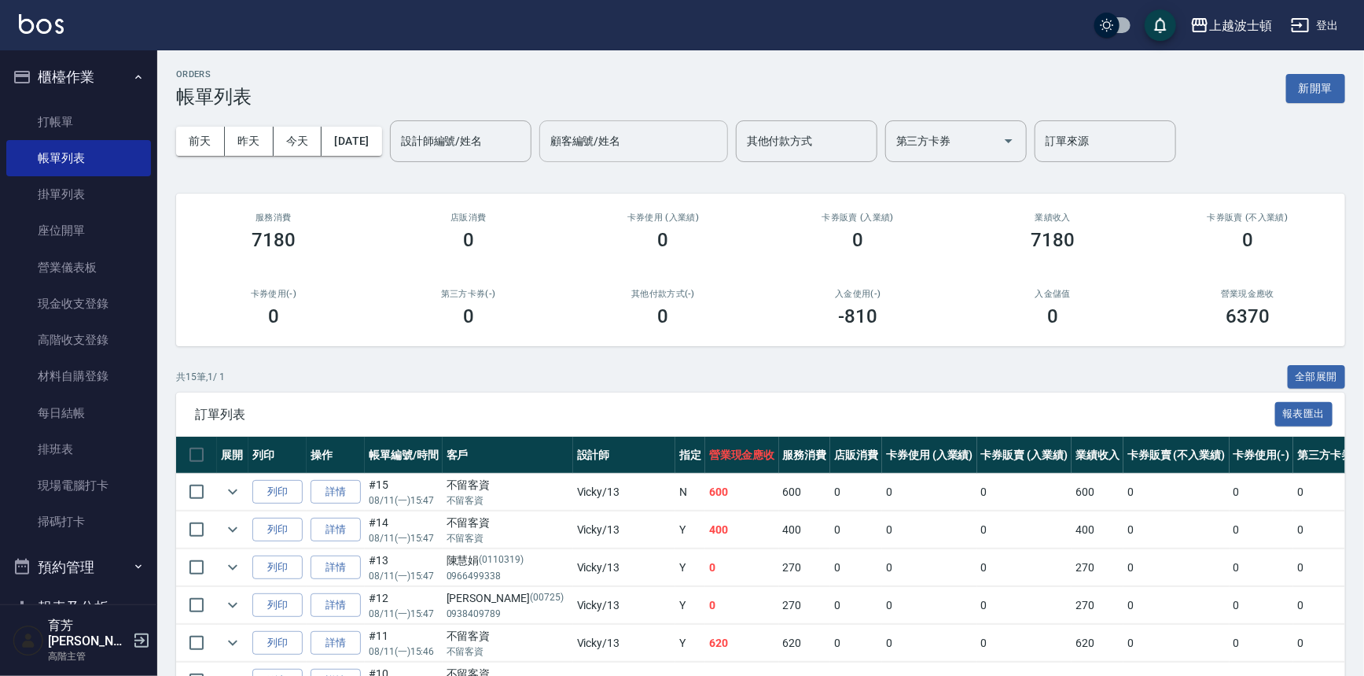
drag, startPoint x: 416, startPoint y: 129, endPoint x: 421, endPoint y: 160, distance: 31.9
click at [417, 130] on div "設計師編號/姓名" at bounding box center [461, 141] width 142 height 42
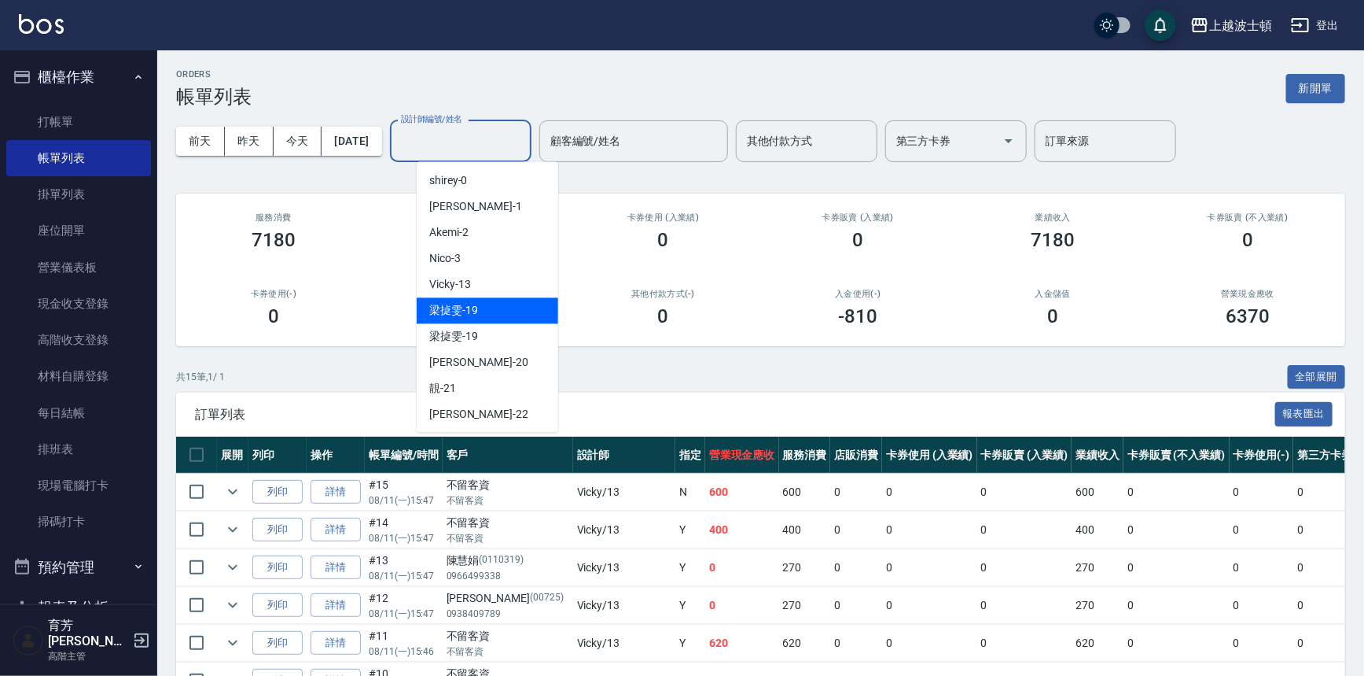
click at [464, 288] on span "Vicky -13" at bounding box center [450, 284] width 42 height 17
type input "Vicky-13"
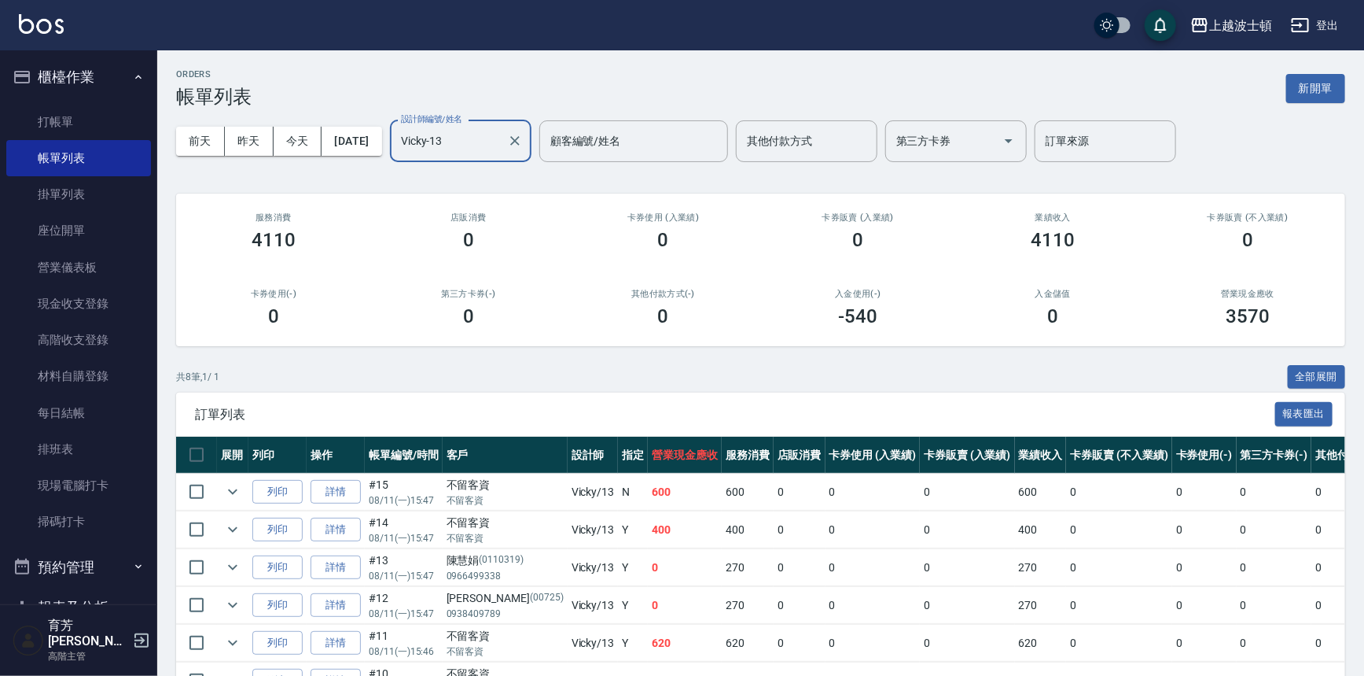
scroll to position [170, 0]
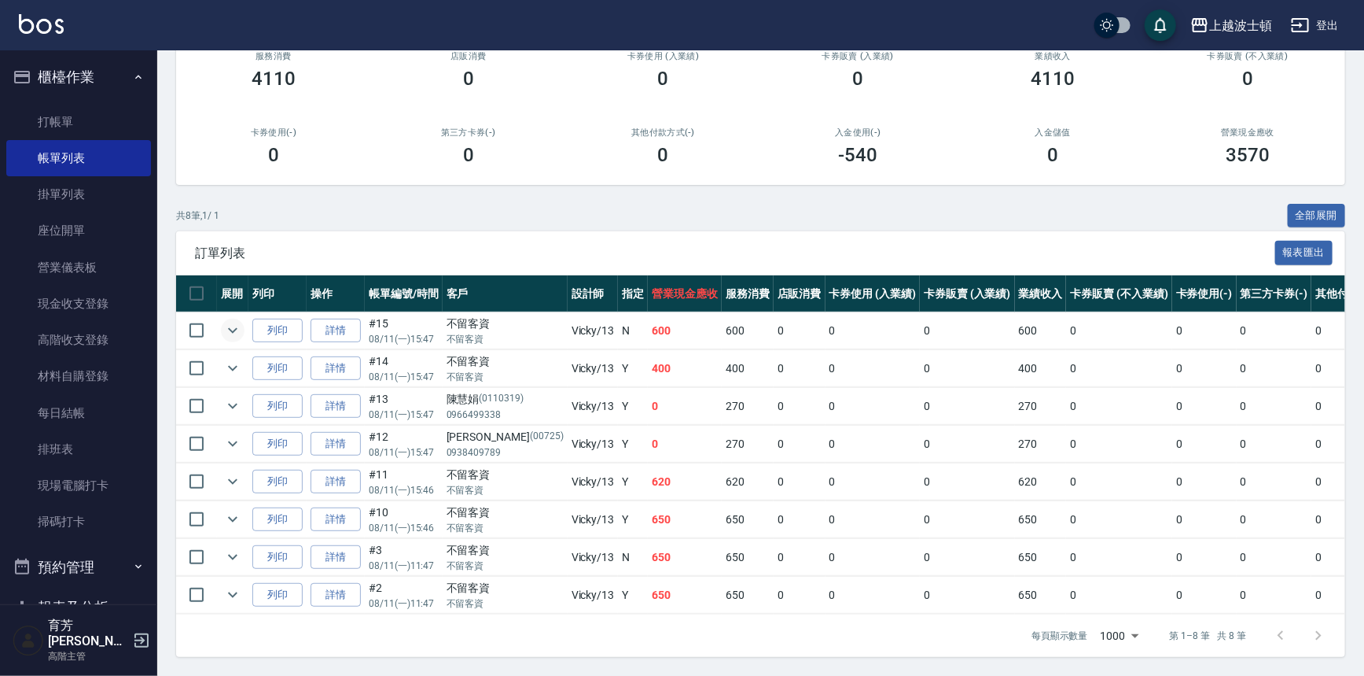
click at [233, 321] on icon "expand row" at bounding box center [232, 330] width 19 height 19
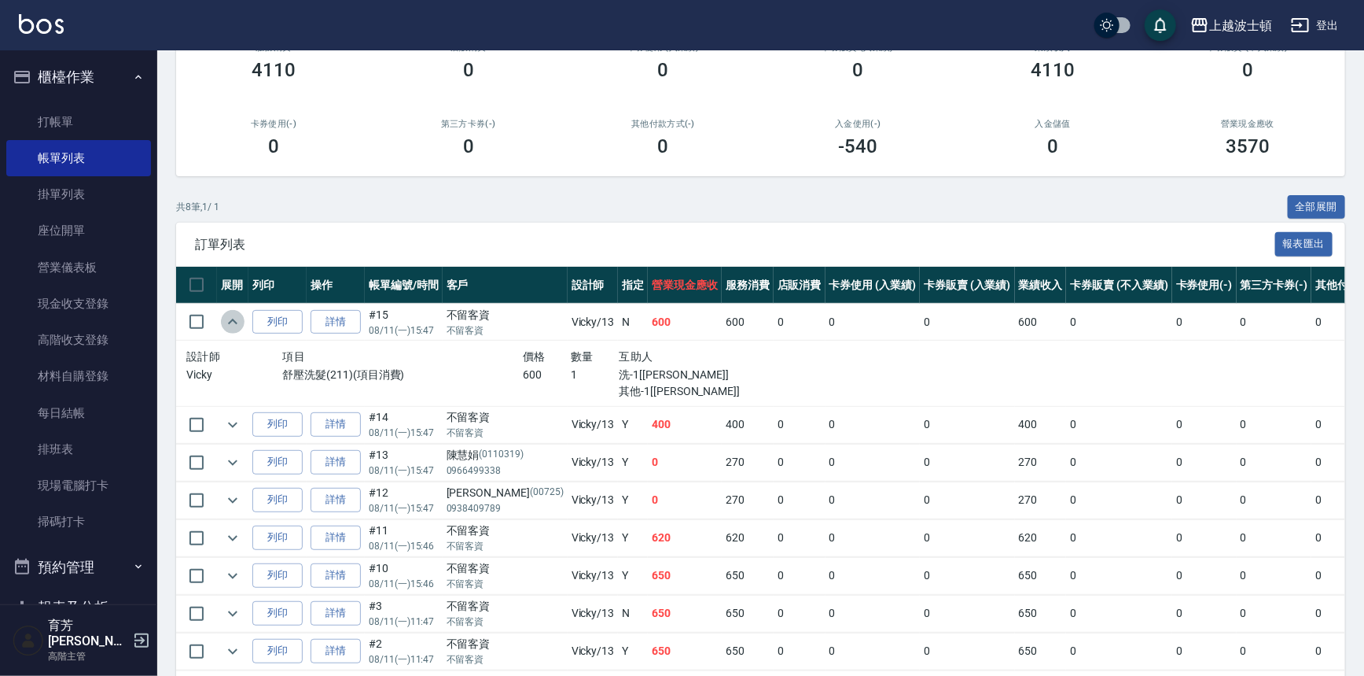
click at [233, 321] on icon "expand row" at bounding box center [232, 321] width 19 height 19
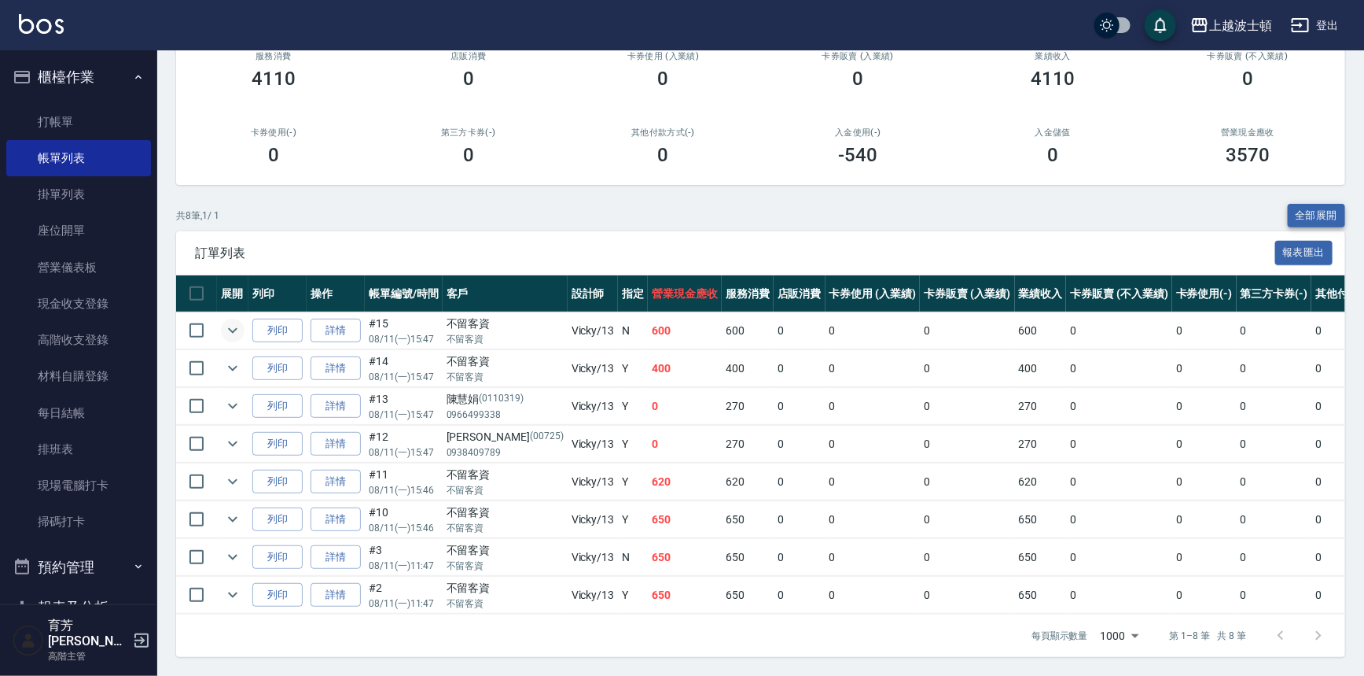
click at [1313, 204] on button "全部展開" at bounding box center [1317, 216] width 58 height 24
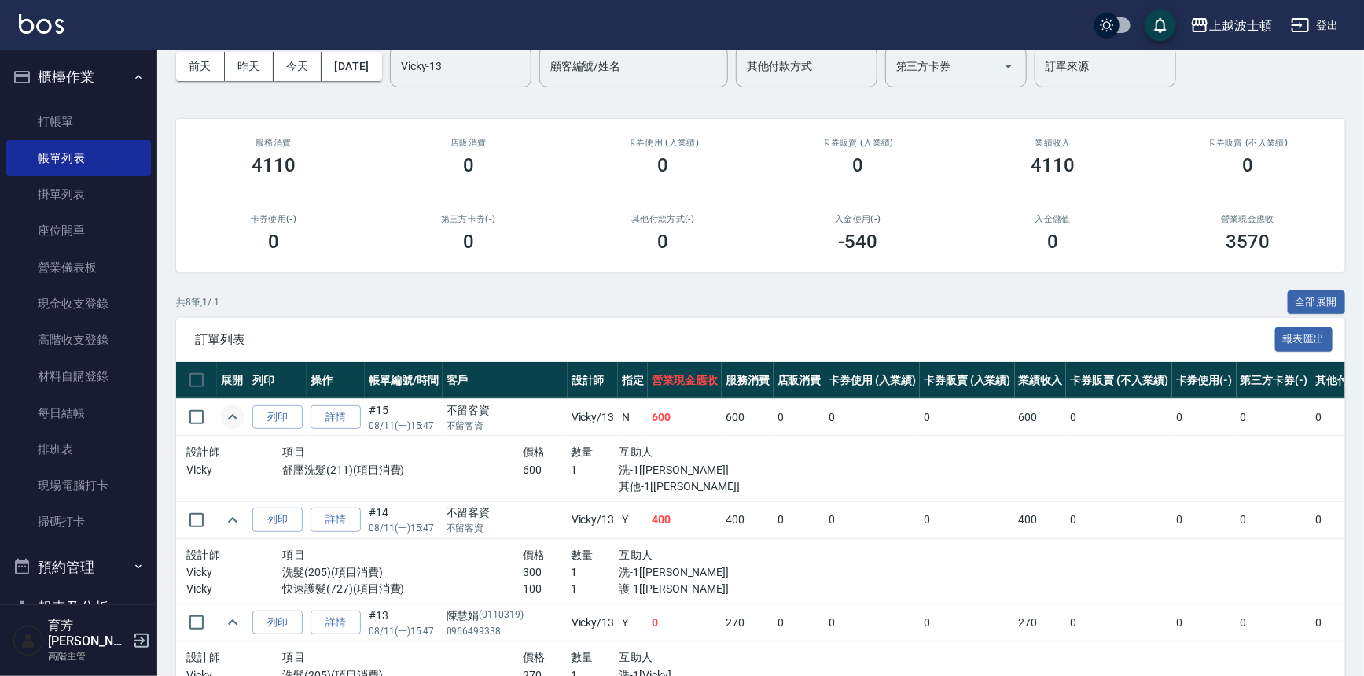
scroll to position [362, 0]
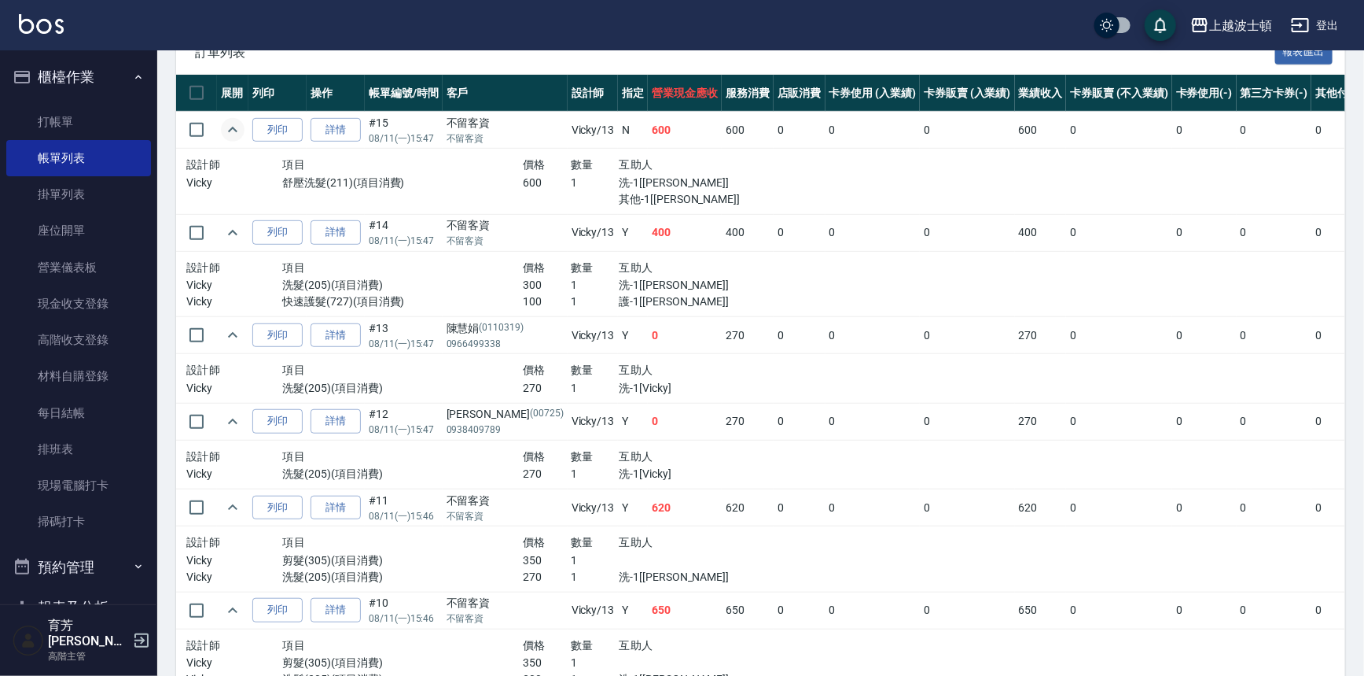
click at [230, 127] on icon "expand row" at bounding box center [232, 129] width 19 height 19
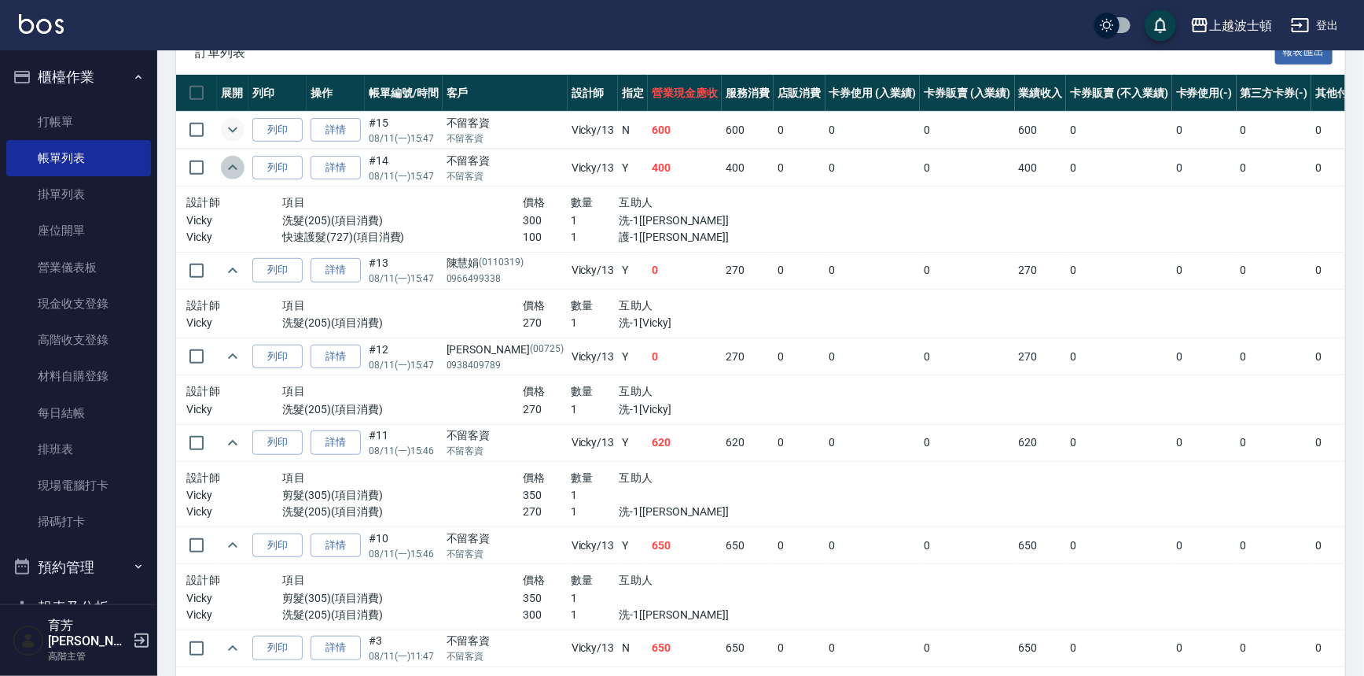
click at [233, 169] on icon "expand row" at bounding box center [232, 167] width 19 height 19
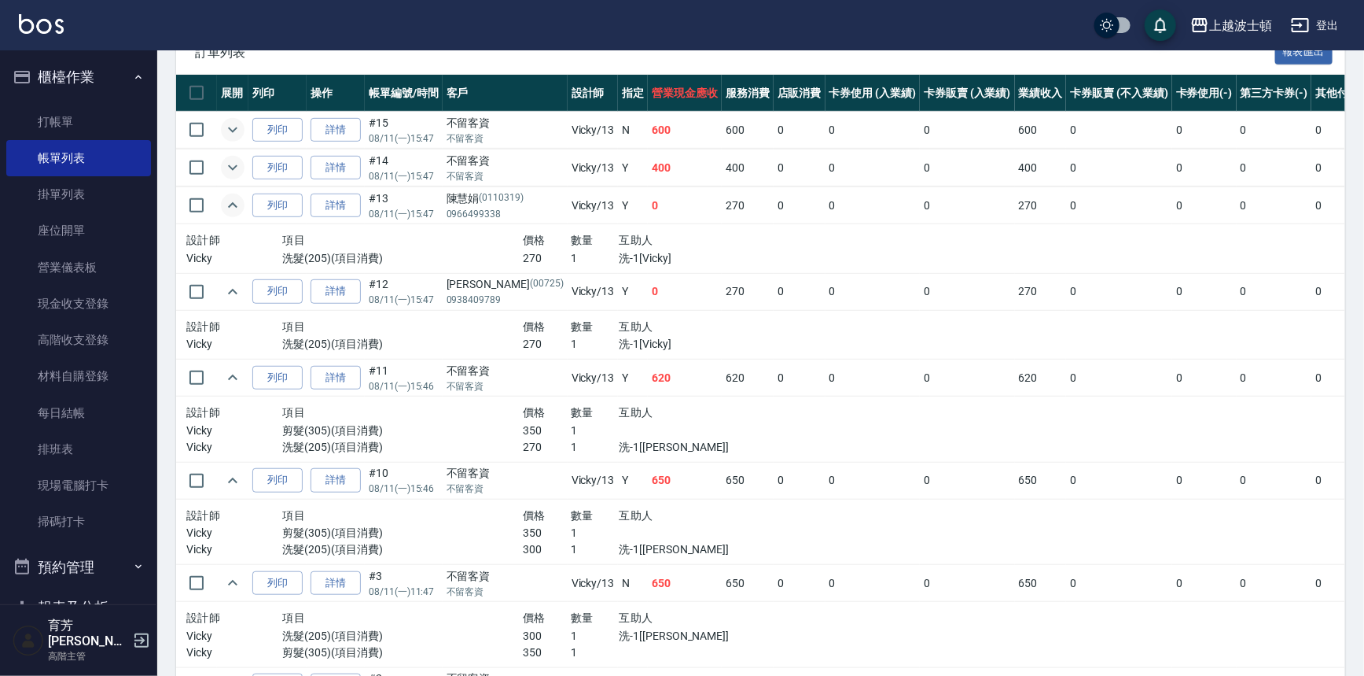
click at [232, 207] on icon "expand row" at bounding box center [232, 205] width 19 height 19
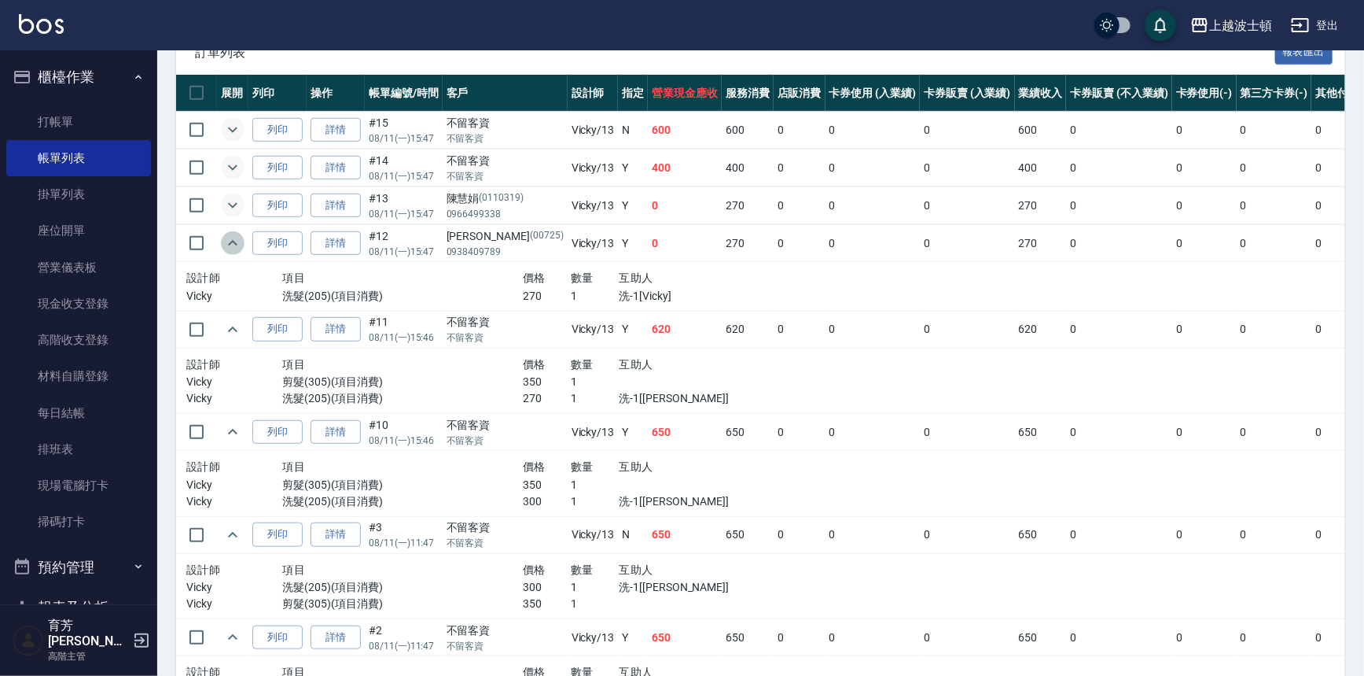
click at [233, 244] on icon "expand row" at bounding box center [232, 243] width 19 height 19
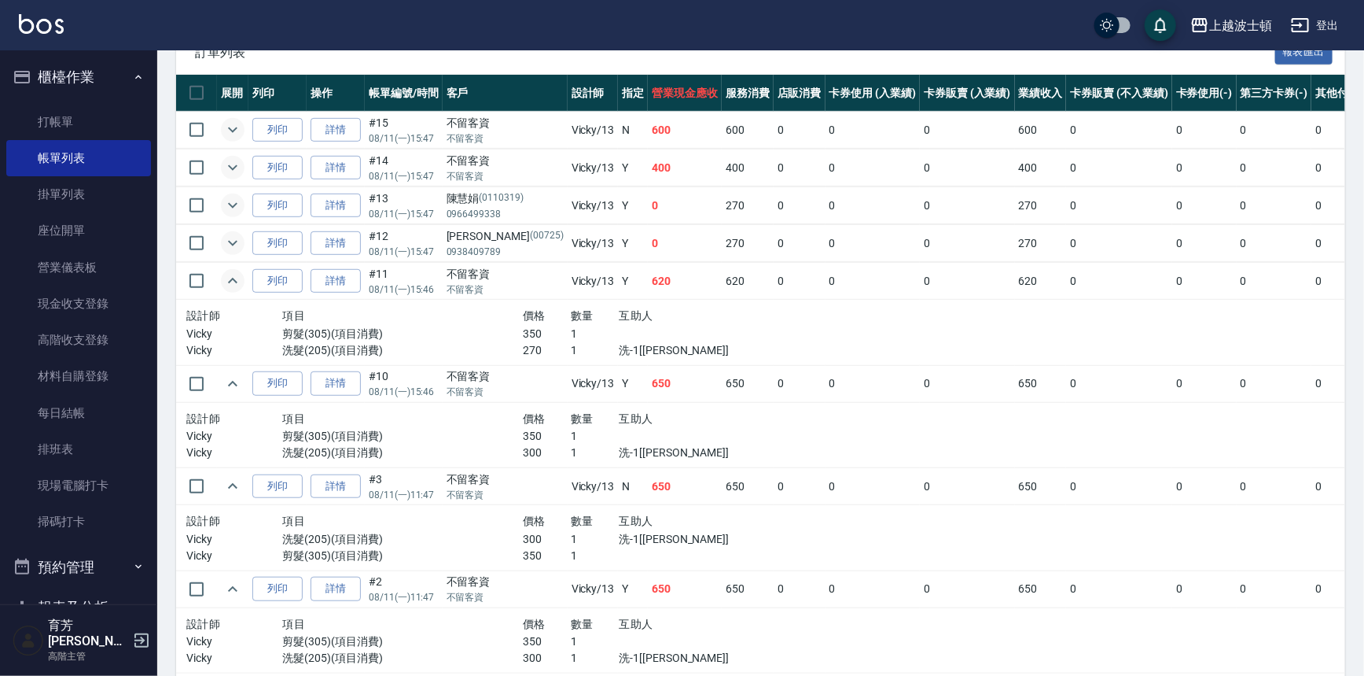
click at [229, 279] on icon "expand row" at bounding box center [232, 280] width 19 height 19
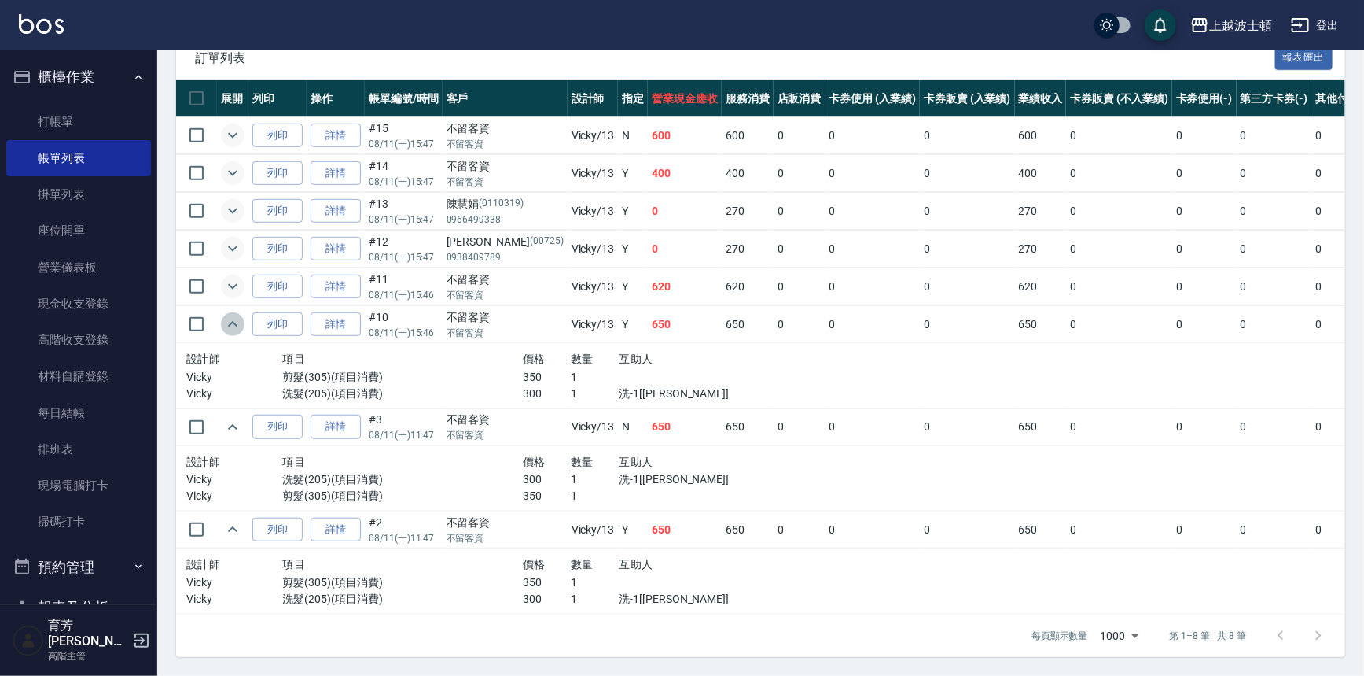
click at [234, 318] on icon "expand row" at bounding box center [232, 324] width 19 height 19
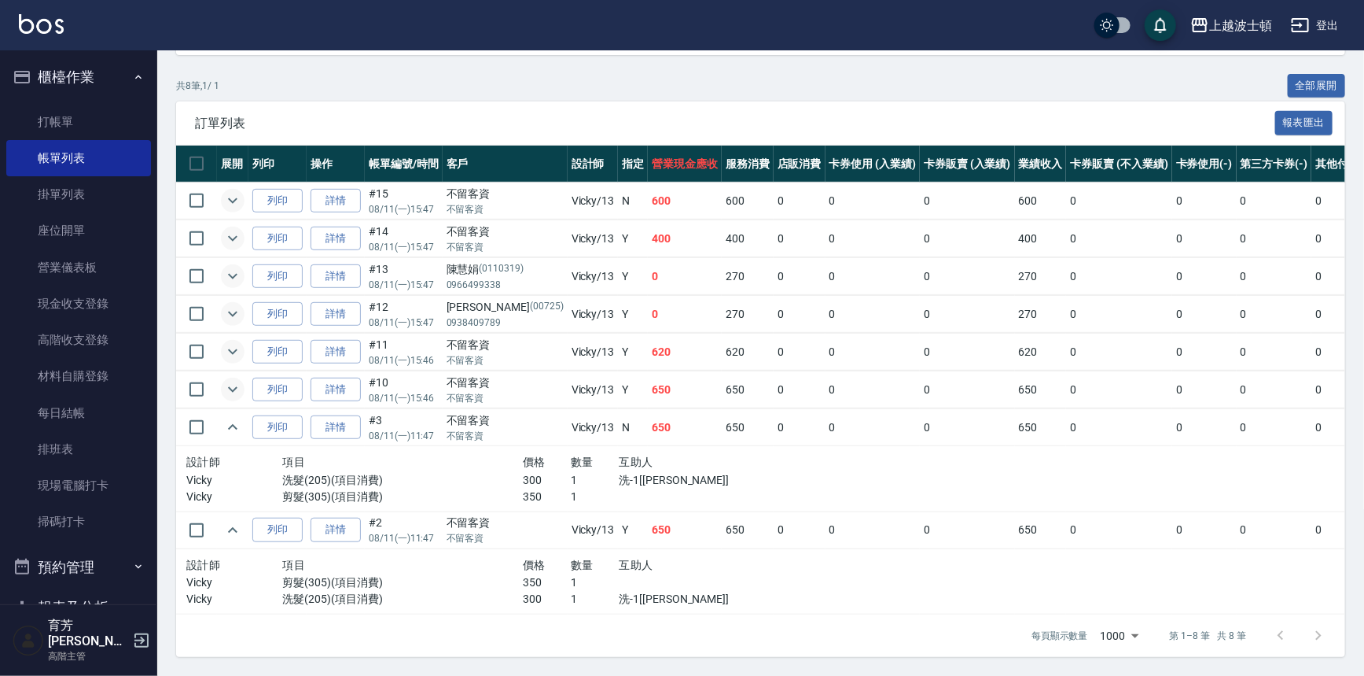
scroll to position [300, 0]
click at [231, 418] on icon "expand row" at bounding box center [232, 427] width 19 height 19
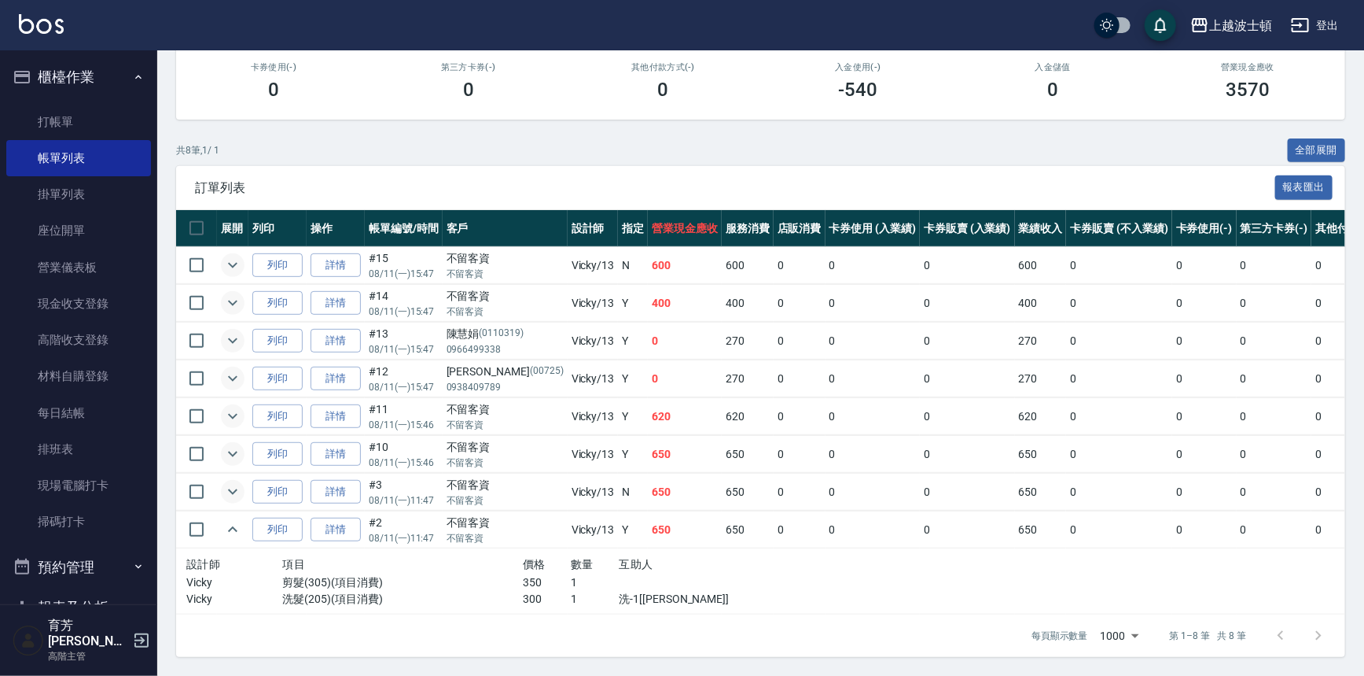
scroll to position [235, 0]
click at [224, 522] on icon "expand row" at bounding box center [232, 529] width 19 height 19
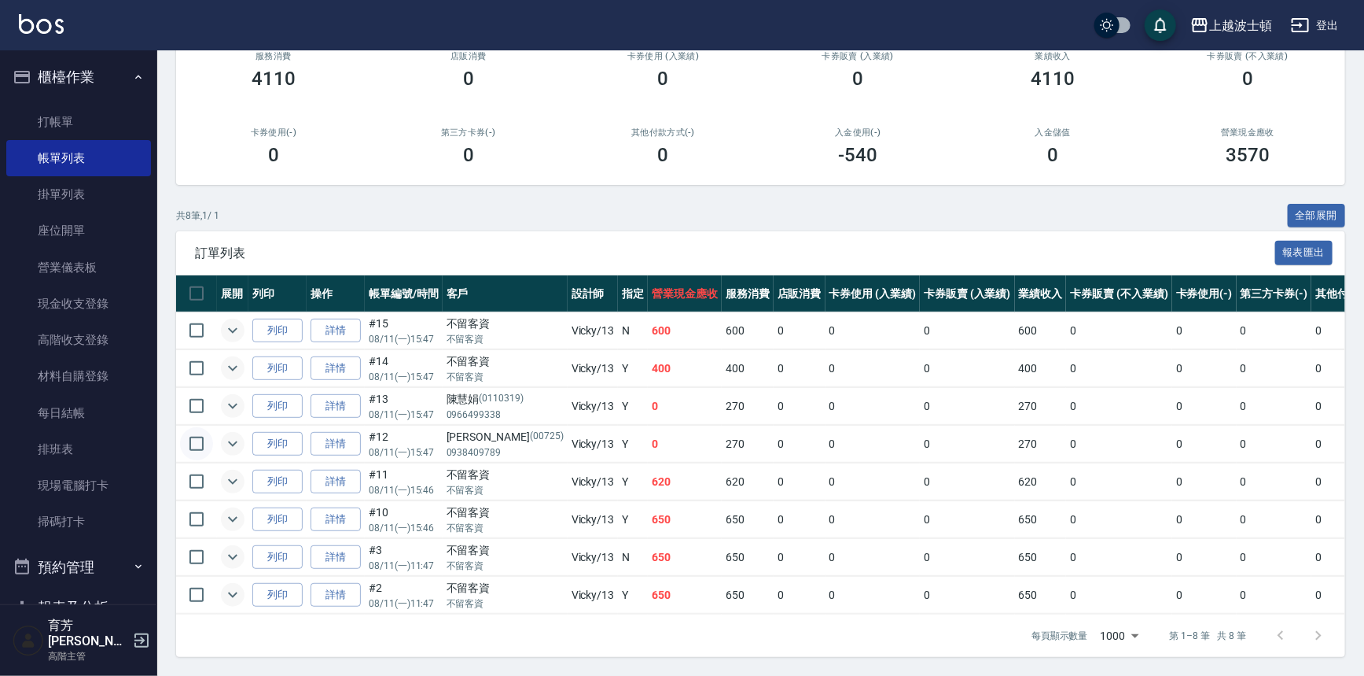
scroll to position [170, 0]
click at [63, 131] on link "打帳單" at bounding box center [78, 122] width 145 height 36
